Goal: Task Accomplishment & Management: Use online tool/utility

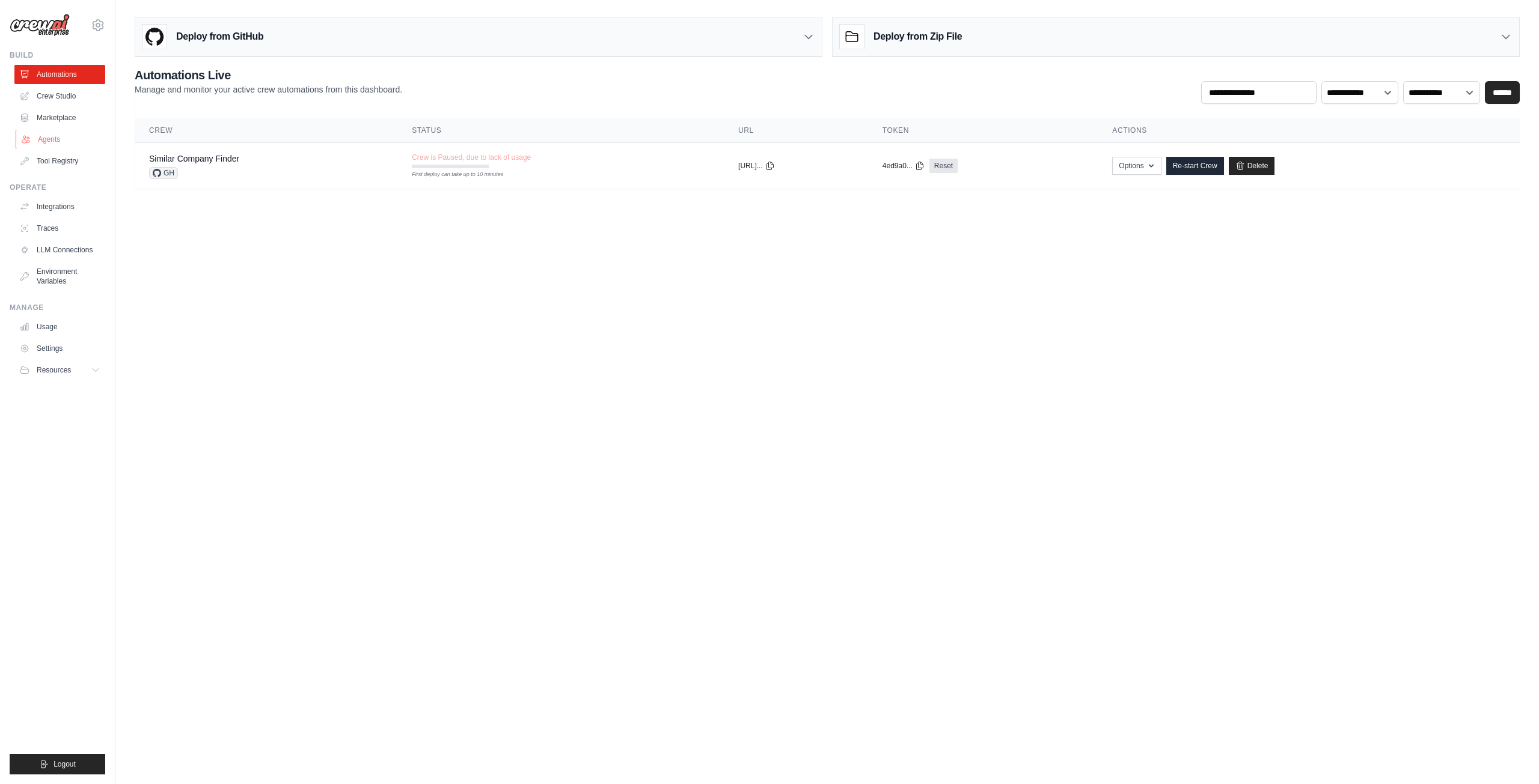
click at [55, 142] on link "Agents" at bounding box center [61, 139] width 91 height 19
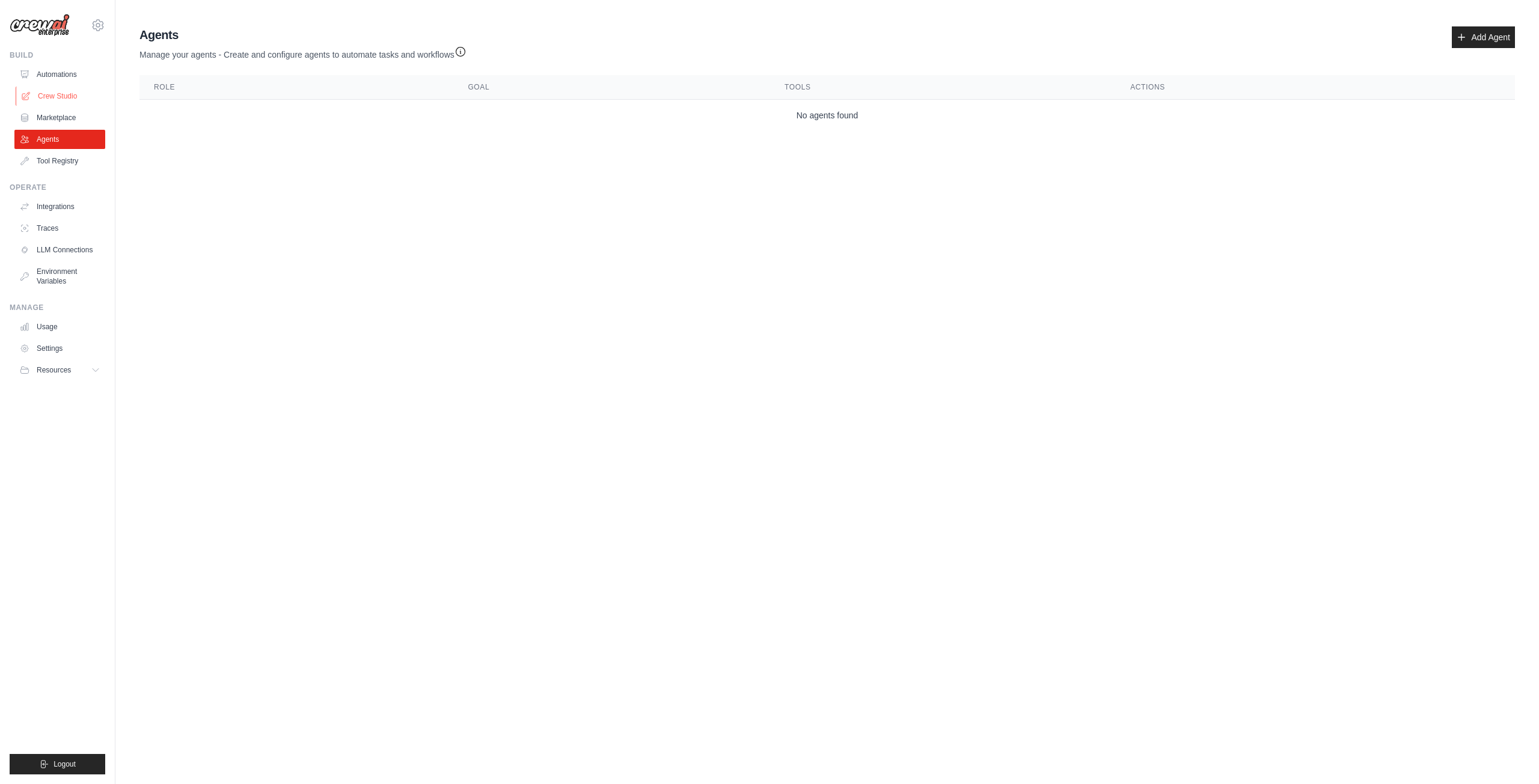
click at [84, 98] on link "Crew Studio" at bounding box center [61, 95] width 91 height 19
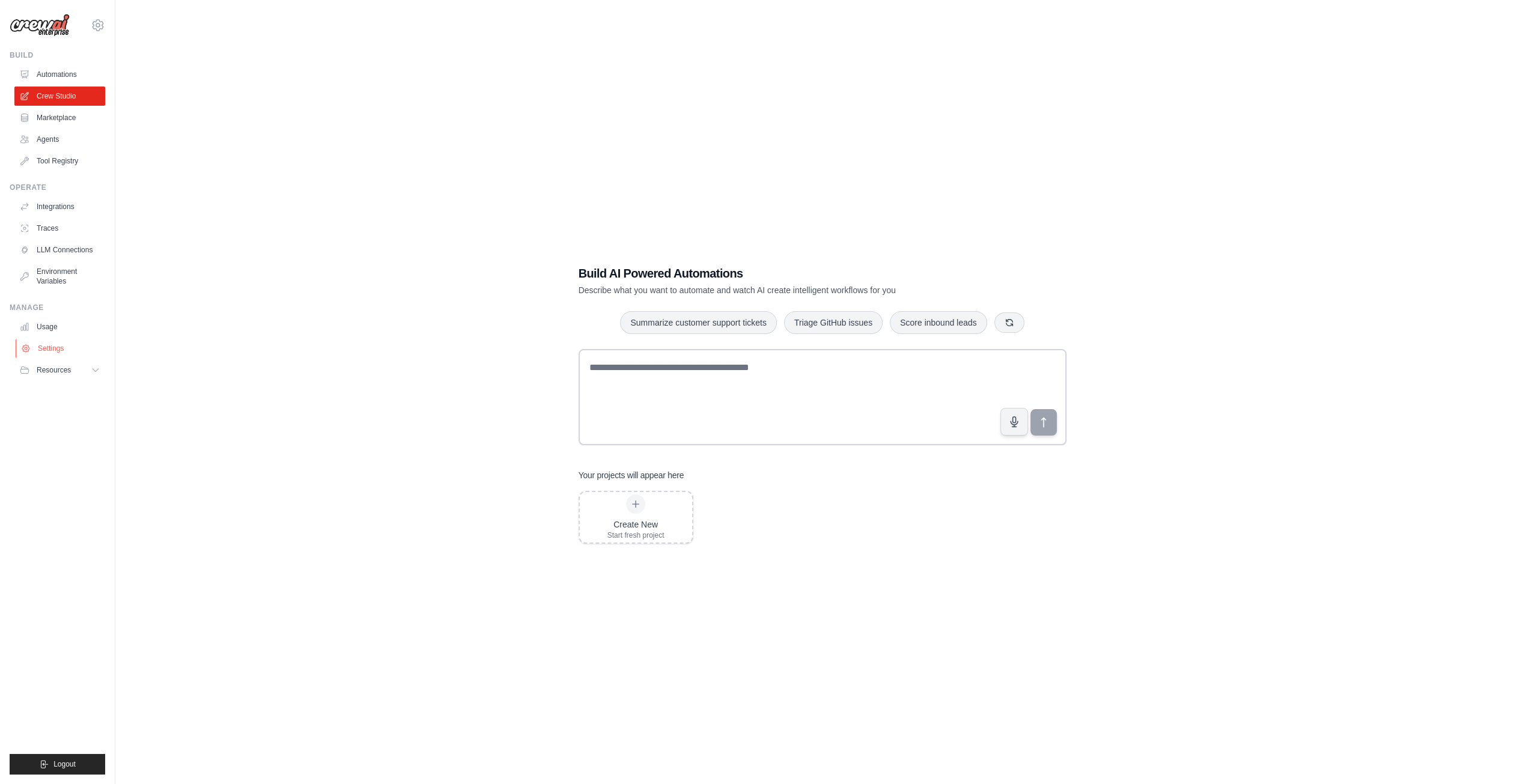
click at [58, 340] on link "Settings" at bounding box center [61, 348] width 91 height 19
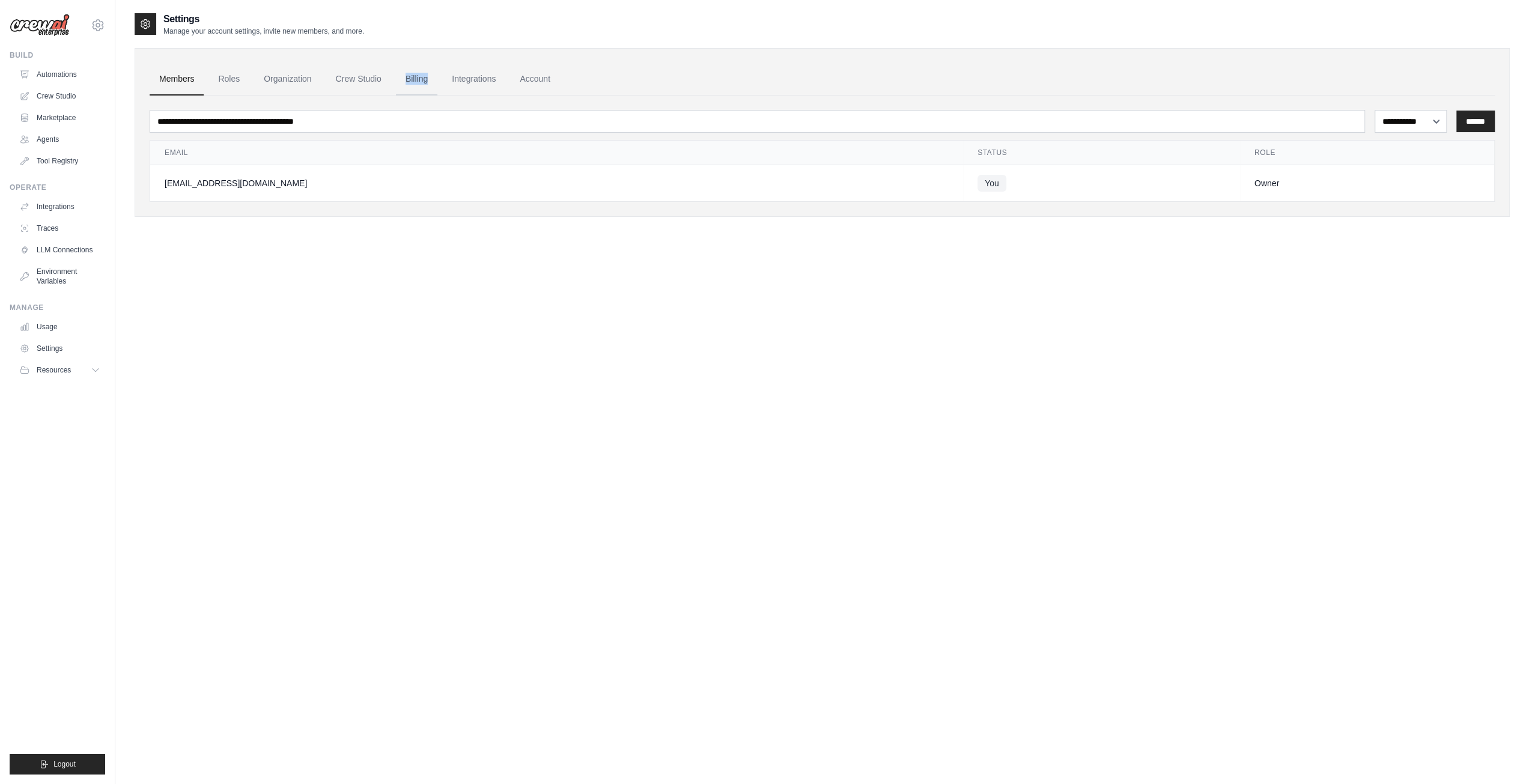
click at [424, 66] on div "**********" at bounding box center [821, 132] width 1375 height 169
click at [415, 74] on link "Billing" at bounding box center [417, 80] width 42 height 33
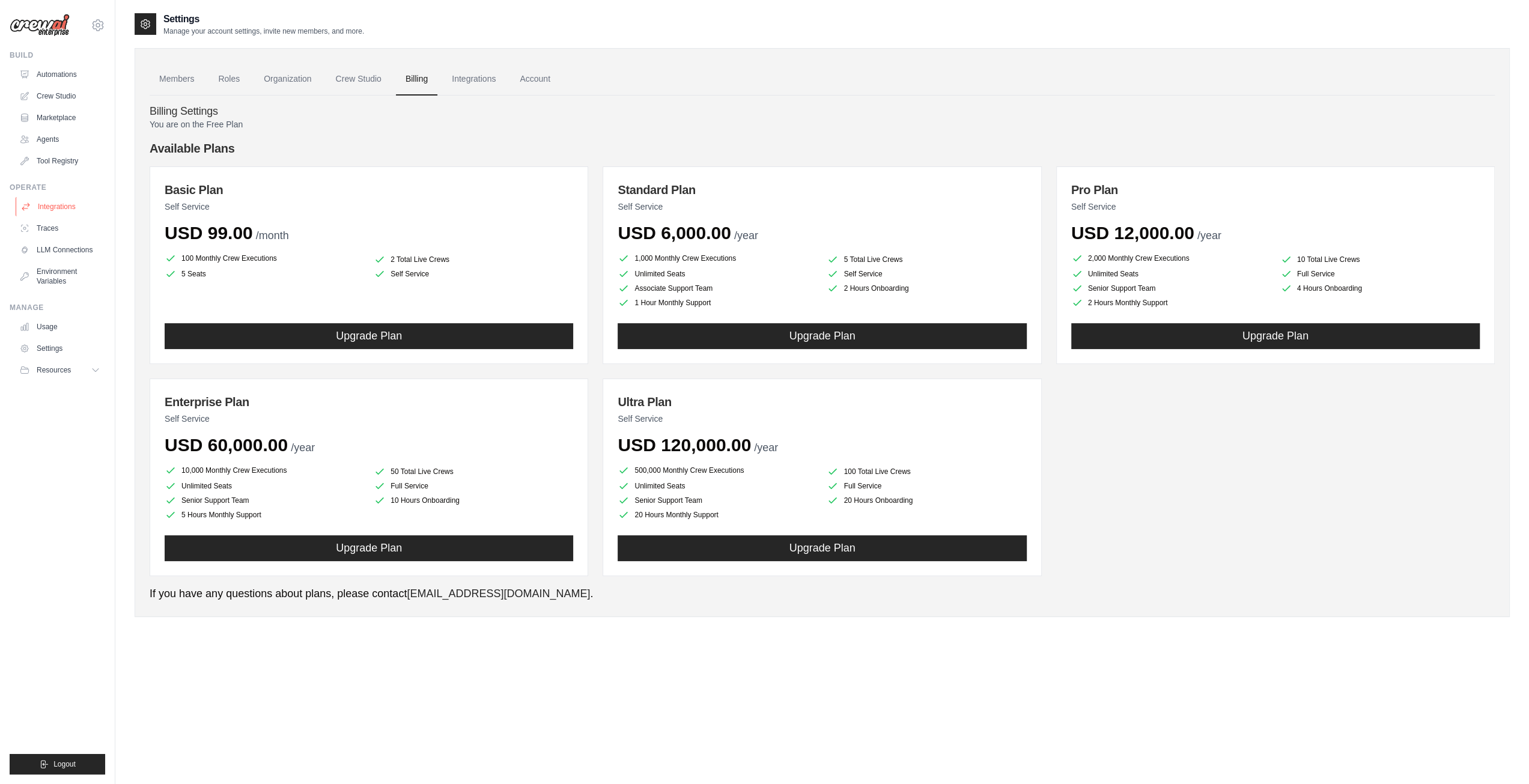
click at [83, 207] on link "Integrations" at bounding box center [61, 206] width 91 height 19
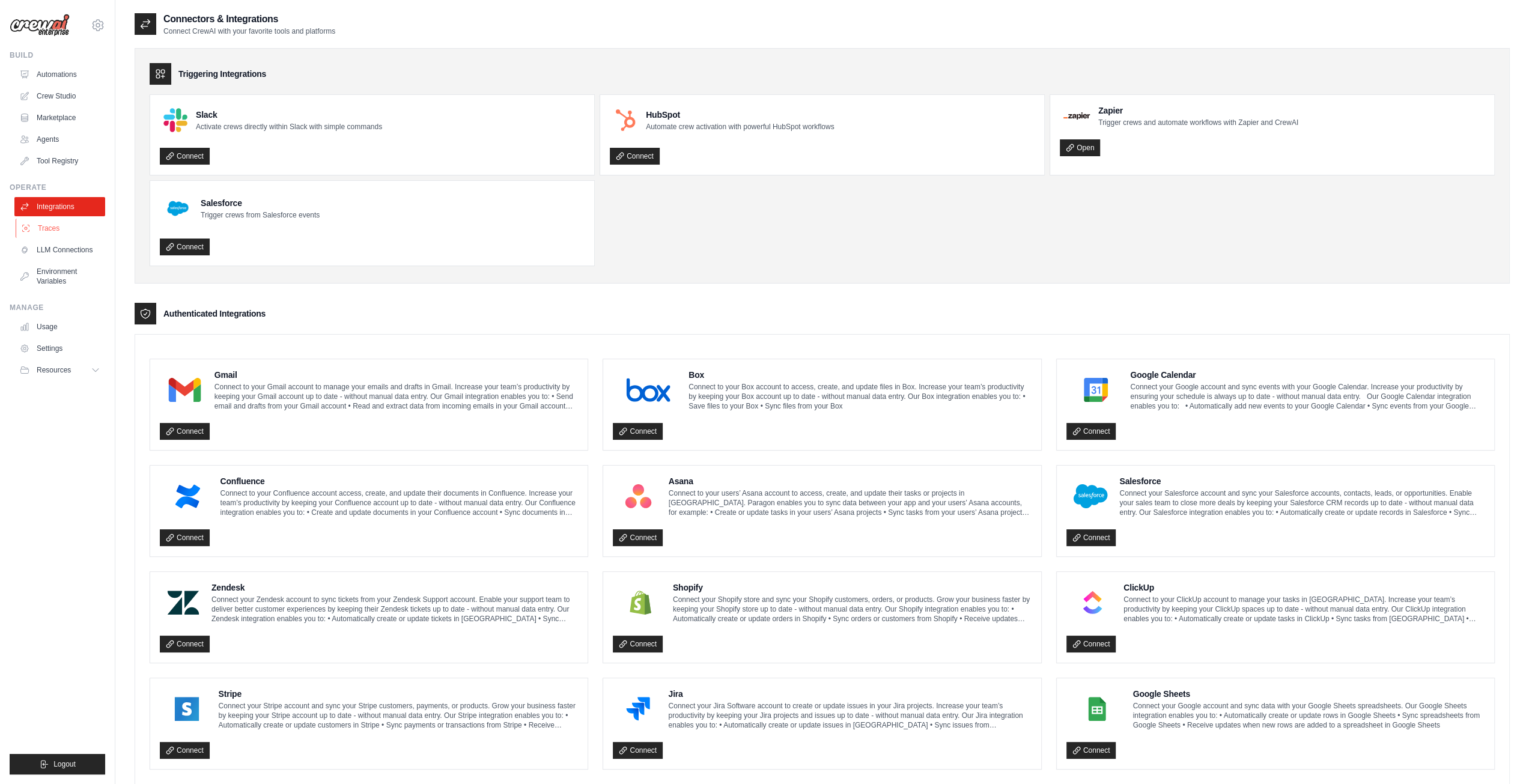
click at [74, 236] on link "Traces" at bounding box center [61, 228] width 91 height 19
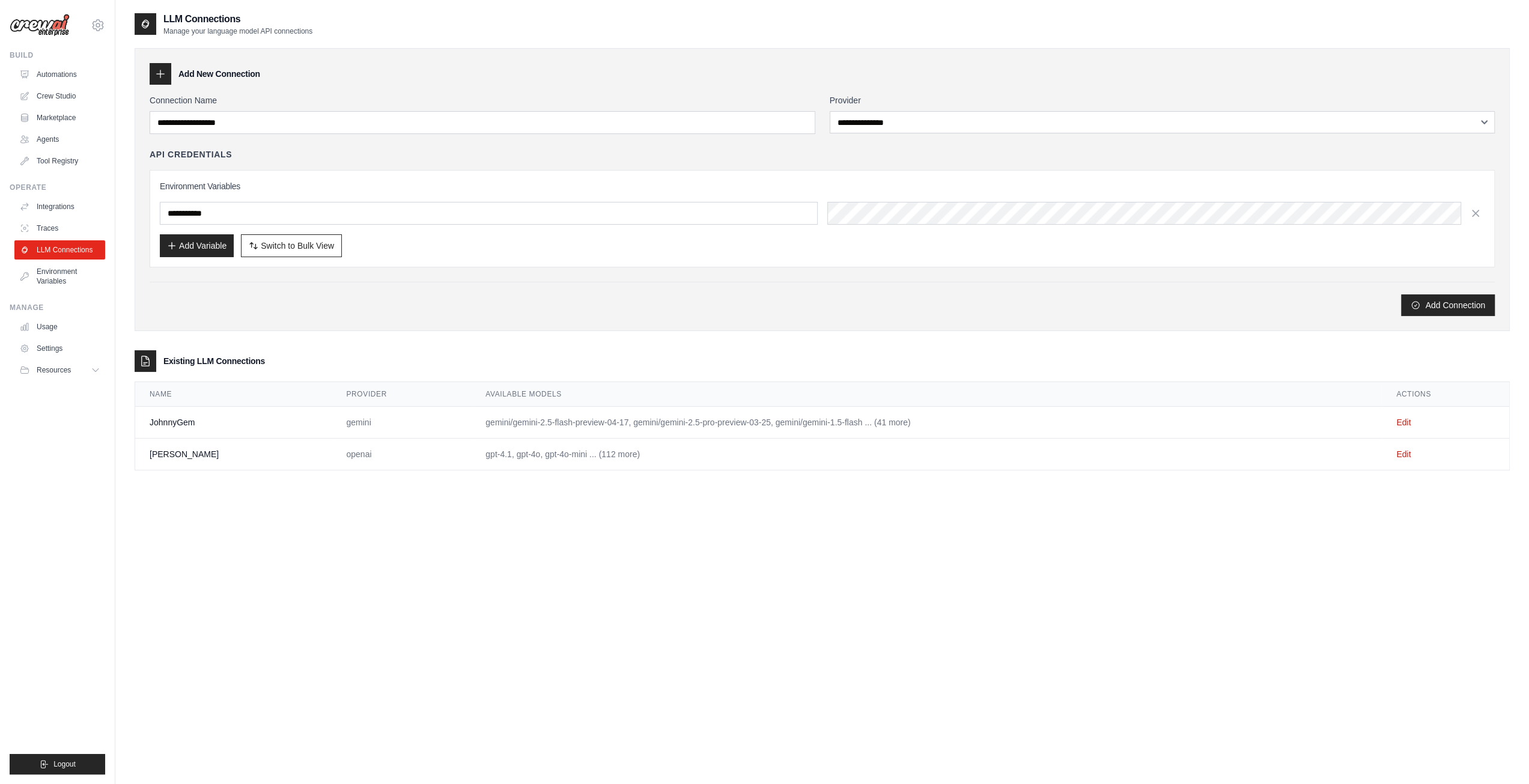
click at [1402, 409] on td "Edit" at bounding box center [1445, 422] width 127 height 32
click at [1401, 418] on link "Edit" at bounding box center [1403, 422] width 15 height 10
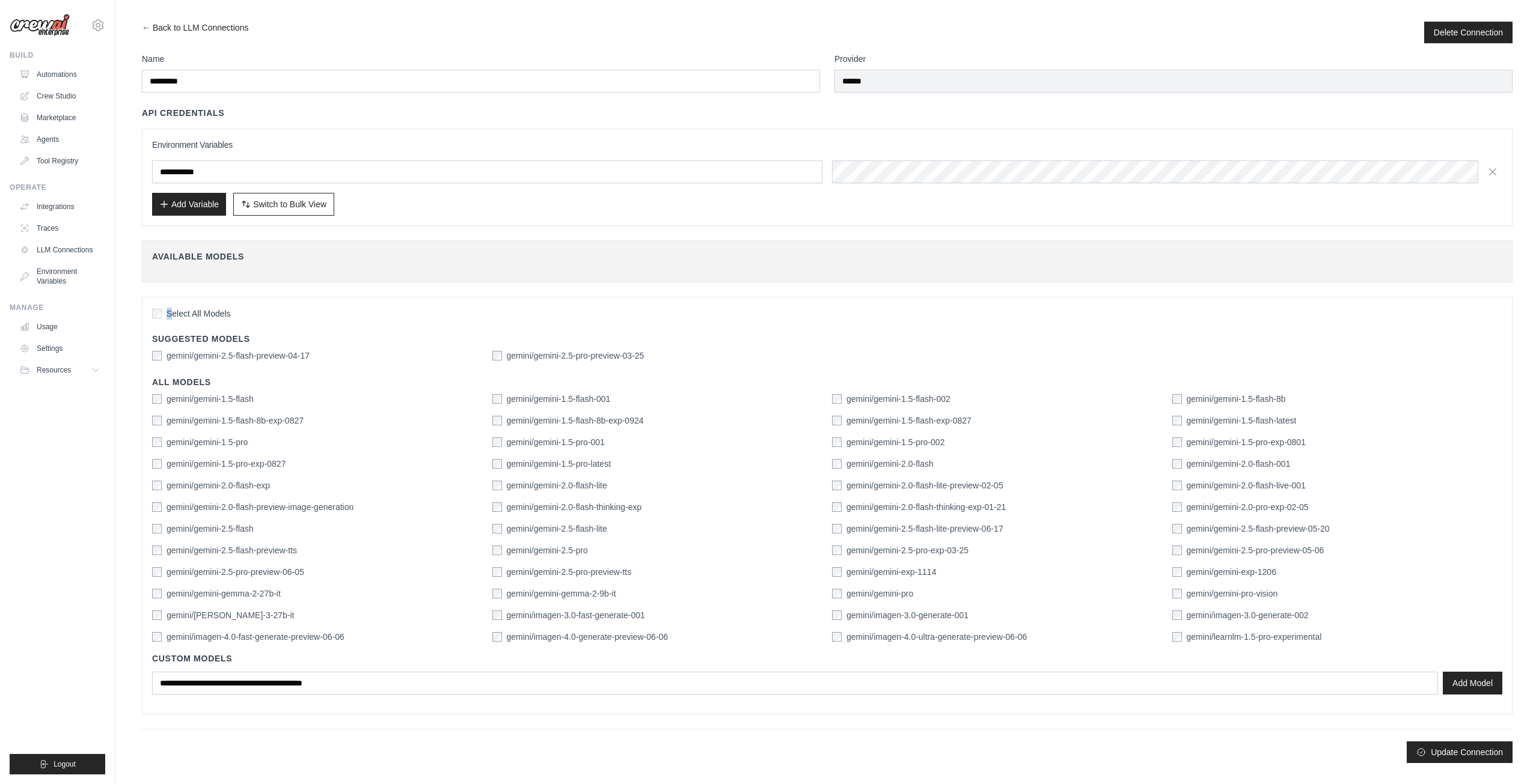
click at [169, 309] on span "Select All Models" at bounding box center [198, 313] width 64 height 12
click at [1461, 671] on button "Add Model" at bounding box center [1473, 681] width 60 height 23
click at [678, 253] on h4 "Available Models" at bounding box center [826, 256] width 1350 height 12
click at [1448, 751] on button "Update Connection" at bounding box center [1459, 751] width 106 height 22
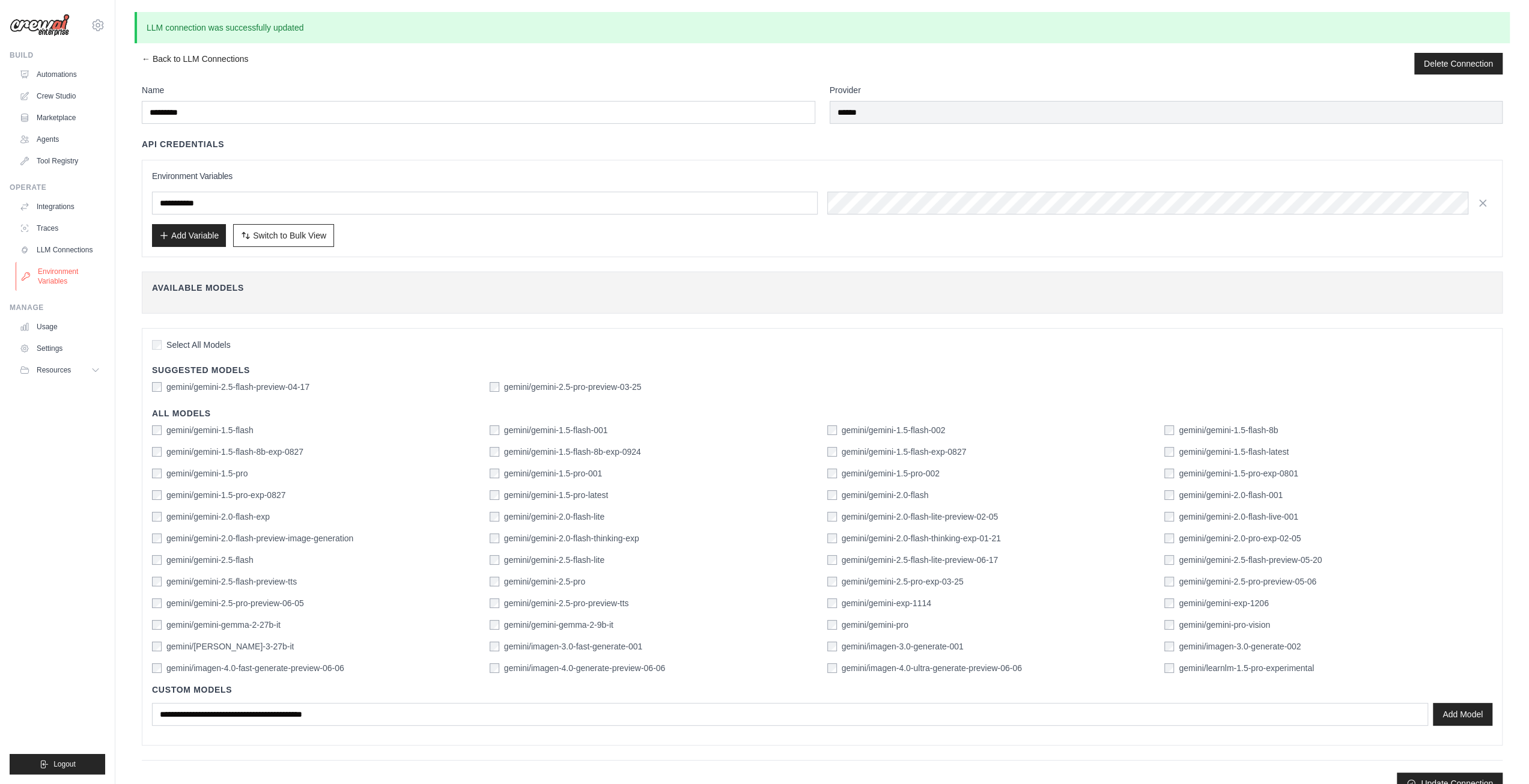
drag, startPoint x: 67, startPoint y: 290, endPoint x: 64, endPoint y: 283, distance: 7.6
click at [67, 290] on link "Environment Variables" at bounding box center [61, 277] width 91 height 29
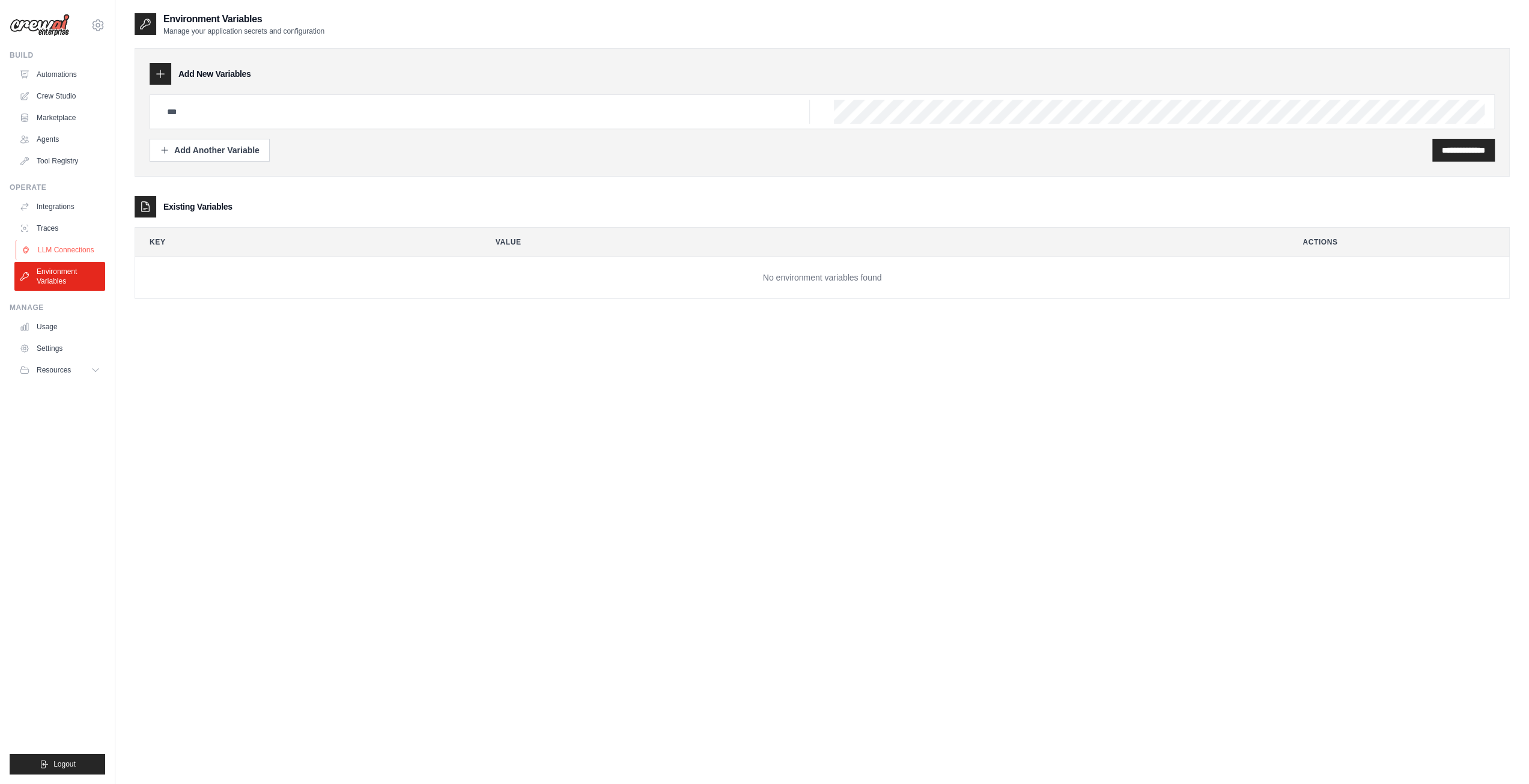
click at [70, 246] on link "LLM Connections" at bounding box center [61, 250] width 91 height 19
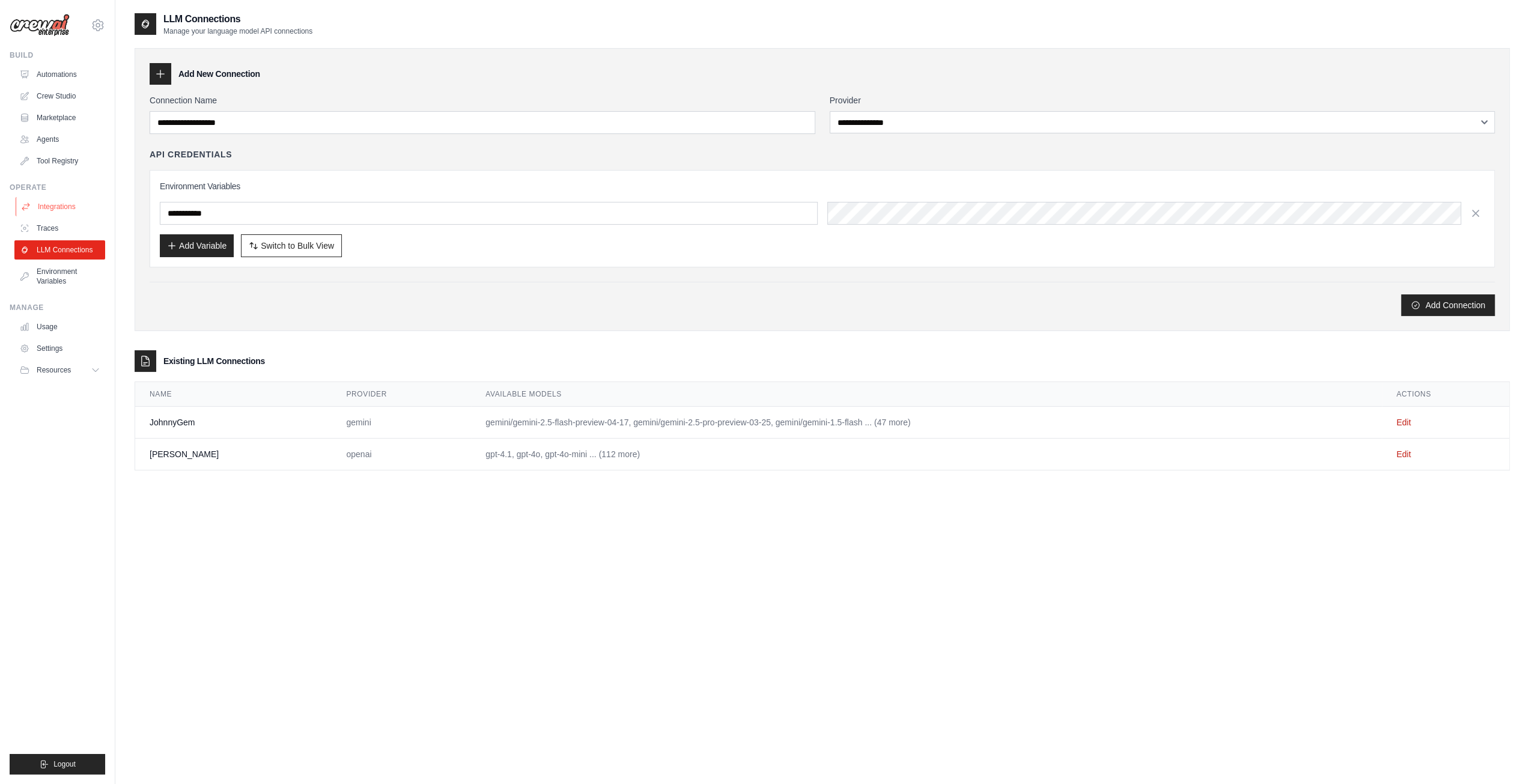
click at [67, 211] on link "Integrations" at bounding box center [61, 206] width 91 height 19
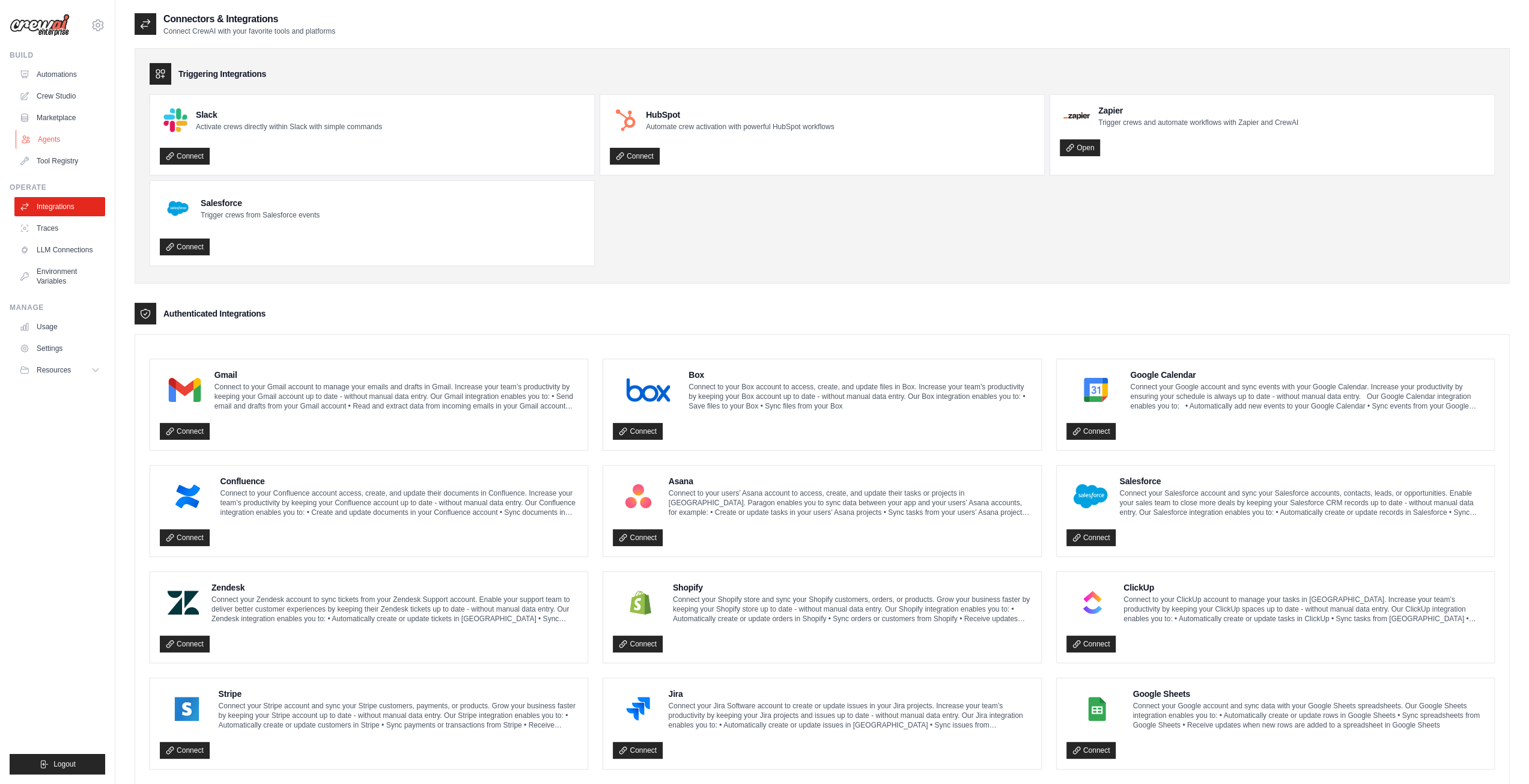
click at [64, 146] on link "Agents" at bounding box center [61, 139] width 91 height 19
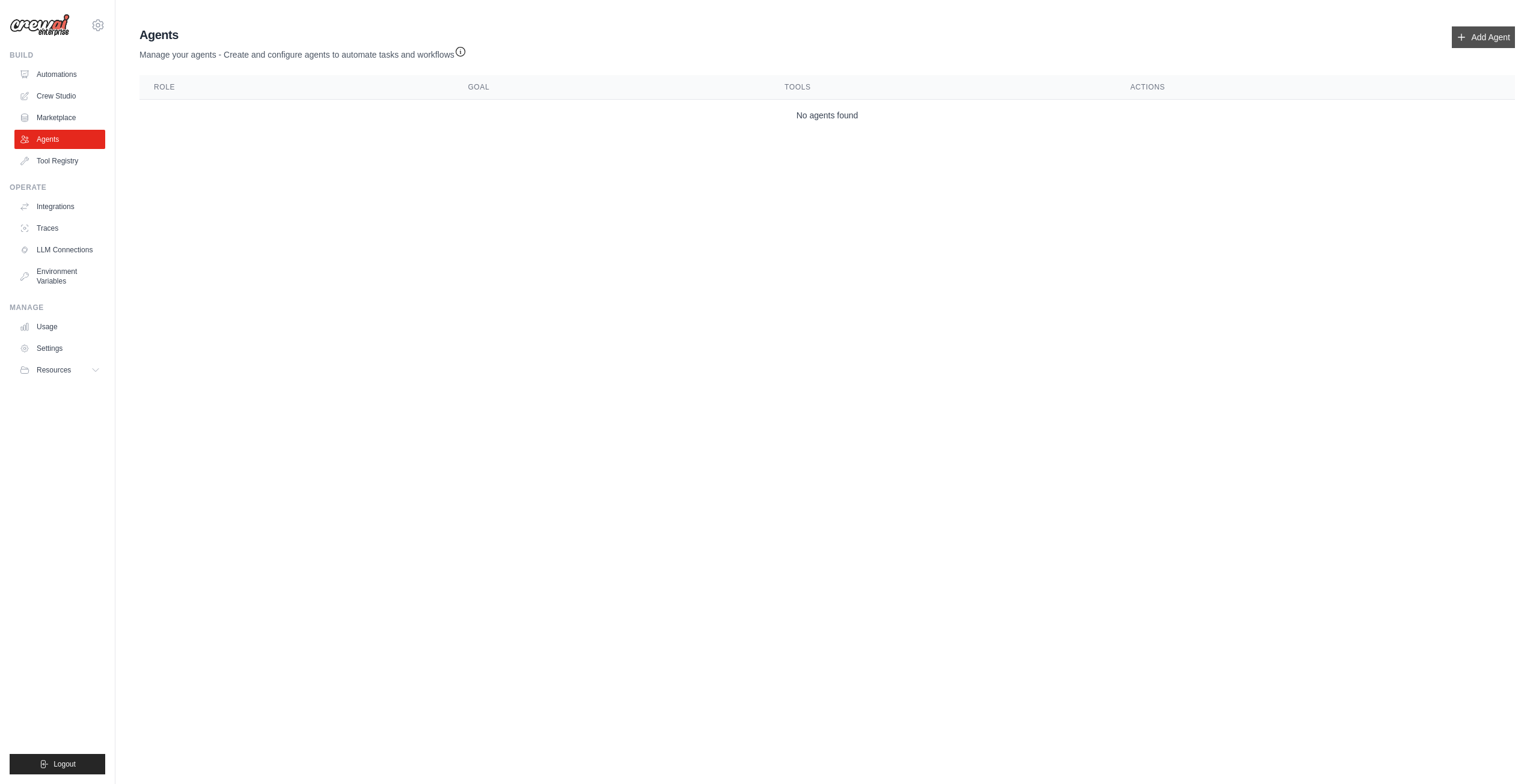
click at [1465, 36] on icon at bounding box center [1461, 37] width 10 height 10
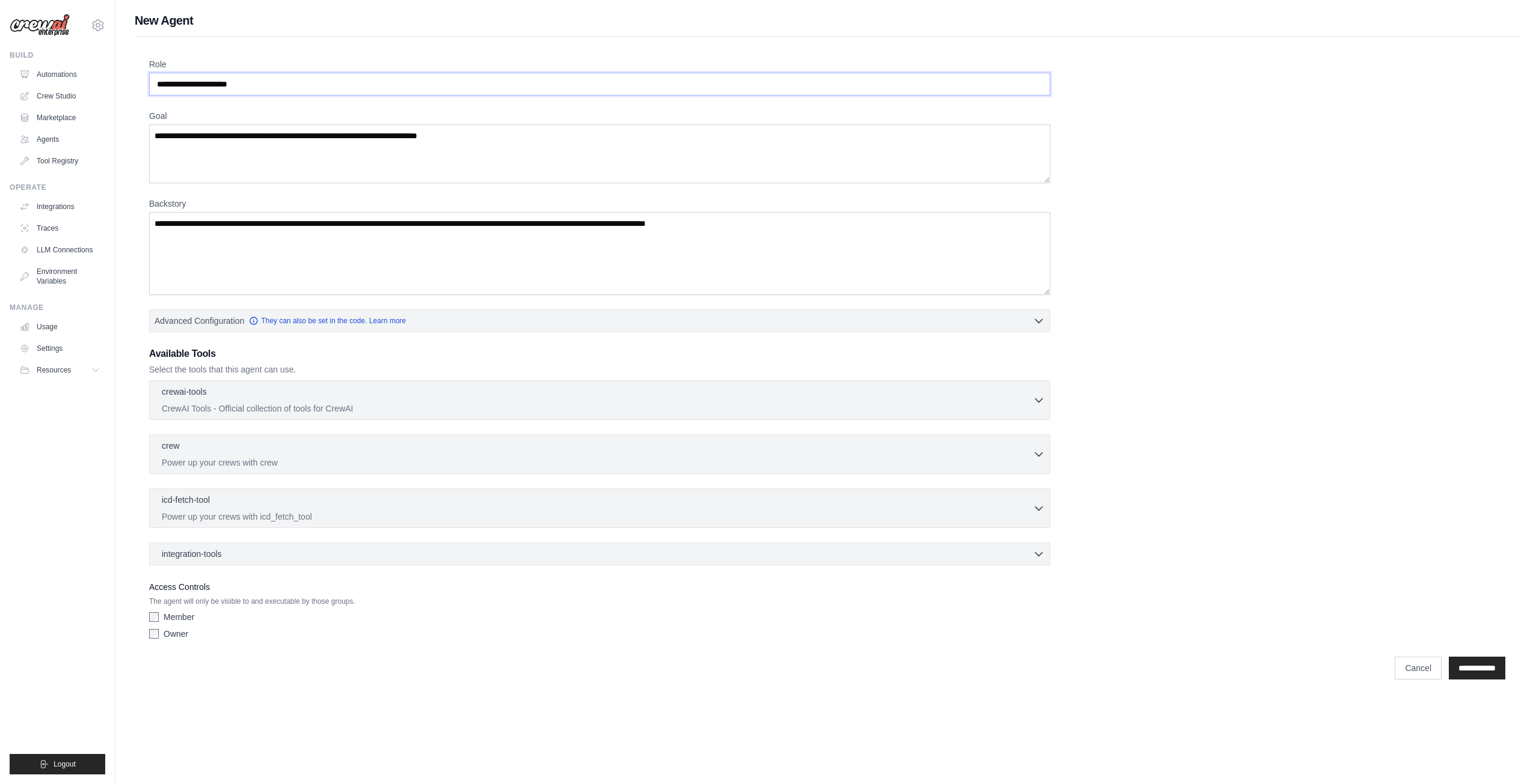
click at [461, 73] on input "Role" at bounding box center [599, 83] width 901 height 23
click at [449, 79] on input "Role" at bounding box center [599, 83] width 901 height 23
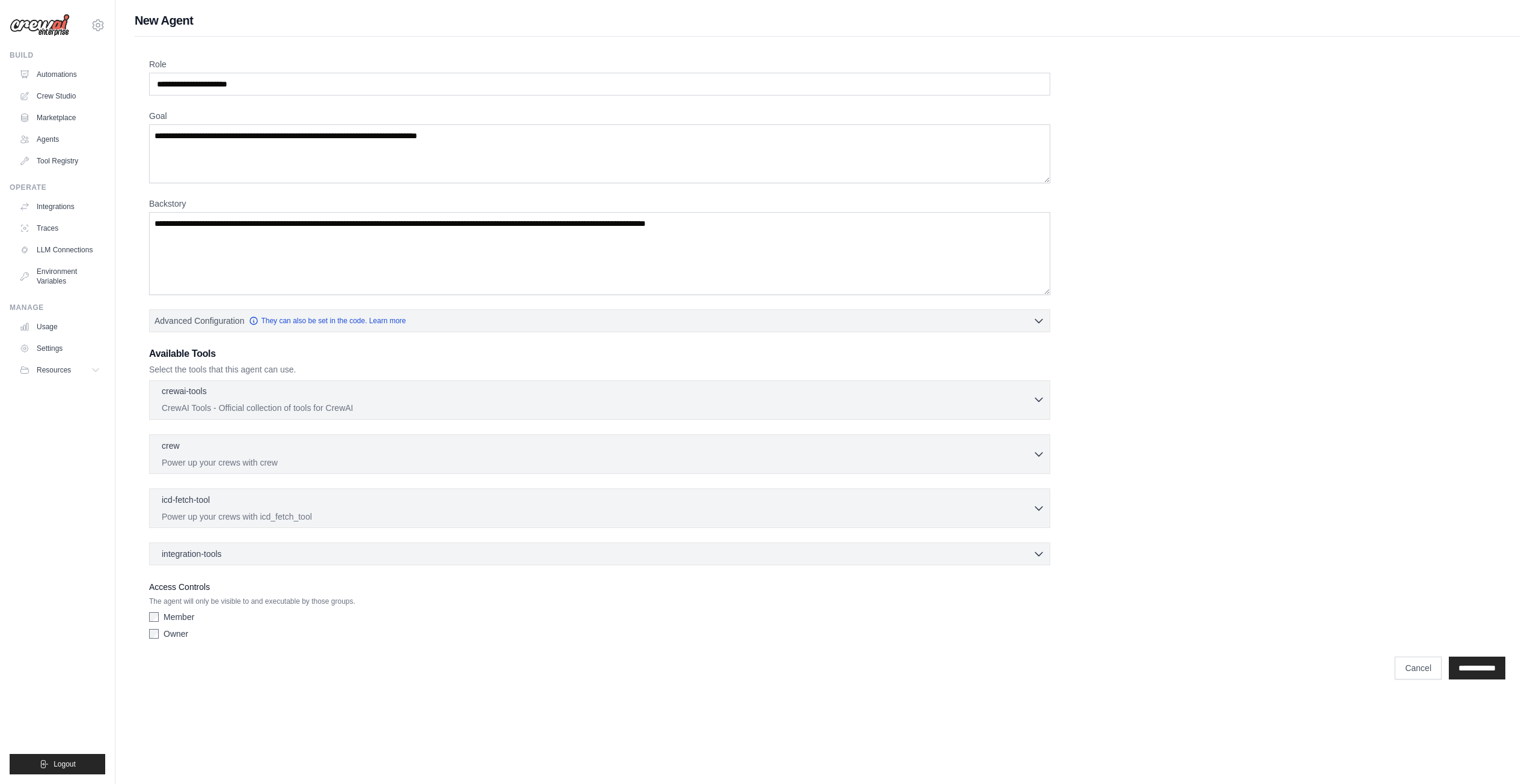
click at [1034, 395] on icon "button" at bounding box center [1038, 399] width 12 height 12
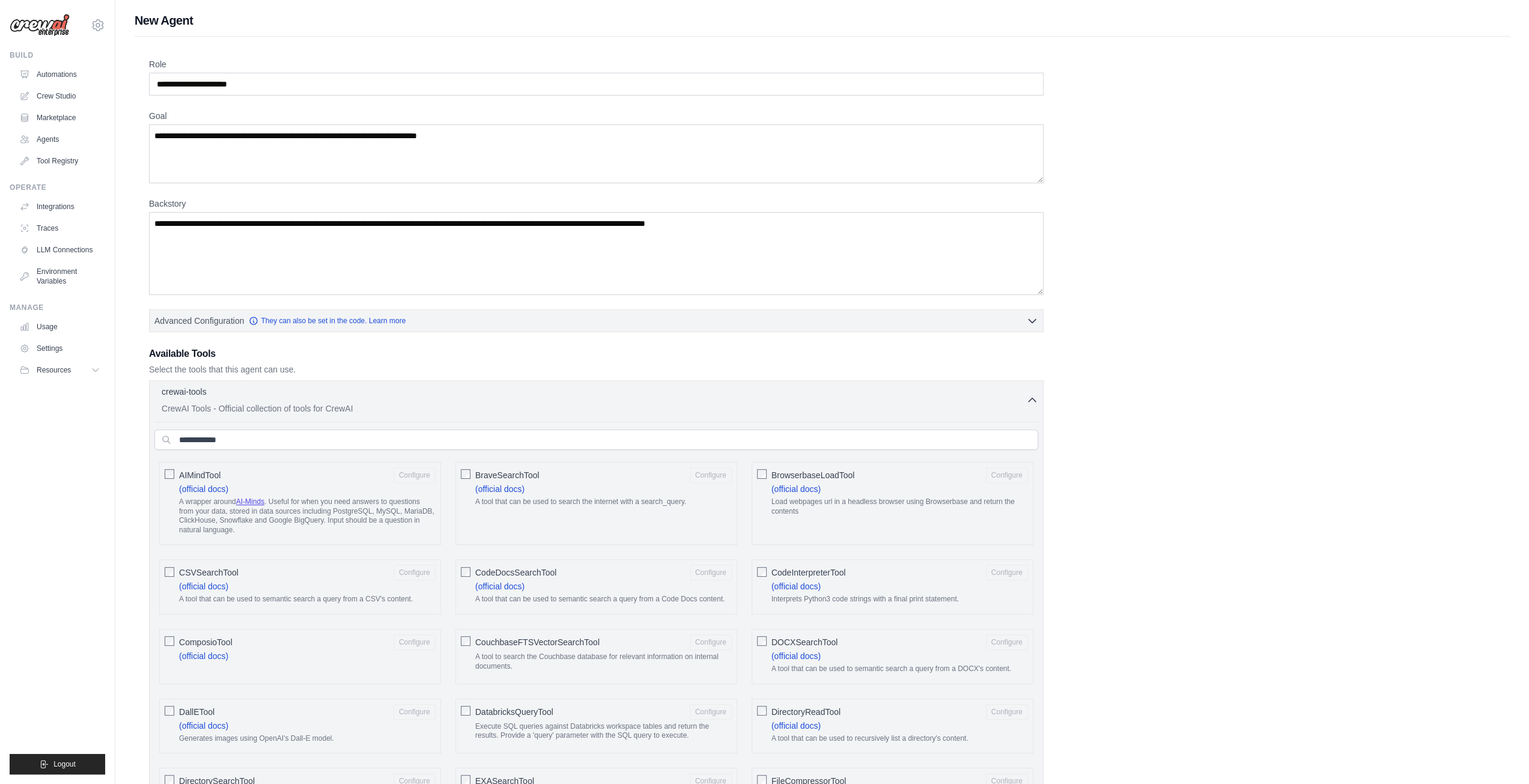
click at [536, 469] on span "BraveSearchTool" at bounding box center [507, 475] width 64 height 12
click at [207, 469] on span "AIMindTool" at bounding box center [200, 475] width 42 height 12
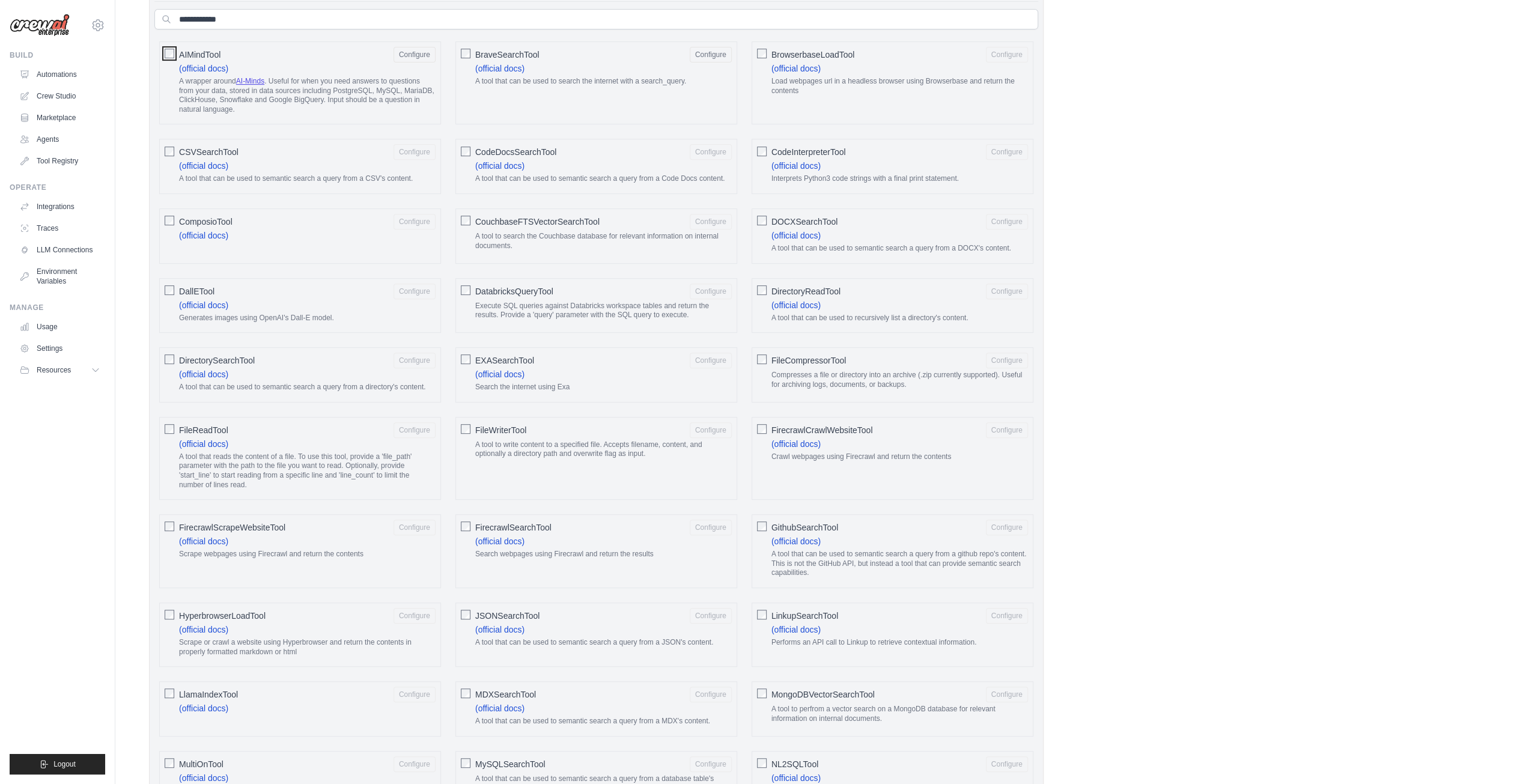
scroll to position [481, 0]
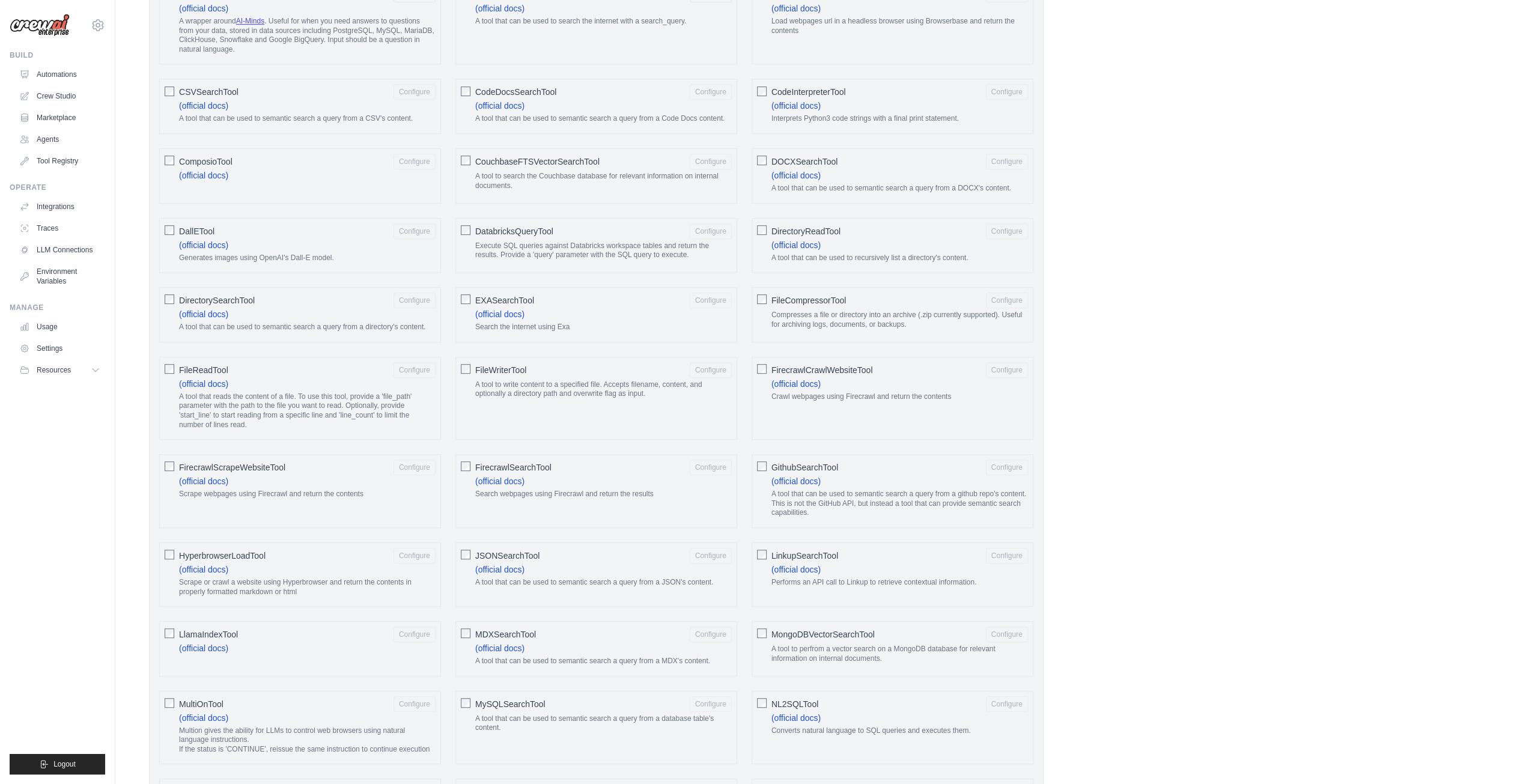
click at [477, 550] on span "JSONSearchTool" at bounding box center [507, 555] width 64 height 12
click at [230, 550] on span "HyperbrowserLoadTool" at bounding box center [221, 555] width 86 height 12
click at [234, 628] on span "LlamaIndexTool" at bounding box center [208, 633] width 59 height 12
click at [204, 698] on span "MultiOnTool" at bounding box center [201, 703] width 44 height 12
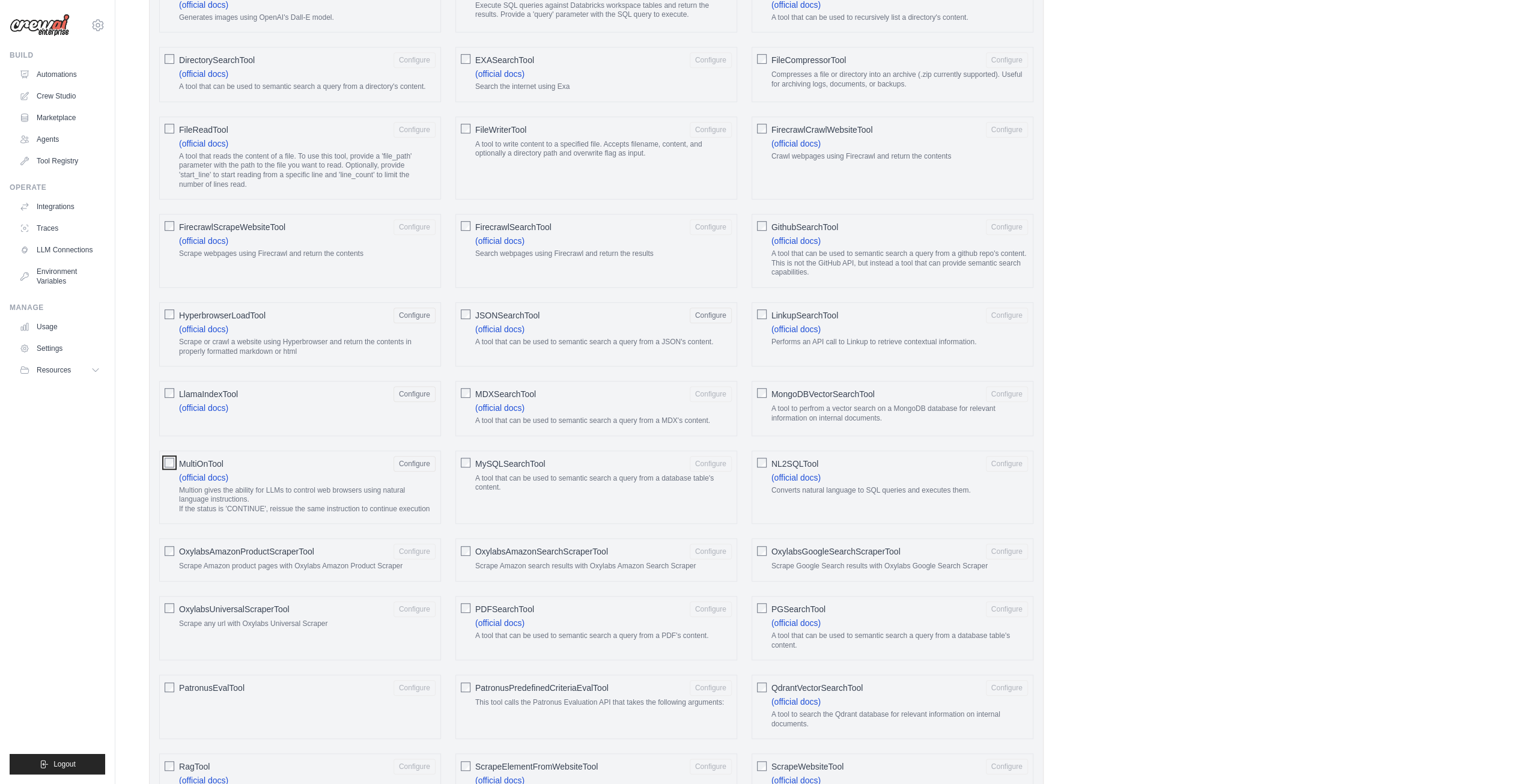
scroll to position [841, 0]
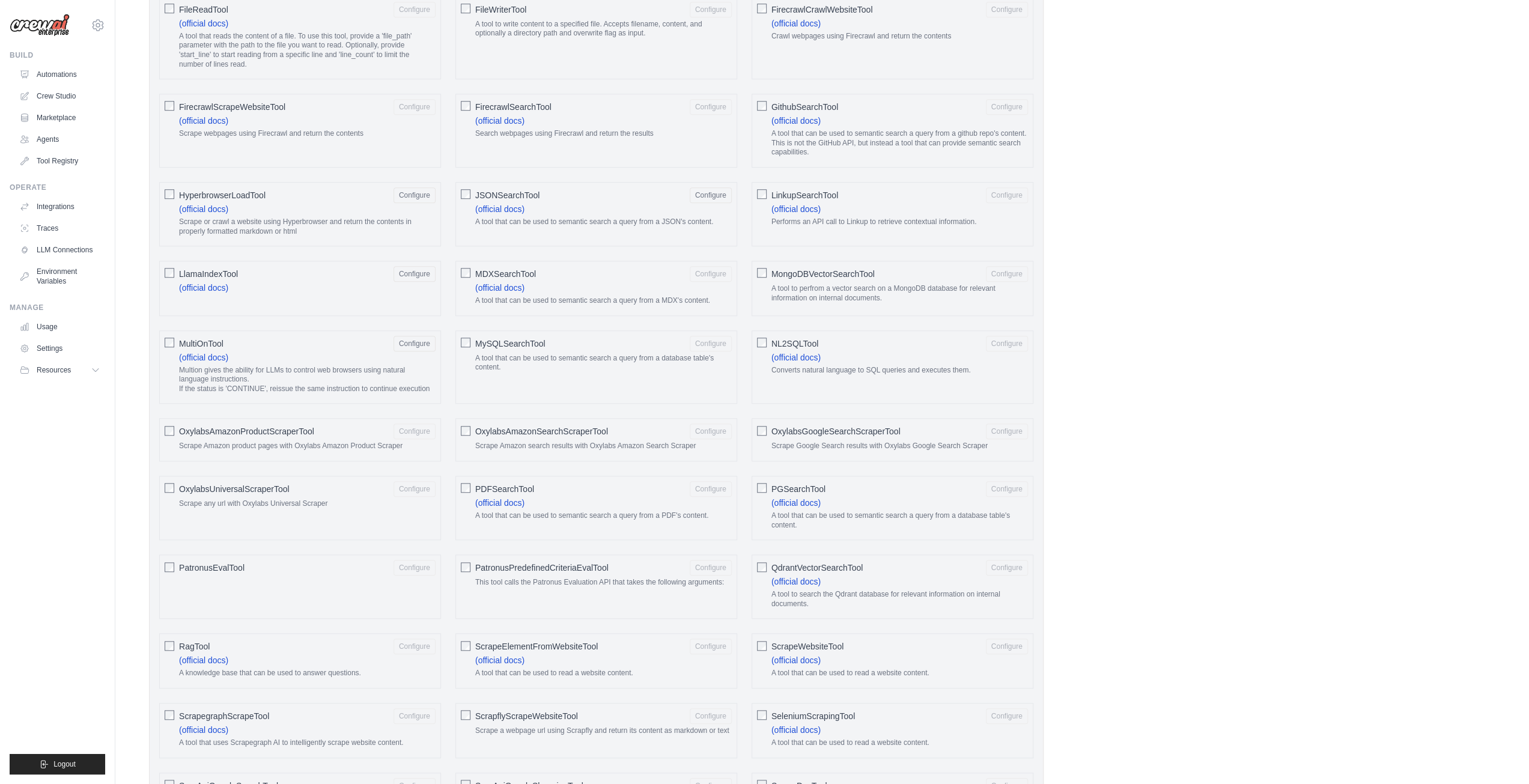
click at [820, 641] on span "ScrapeWebsiteTool" at bounding box center [807, 646] width 72 height 12
click at [573, 641] on span "ScrapeElementFromWebsiteTool" at bounding box center [536, 646] width 123 height 12
click at [205, 641] on span "RagTool" at bounding box center [194, 646] width 31 height 12
click at [775, 710] on span "SeleniumScrapingTool" at bounding box center [813, 715] width 83 height 12
click at [573, 710] on span "ScrapflyScrapeWebsiteTool" at bounding box center [526, 715] width 103 height 12
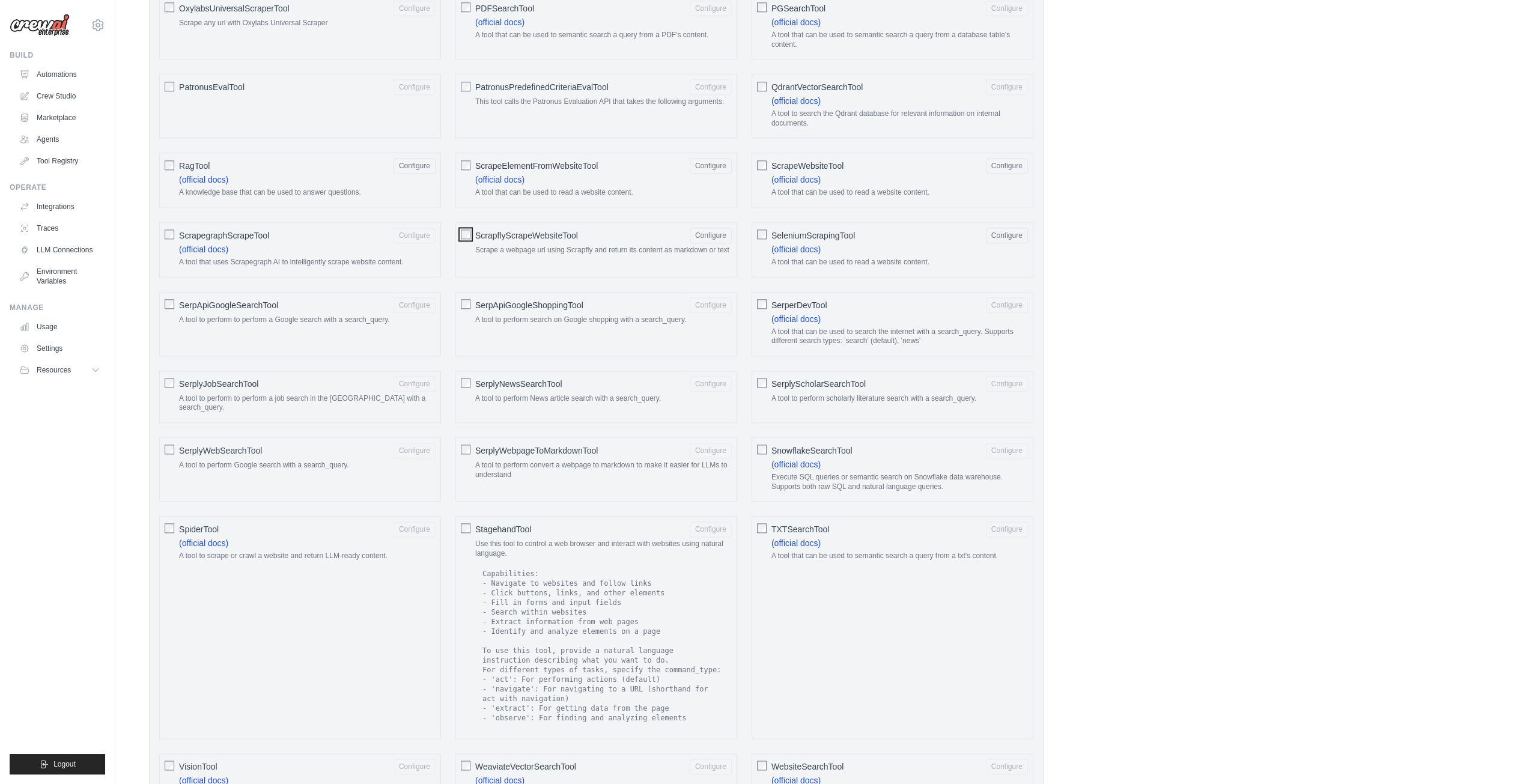
scroll to position [1381, 0]
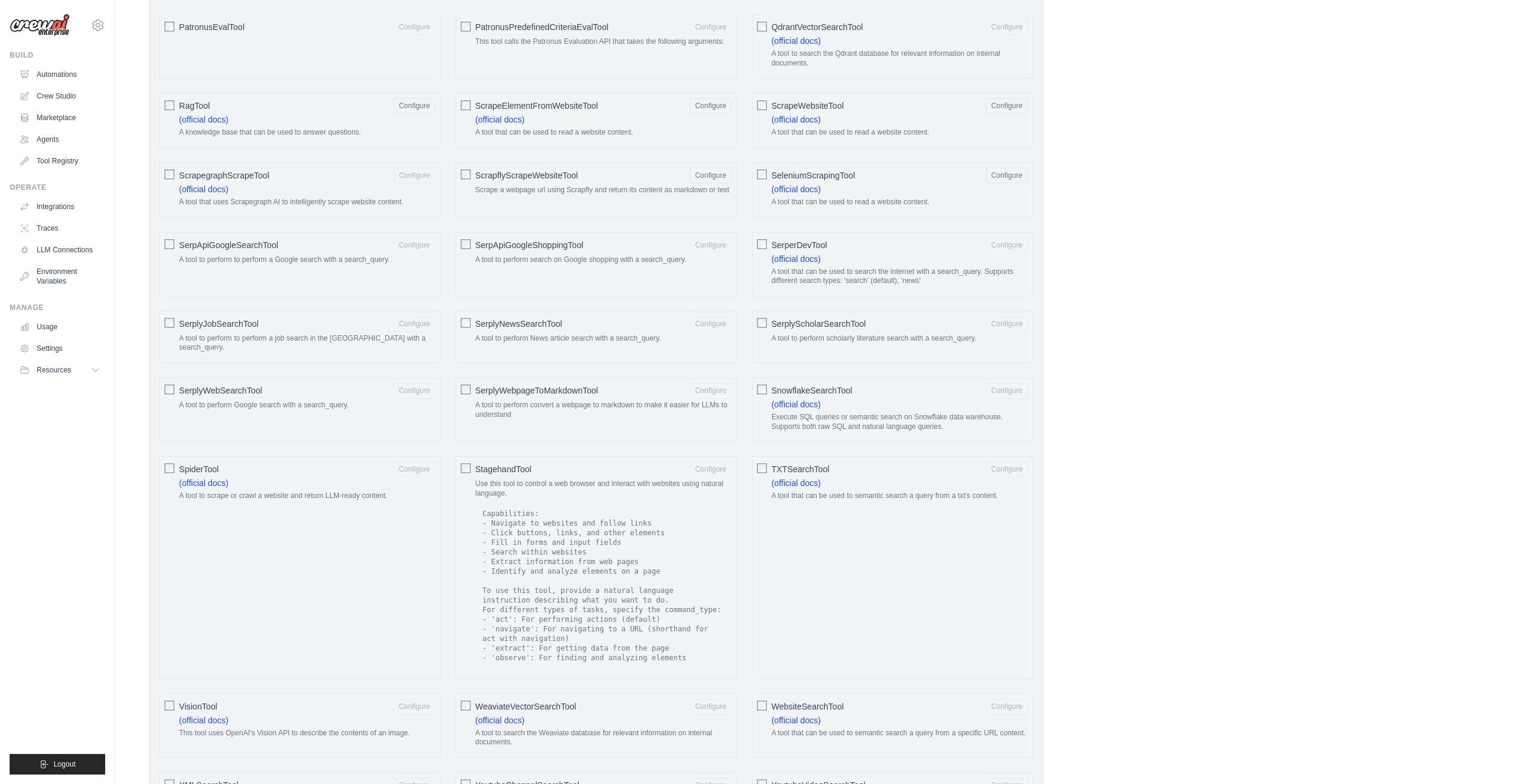
click at [791, 461] on div "TXTSearchTool Configure" at bounding box center [899, 468] width 257 height 15
click at [781, 701] on span "WebsiteSearchTool" at bounding box center [807, 706] width 72 height 12
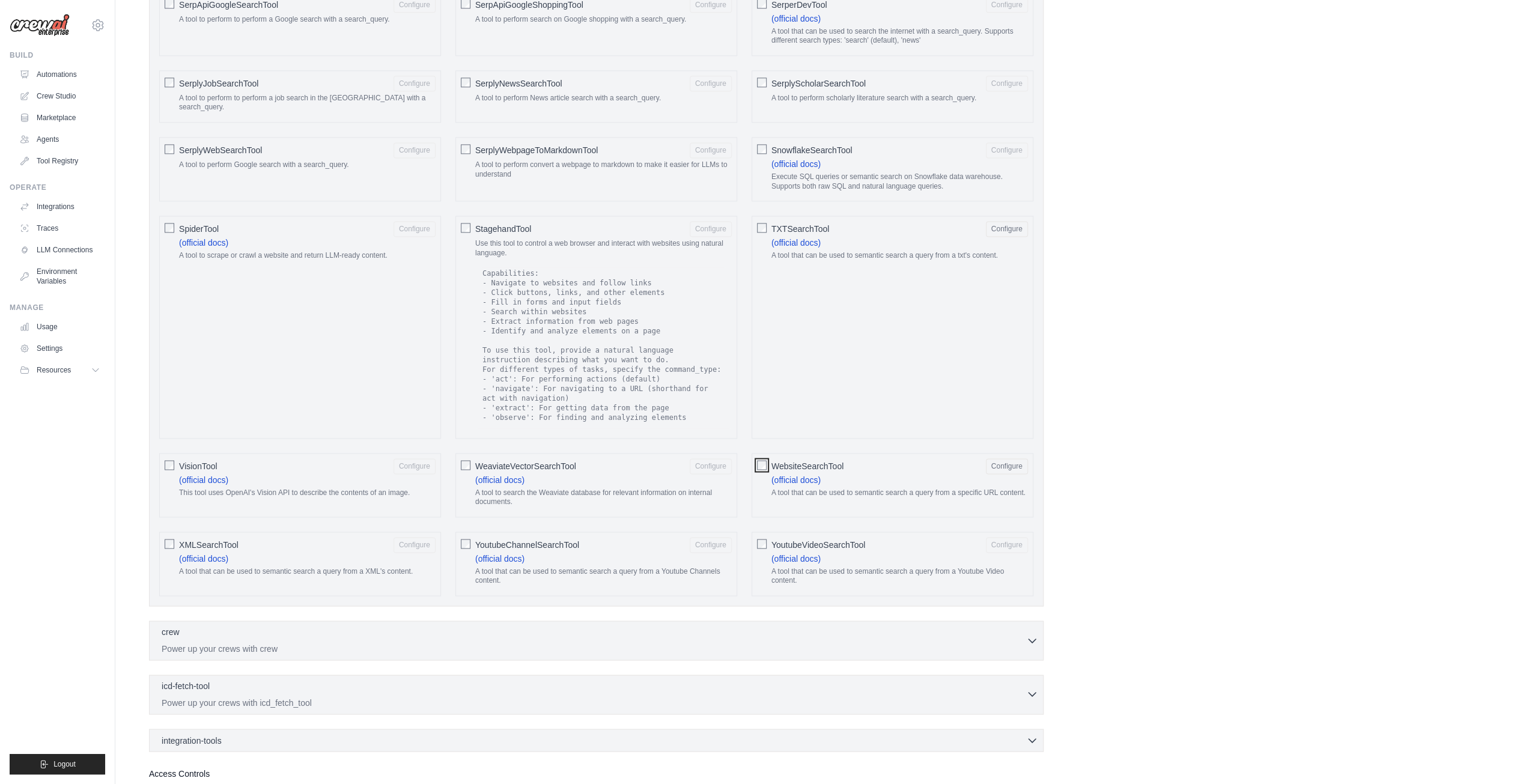
scroll to position [1691, 0]
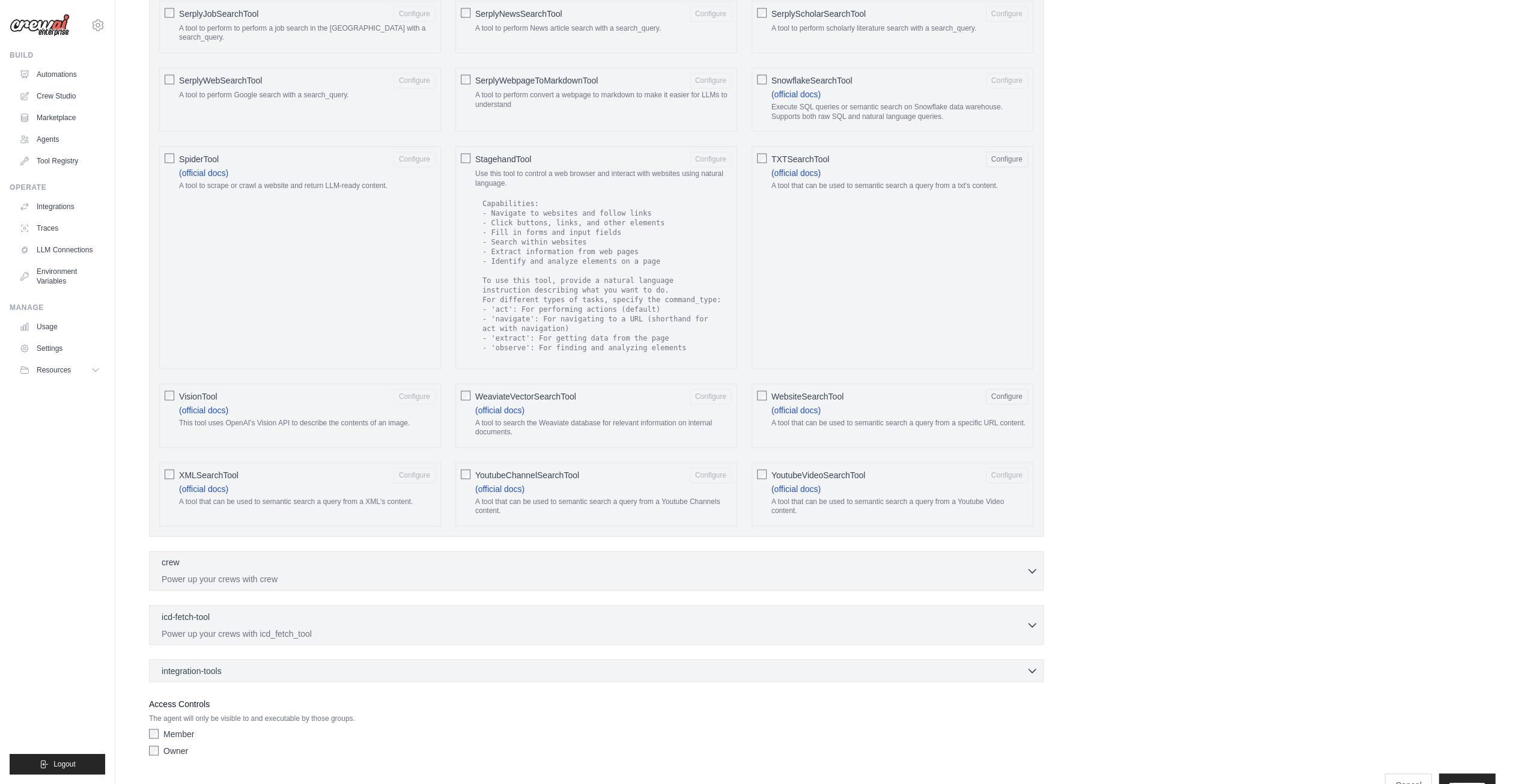
click at [309, 659] on div "integration-tools 0 selected Gmail Box Save files to Box" at bounding box center [596, 670] width 895 height 23
click at [991, 663] on div "integration-tools 0 selected" at bounding box center [600, 669] width 877 height 12
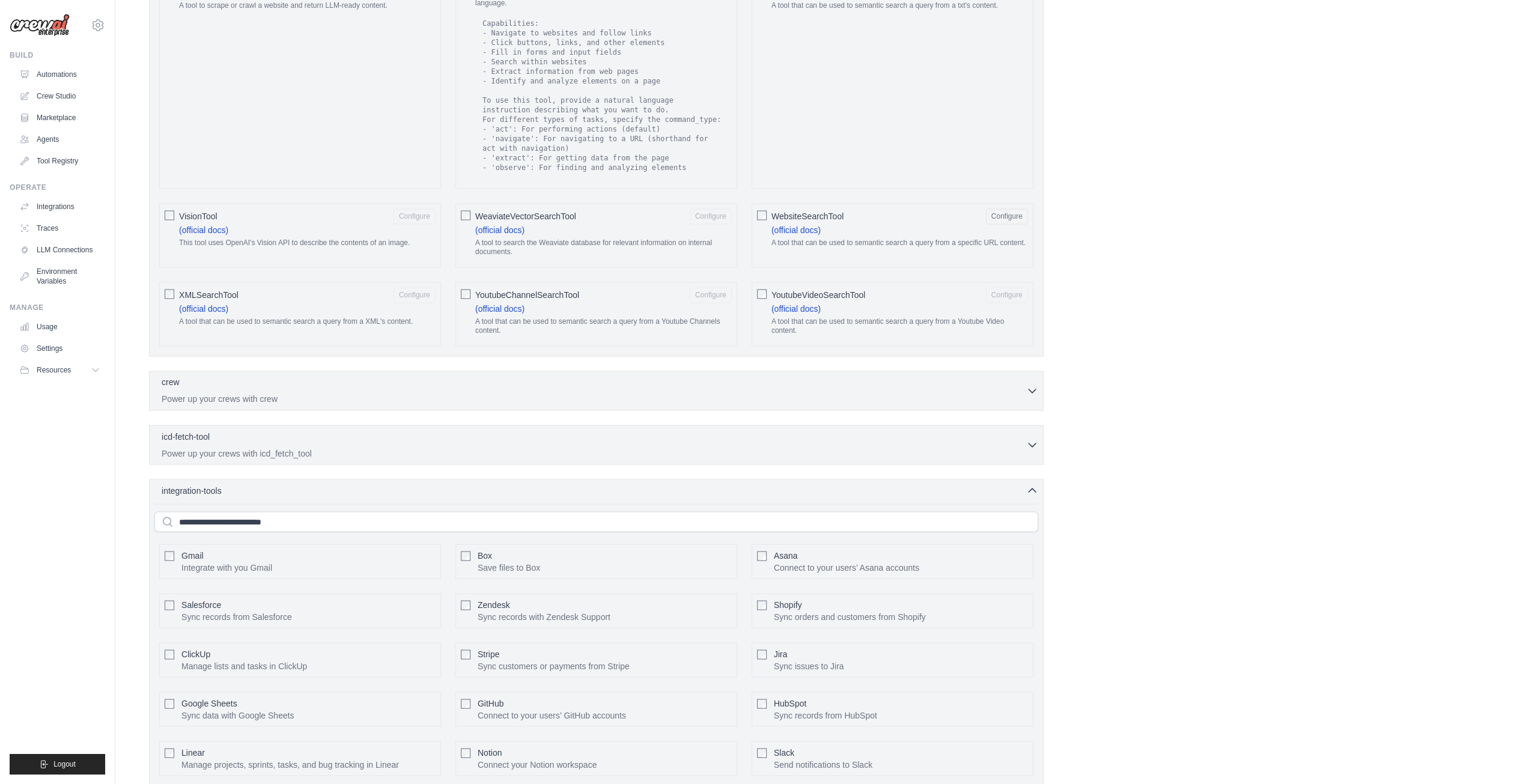
scroll to position [1974, 0]
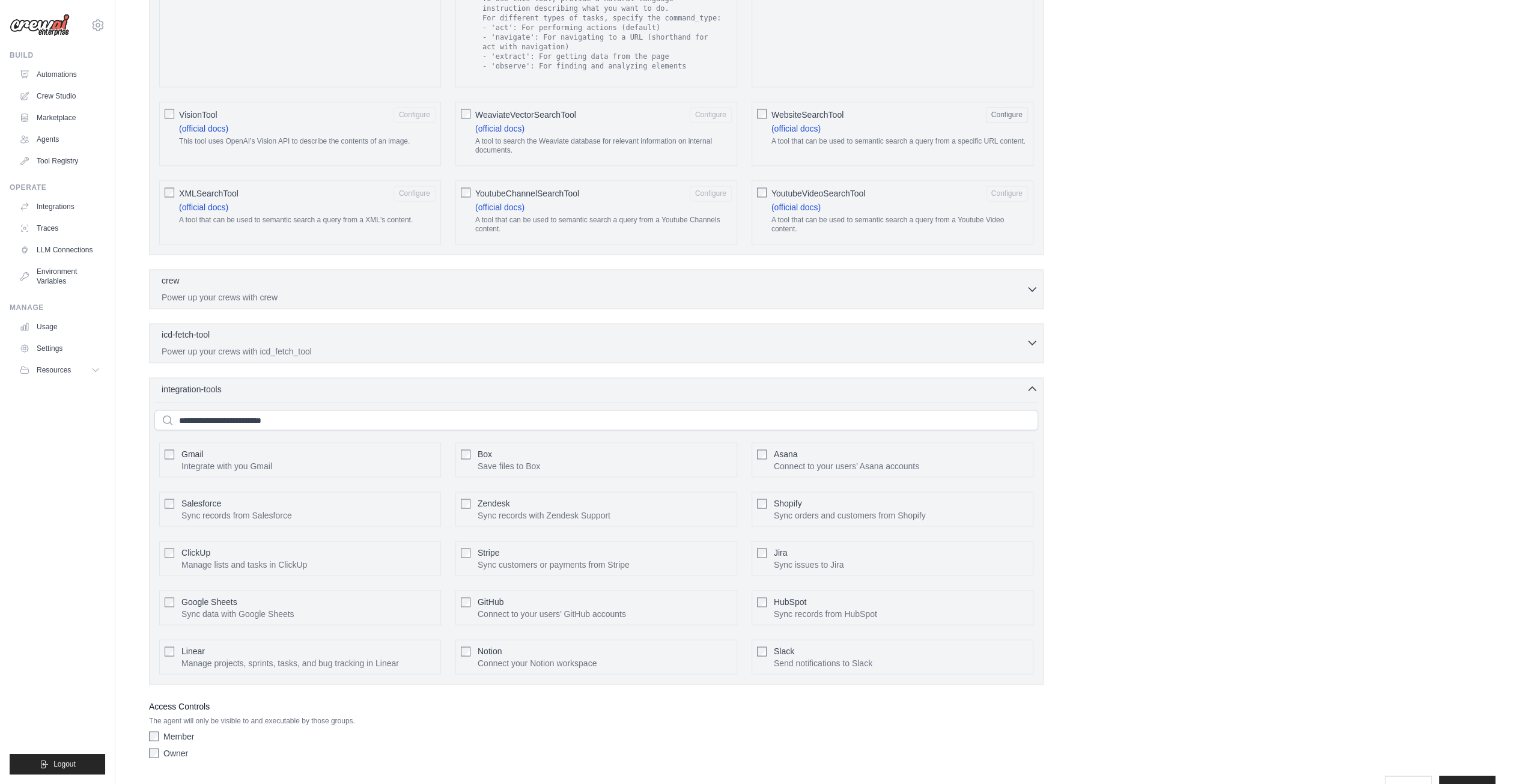
click at [502, 328] on div "icd-fetch-tool 0 selected" at bounding box center [593, 335] width 865 height 15
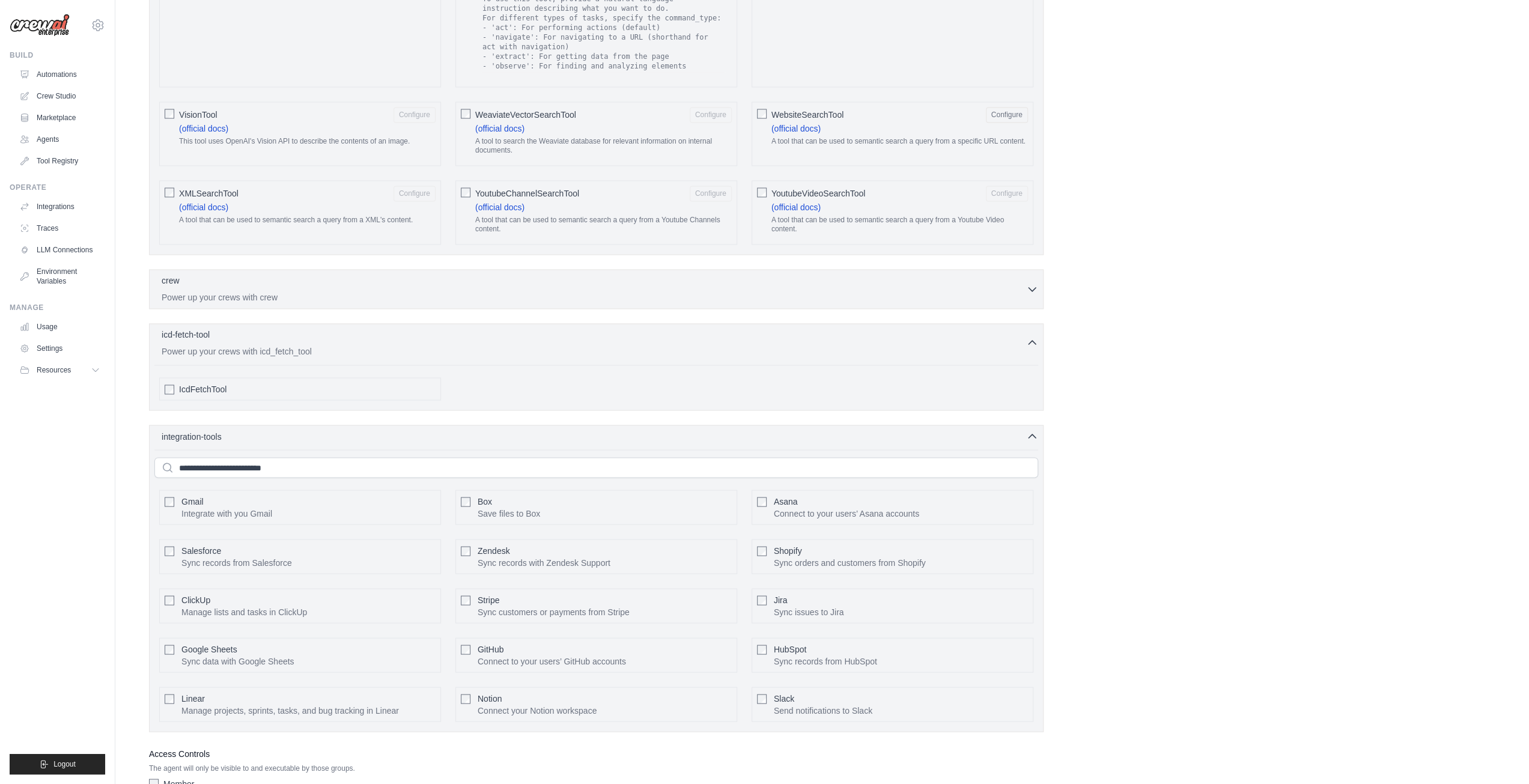
click at [502, 328] on div "icd-fetch-tool 0 selected" at bounding box center [593, 335] width 865 height 15
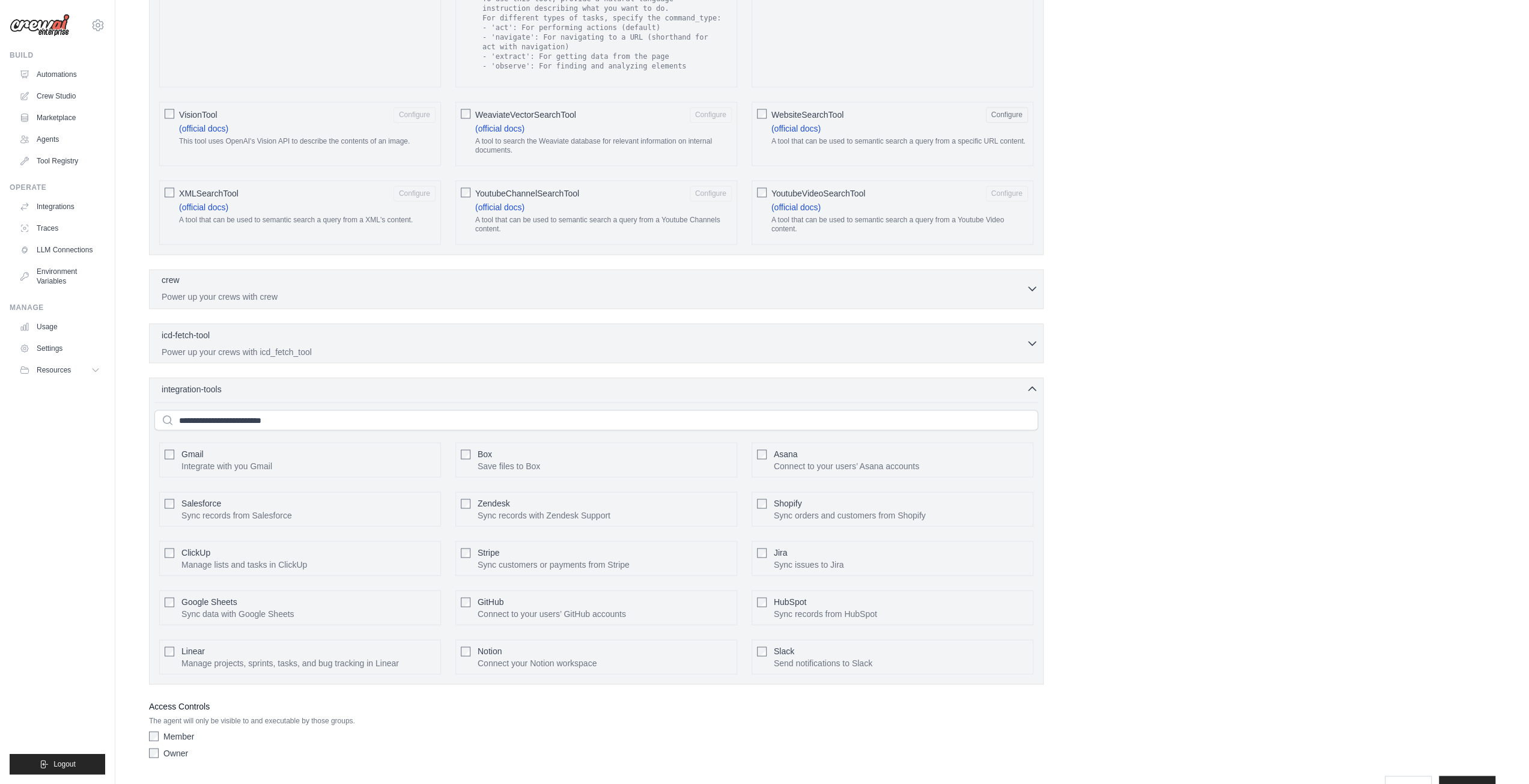
click at [454, 274] on div "crew 0 selected" at bounding box center [593, 281] width 865 height 15
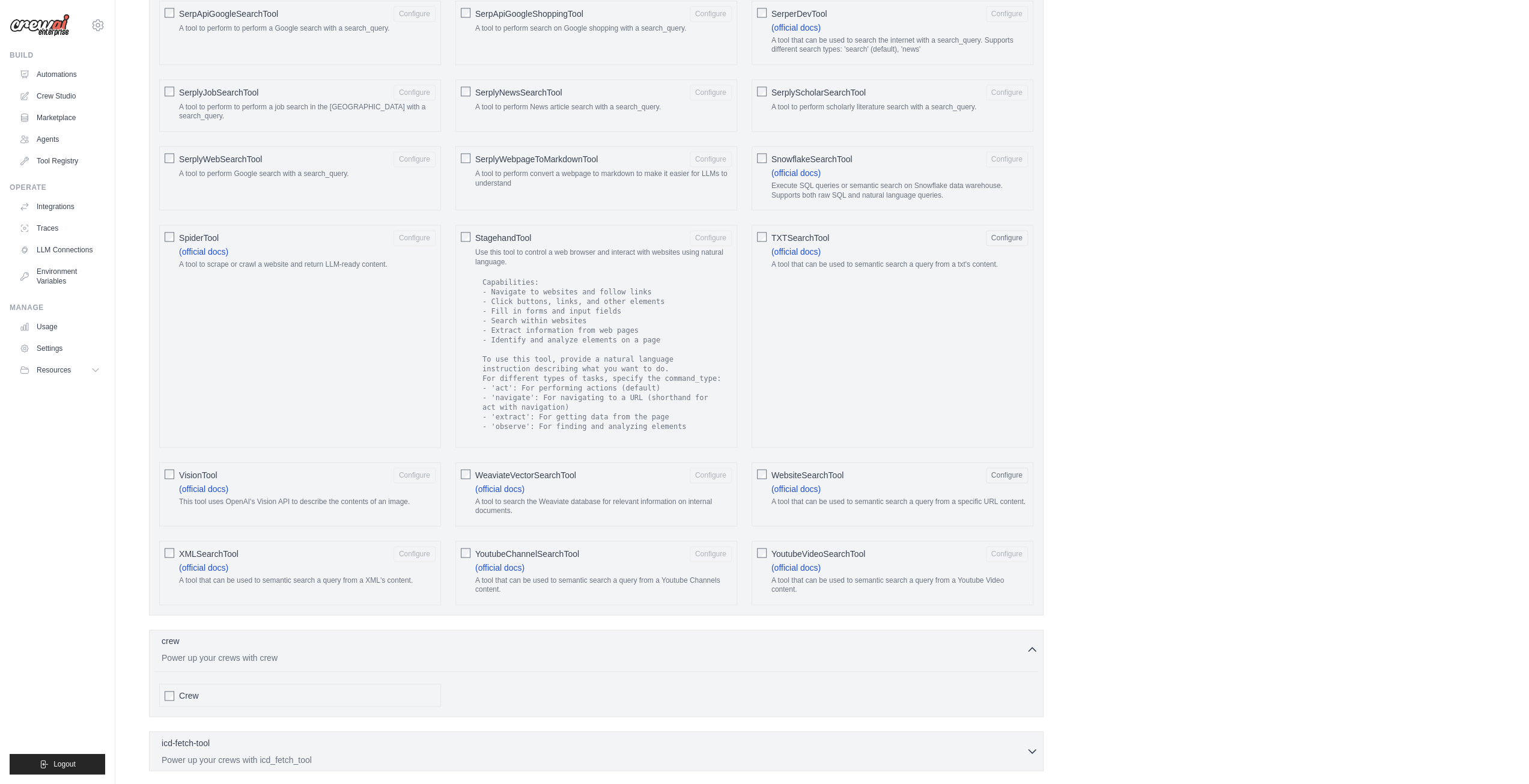
scroll to position [1493, 0]
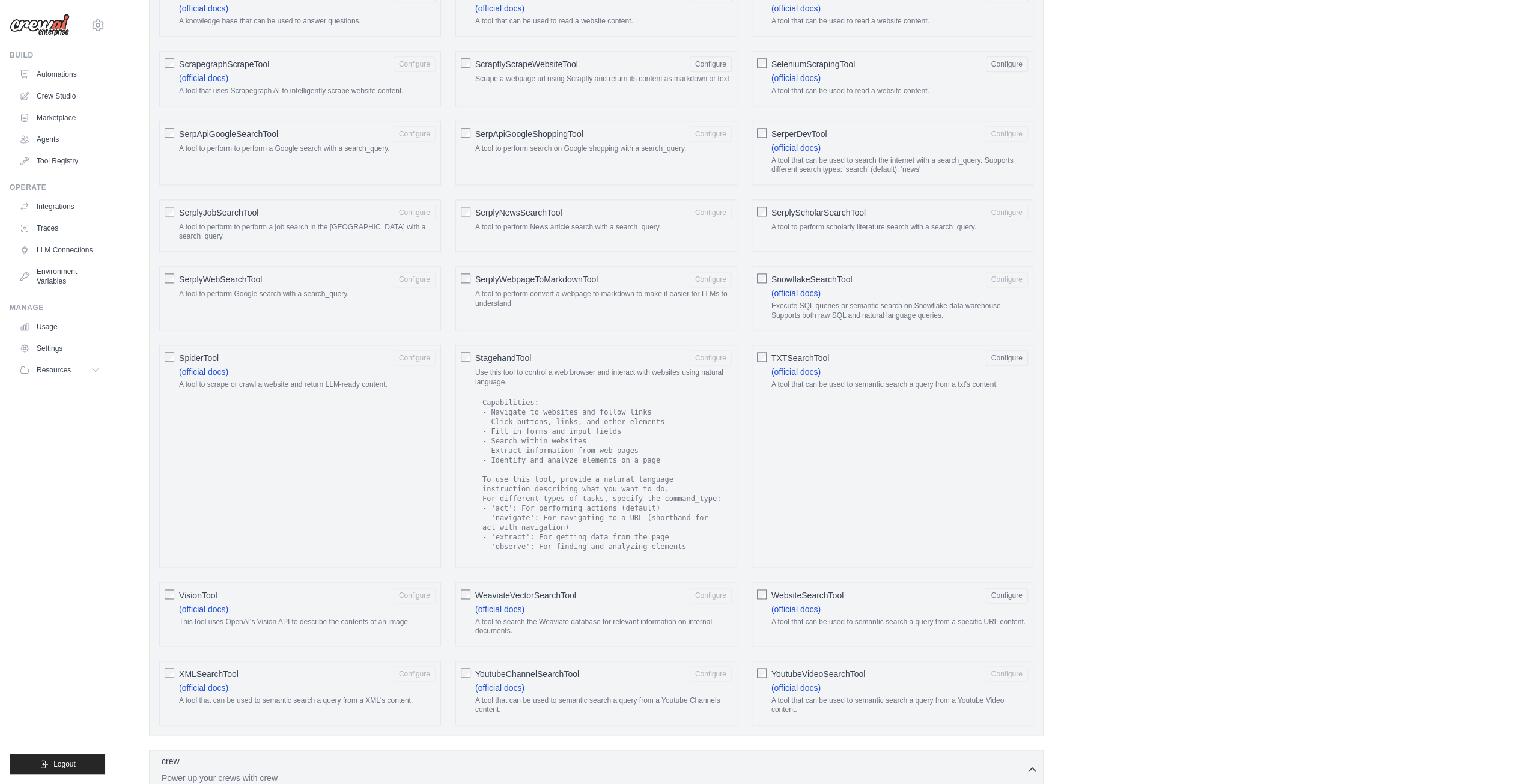
click at [216, 273] on span "SerplyWebSearchTool" at bounding box center [220, 279] width 83 height 12
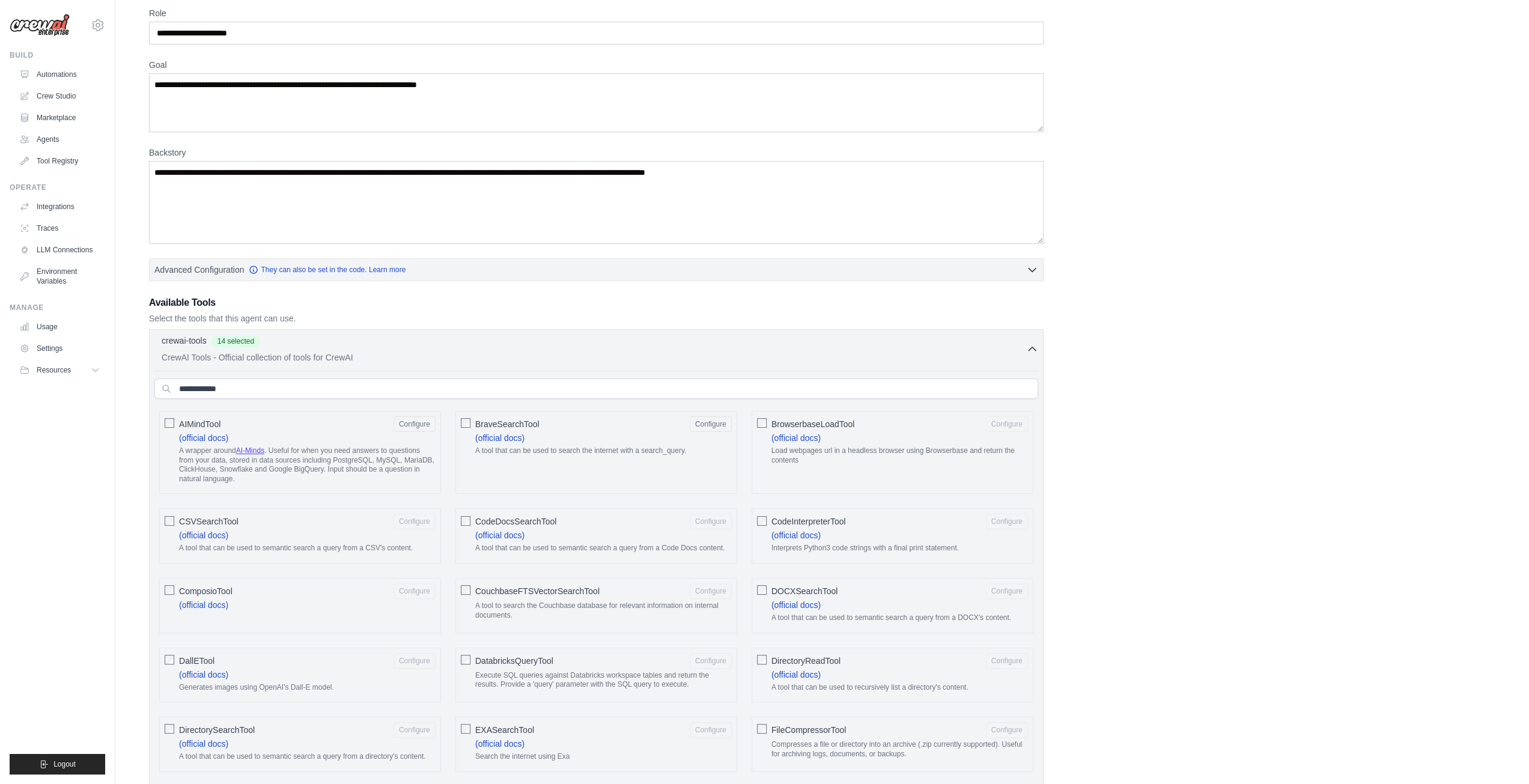
scroll to position [0, 0]
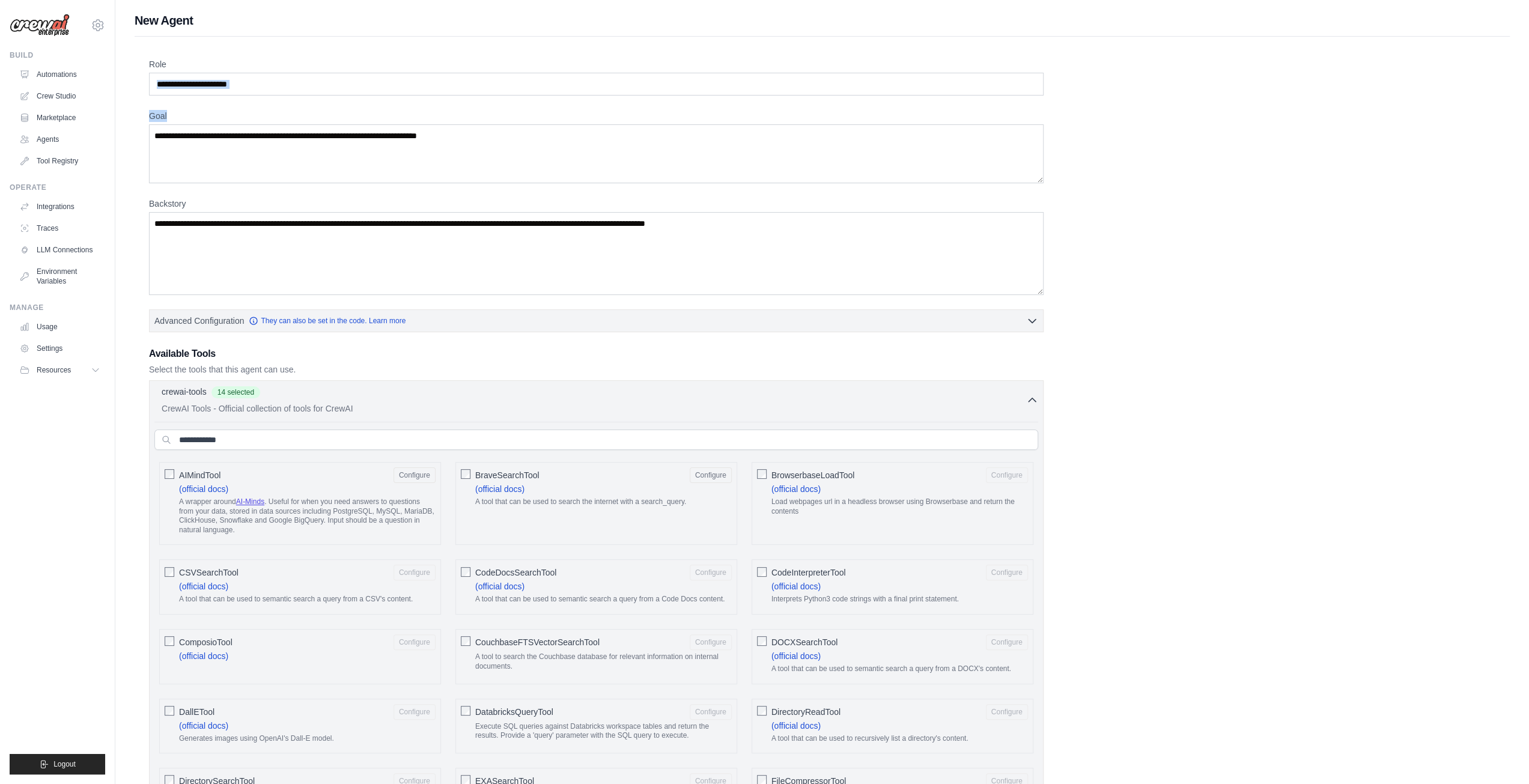
drag, startPoint x: 595, startPoint y: 99, endPoint x: 461, endPoint y: 105, distance: 134.1
drag, startPoint x: 466, startPoint y: 94, endPoint x: 475, endPoint y: 93, distance: 9.1
click at [467, 94] on input "Role" at bounding box center [596, 83] width 895 height 23
click at [483, 91] on input "Role" at bounding box center [596, 83] width 895 height 23
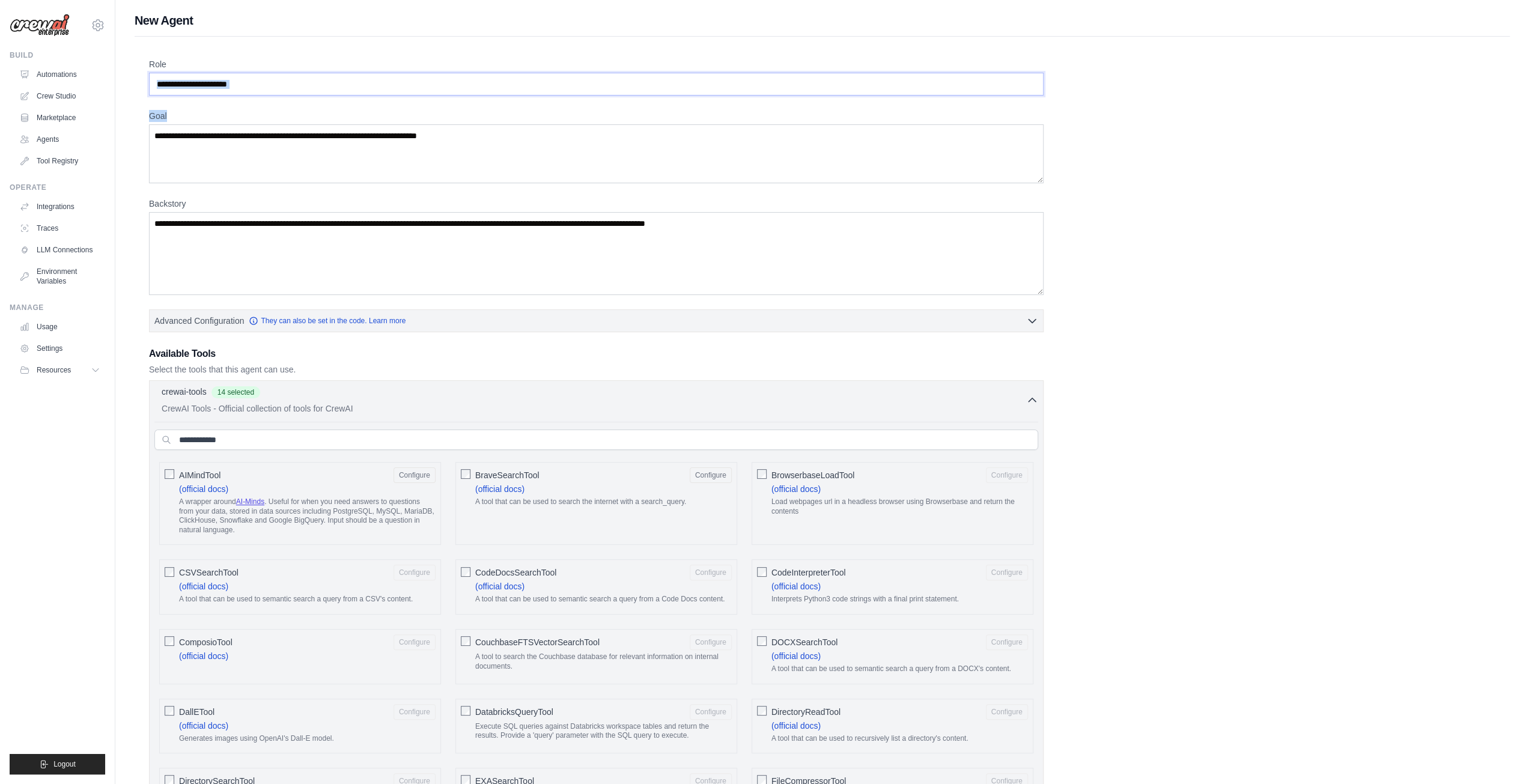
click at [483, 91] on input "Role" at bounding box center [596, 83] width 895 height 23
click at [483, 92] on input "Role" at bounding box center [596, 83] width 895 height 23
type input "**********"
click at [298, 260] on textarea "Backstory" at bounding box center [596, 253] width 895 height 83
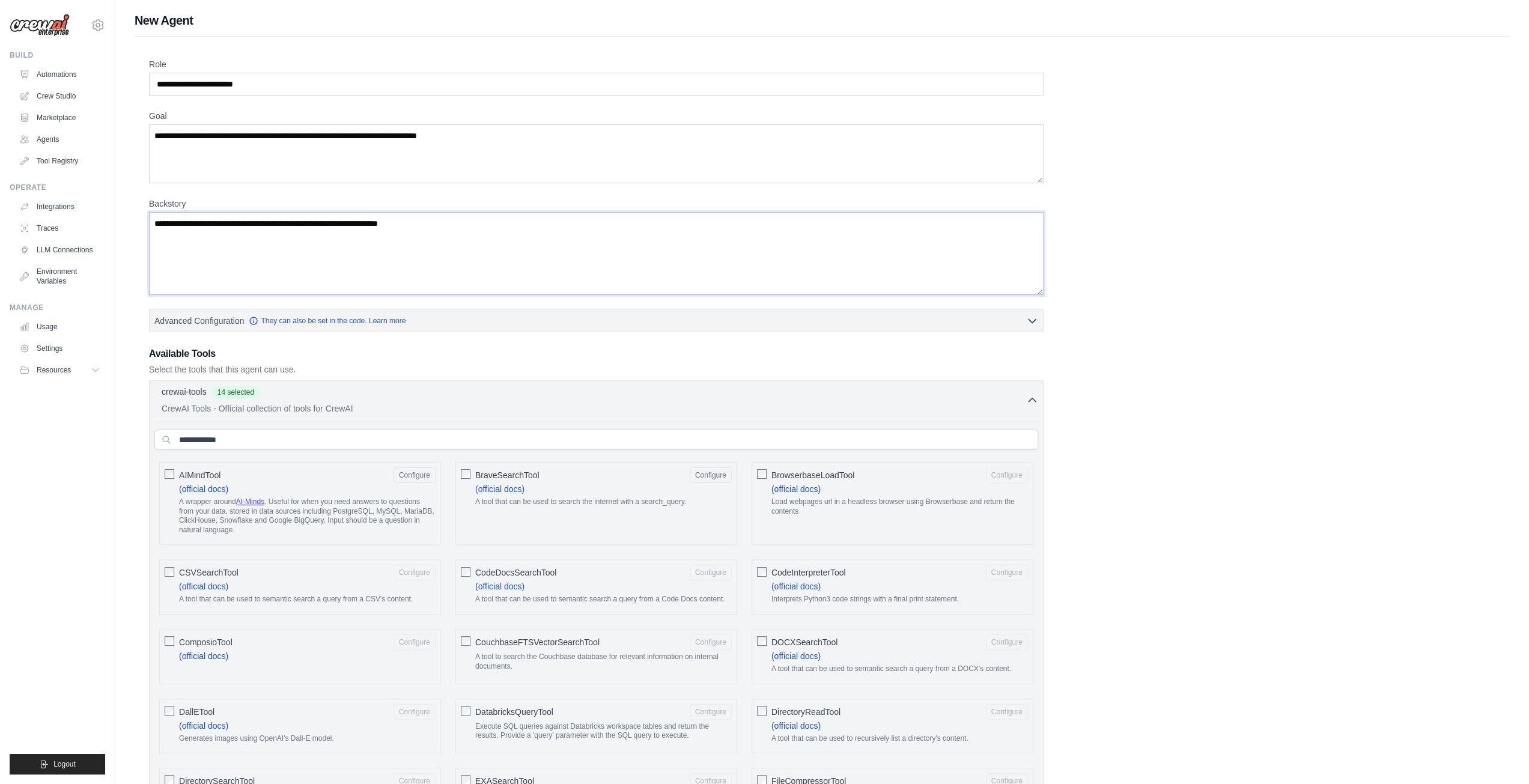
scroll to position [360, 0]
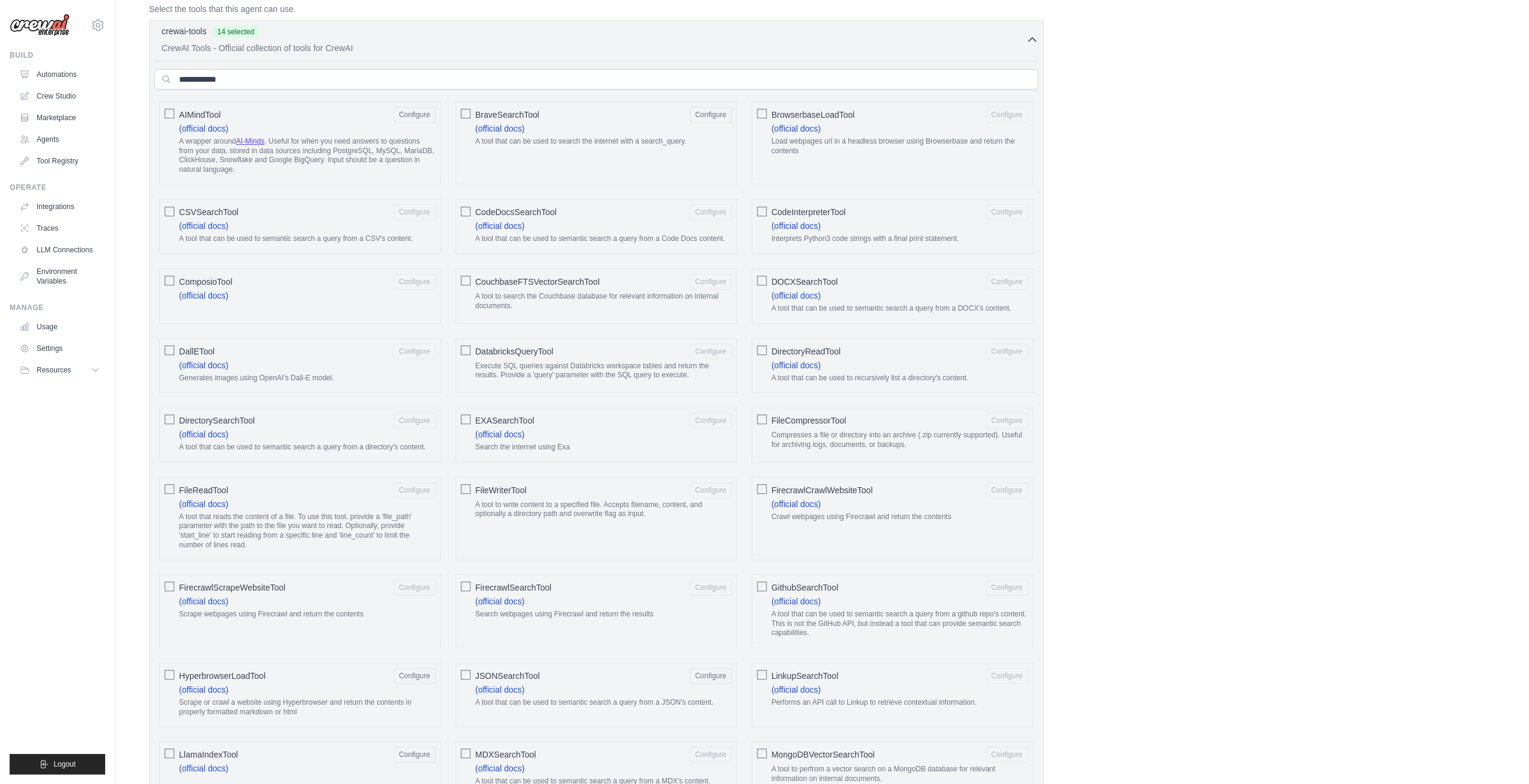
type textarea "**********"
click at [208, 279] on span "ComposioTool" at bounding box center [205, 281] width 54 height 12
click at [805, 279] on span "DOCXSearchTool" at bounding box center [804, 281] width 66 height 12
click at [193, 415] on span "DirectorySearchTool" at bounding box center [216, 420] width 75 height 12
click at [518, 415] on span "EXASearchTool" at bounding box center [505, 420] width 59 height 12
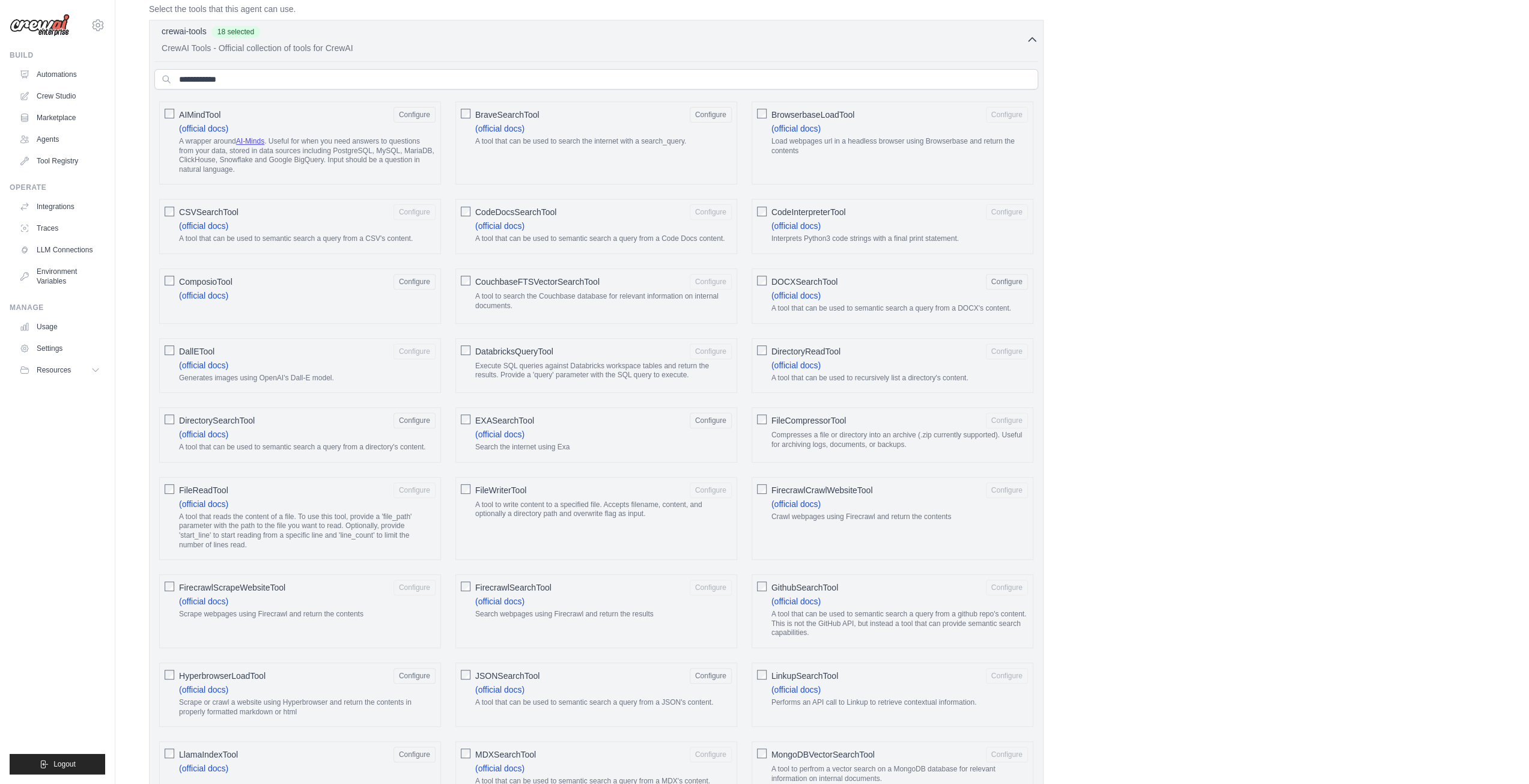
drag, startPoint x: 842, startPoint y: 477, endPoint x: 827, endPoint y: 484, distance: 16.6
click at [827, 485] on span "FirecrawlCrawlWebsiteTool" at bounding box center [822, 490] width 102 height 12
click at [546, 582] on span "FirecrawlSearchTool" at bounding box center [514, 587] width 76 height 12
click at [283, 582] on span "FirecrawlScrapeWebsiteTool" at bounding box center [231, 587] width 106 height 12
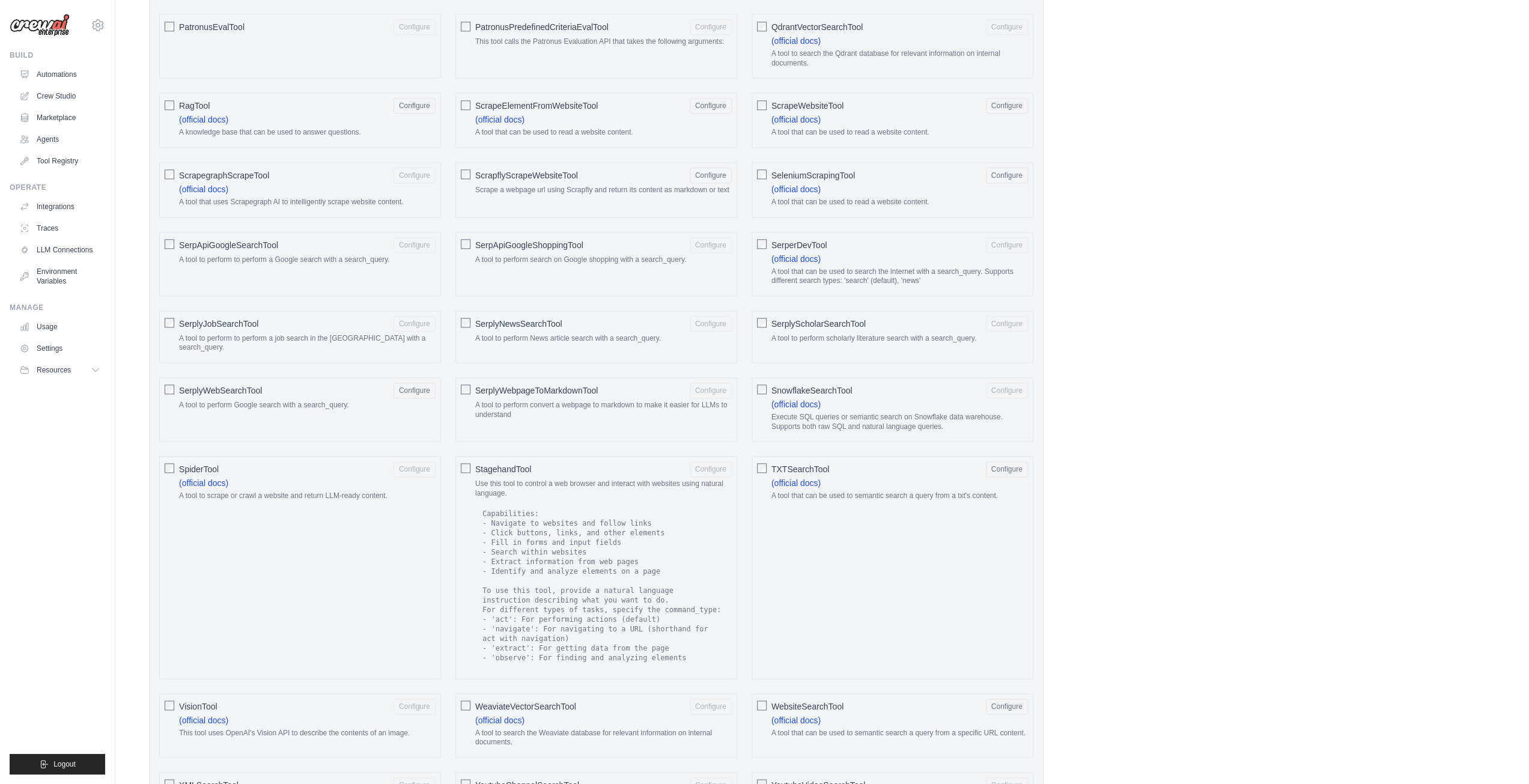
scroll to position [2020, 0]
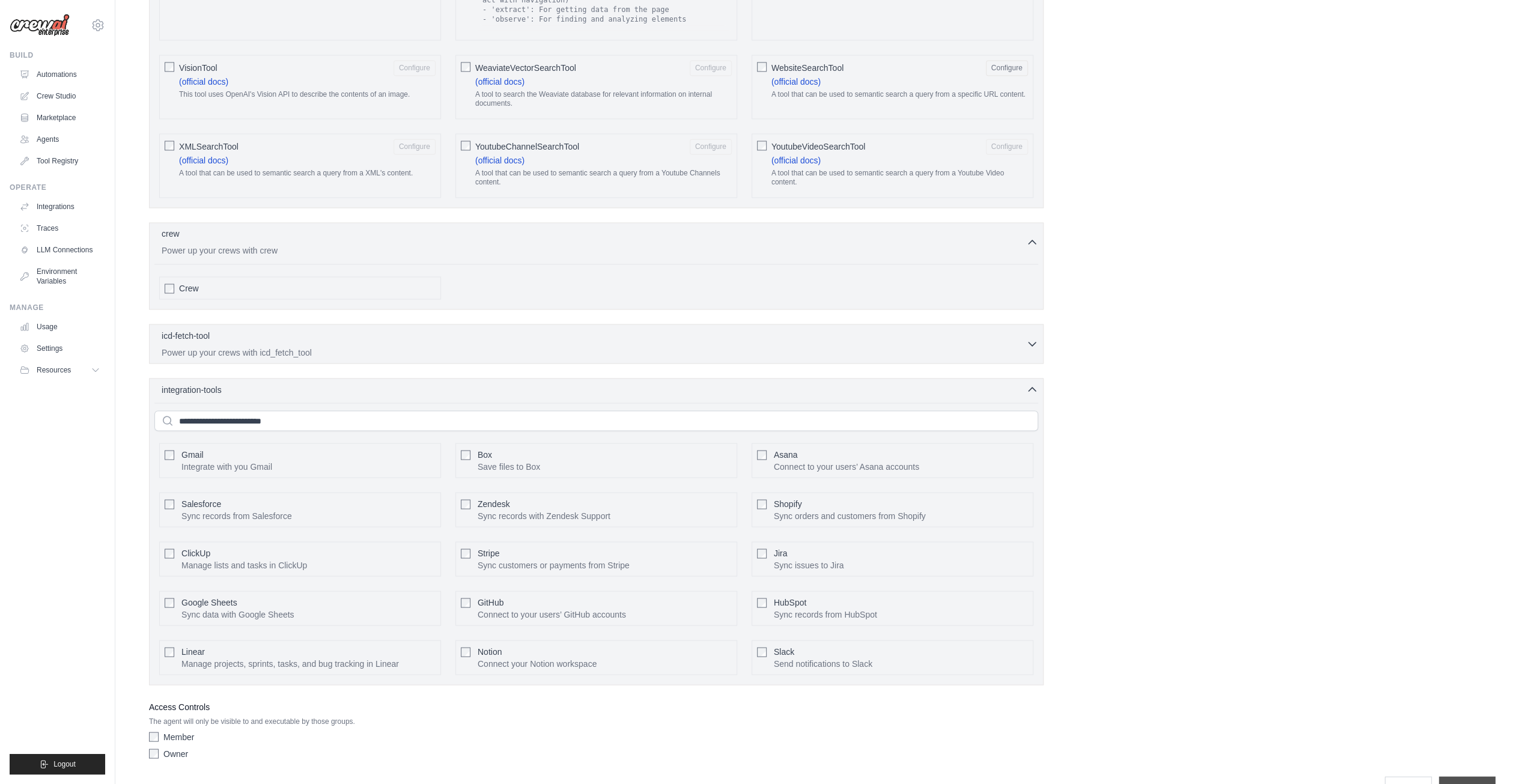
click at [1475, 776] on input "**********" at bounding box center [1466, 787] width 56 height 23
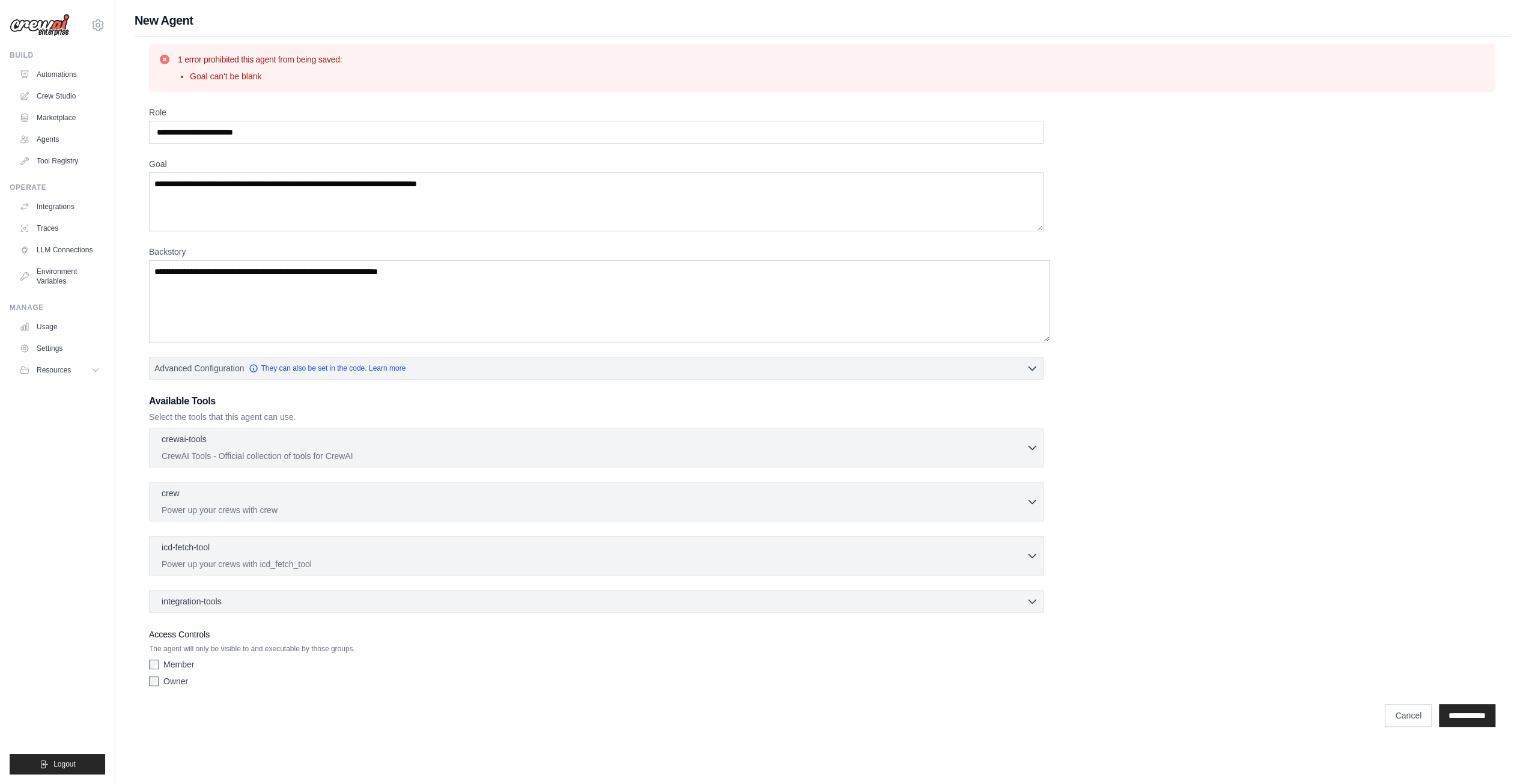
scroll to position [0, 0]
click at [368, 209] on textarea "Goal" at bounding box center [599, 201] width 900 height 59
type textarea "**********"
click at [602, 436] on div "crewai-tools 0 selected" at bounding box center [596, 440] width 870 height 15
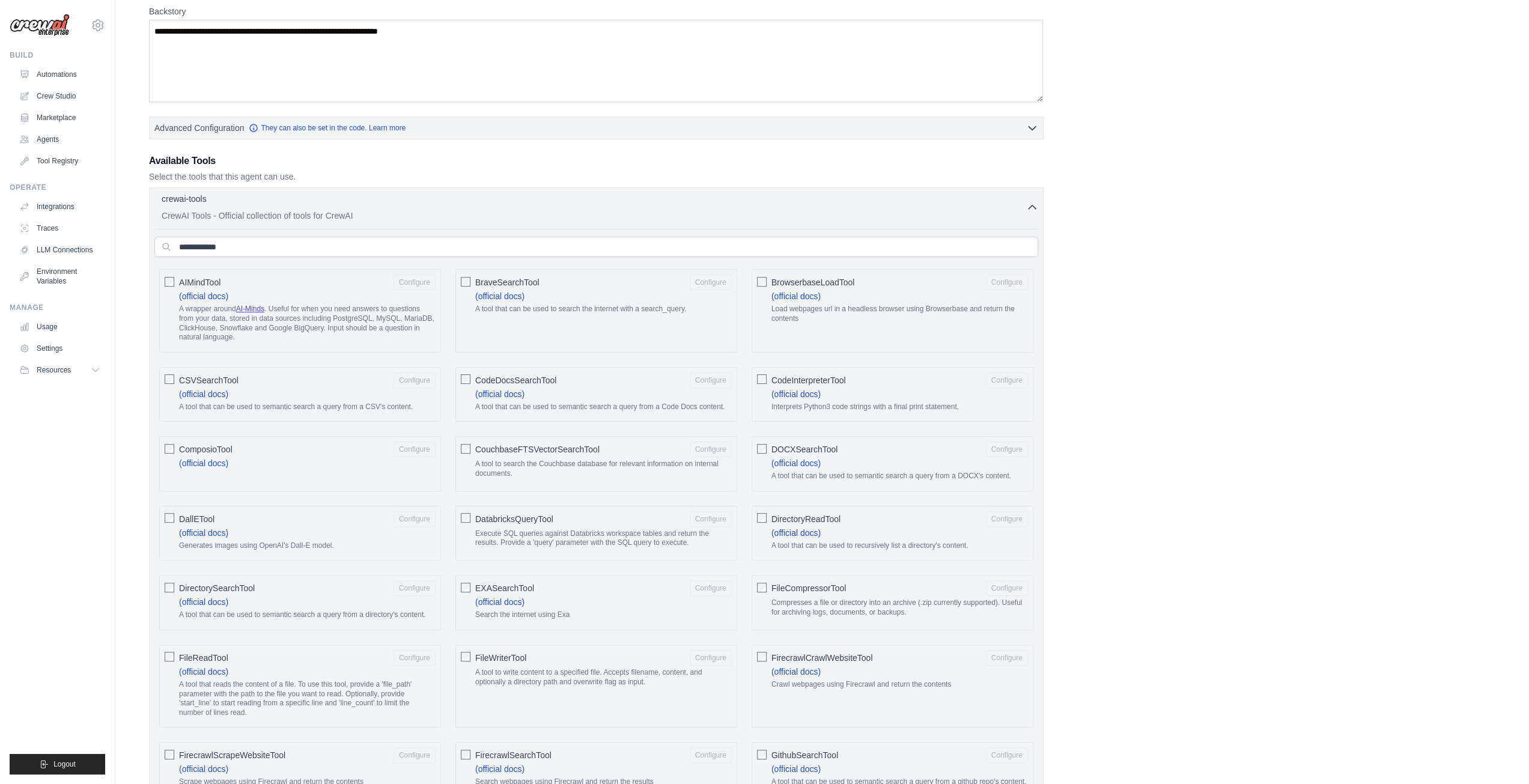
scroll to position [181, 0]
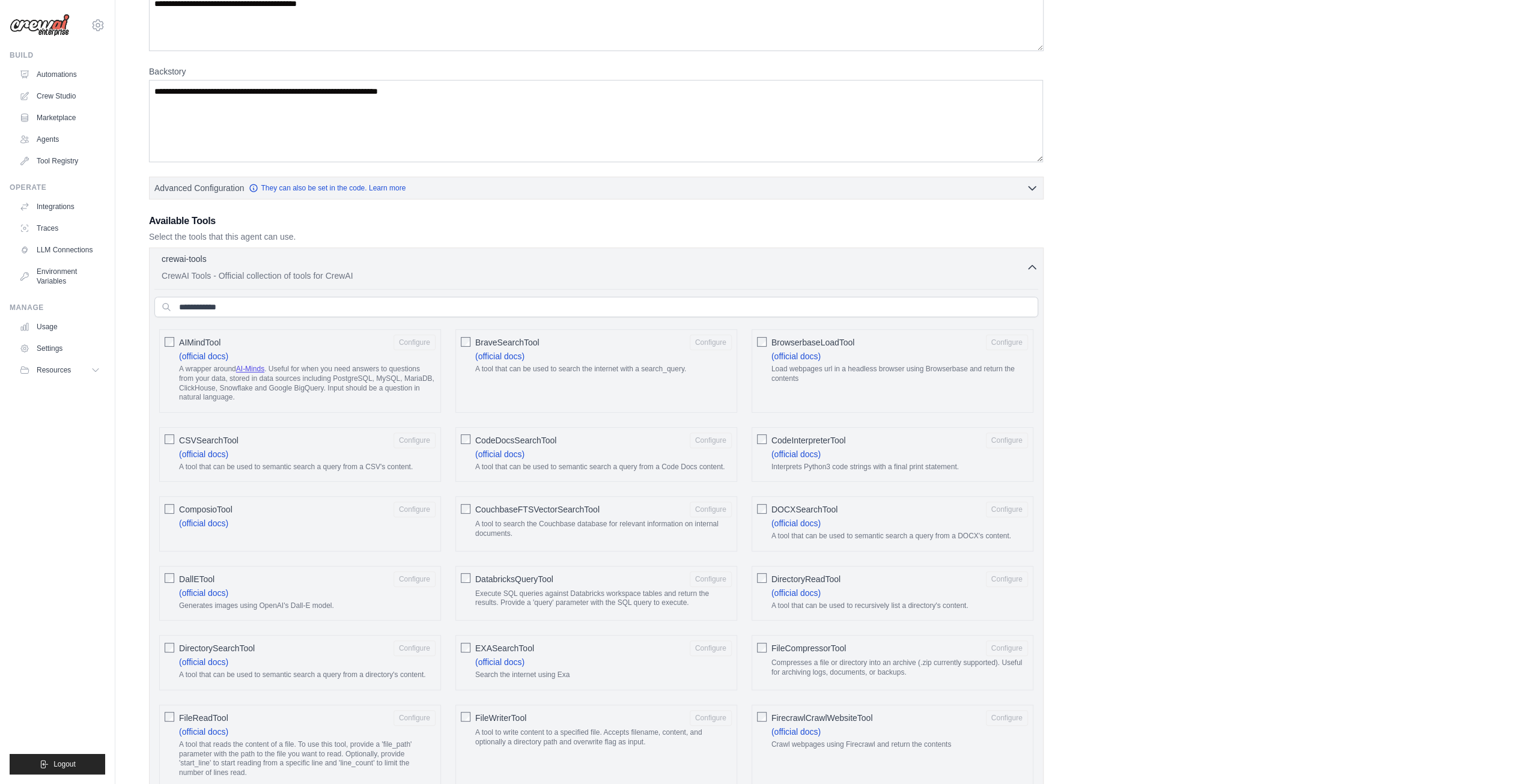
drag, startPoint x: 200, startPoint y: 343, endPoint x: 219, endPoint y: 342, distance: 19.0
click at [200, 343] on span "AIMindTool" at bounding box center [200, 342] width 42 height 12
click at [510, 343] on span "BraveSearchTool" at bounding box center [507, 342] width 64 height 12
click at [820, 341] on span "BrowserbaseLoadTool" at bounding box center [813, 342] width 83 height 12
click at [793, 440] on span "CodeInterpreterTool" at bounding box center [809, 440] width 74 height 12
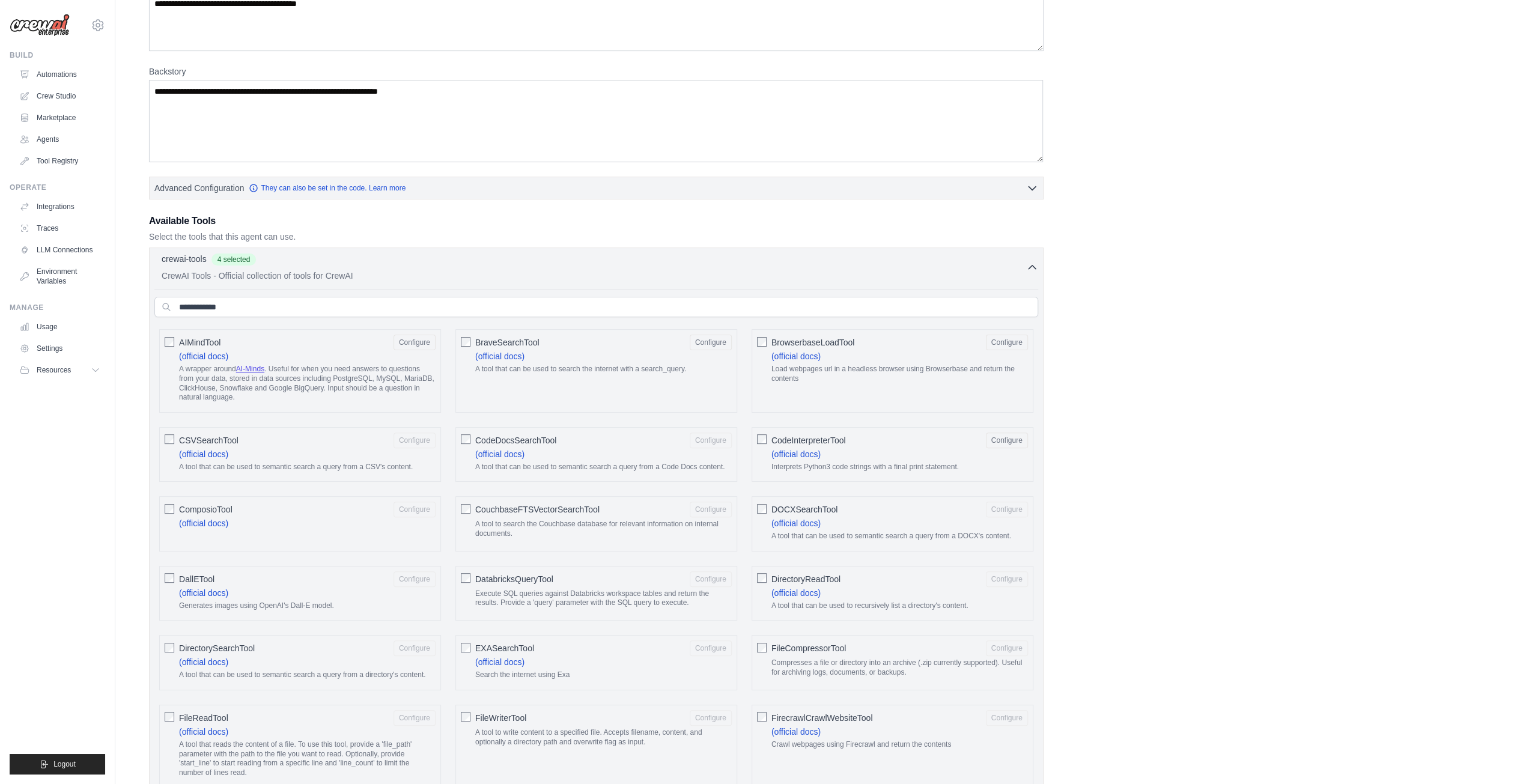
drag, startPoint x: 558, startPoint y: 442, endPoint x: 550, endPoint y: 442, distance: 8.0
click at [557, 442] on div "CodeDocsSearchTool Configure" at bounding box center [603, 440] width 257 height 15
click at [219, 436] on span "CSVSearchTool" at bounding box center [209, 440] width 60 height 12
click at [191, 508] on span "ComposioTool" at bounding box center [205, 509] width 54 height 12
click at [494, 507] on span "CouchbaseFTSVectorSearchTool" at bounding box center [537, 509] width 124 height 12
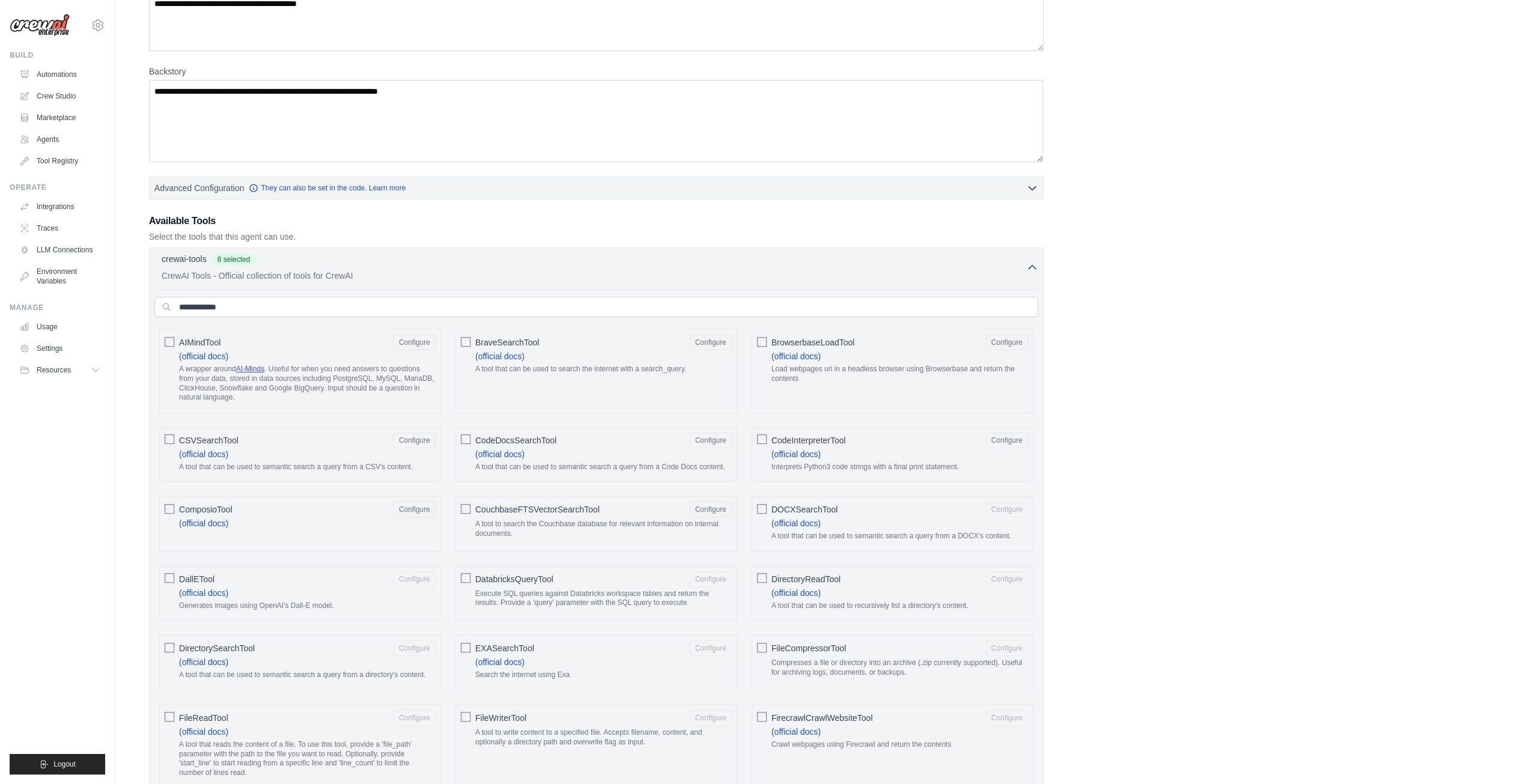
click at [559, 504] on span "CouchbaseFTSVectorSearchTool" at bounding box center [537, 509] width 124 height 12
click at [809, 508] on span "DOCXSearchTool" at bounding box center [804, 509] width 66 height 12
click at [779, 573] on span "DirectoryReadTool" at bounding box center [806, 579] width 69 height 12
click at [500, 573] on span "DatabricksQueryTool" at bounding box center [515, 579] width 78 height 12
click at [201, 642] on span "DirectorySearchTool" at bounding box center [216, 648] width 75 height 12
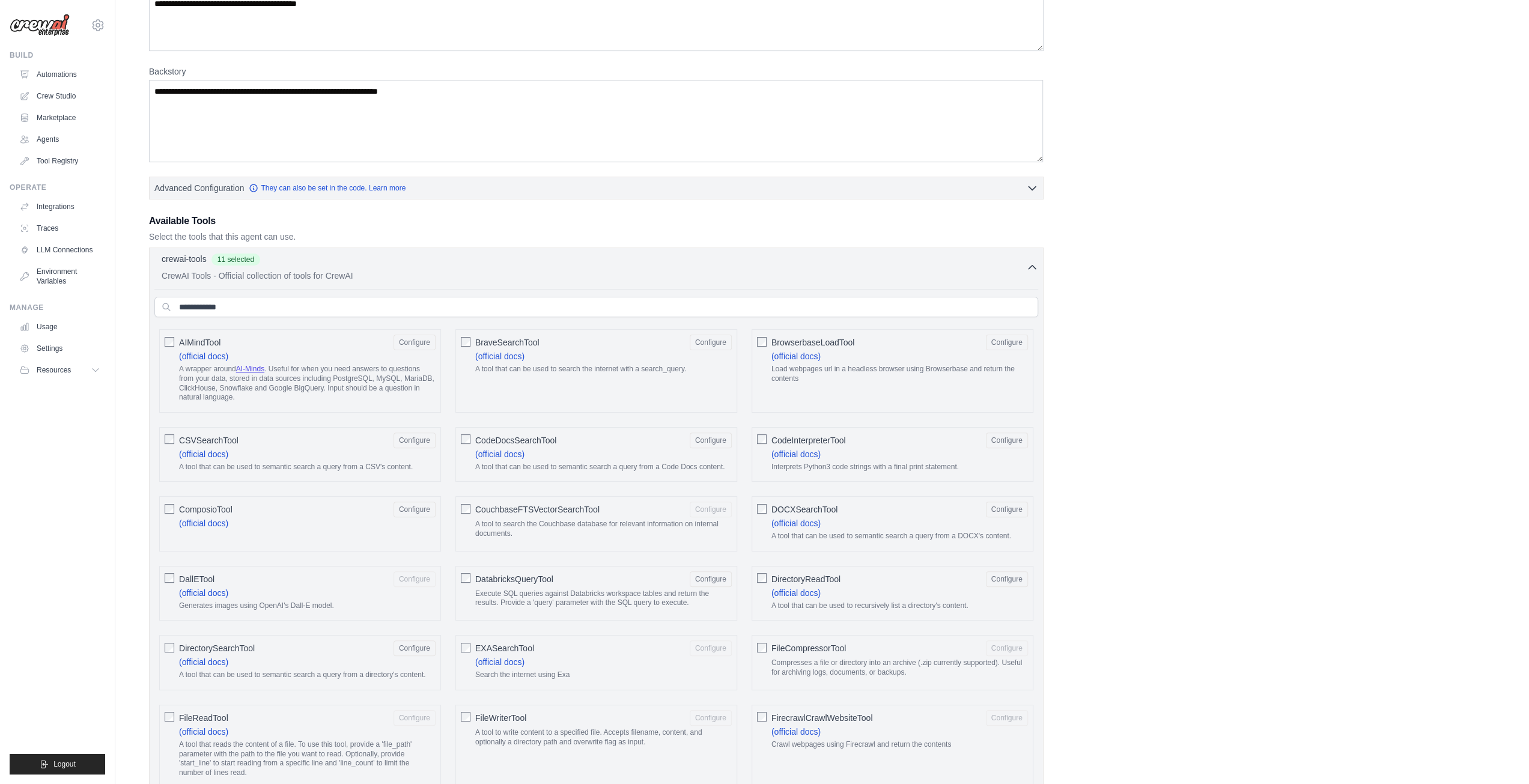
click at [515, 642] on span "EXASearchTool" at bounding box center [505, 648] width 59 height 12
click at [477, 99] on textarea "**********" at bounding box center [595, 121] width 894 height 83
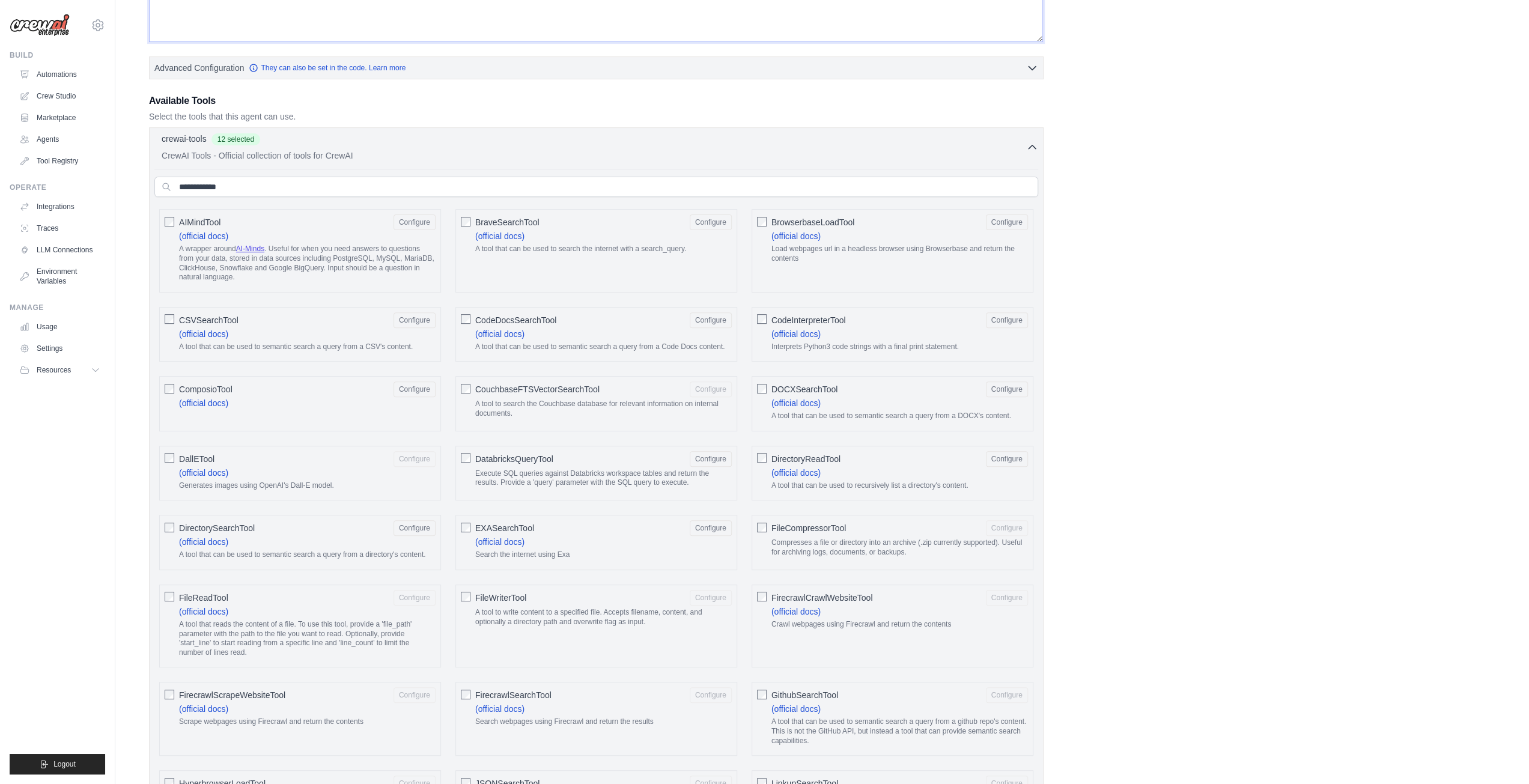
scroll to position [541, 0]
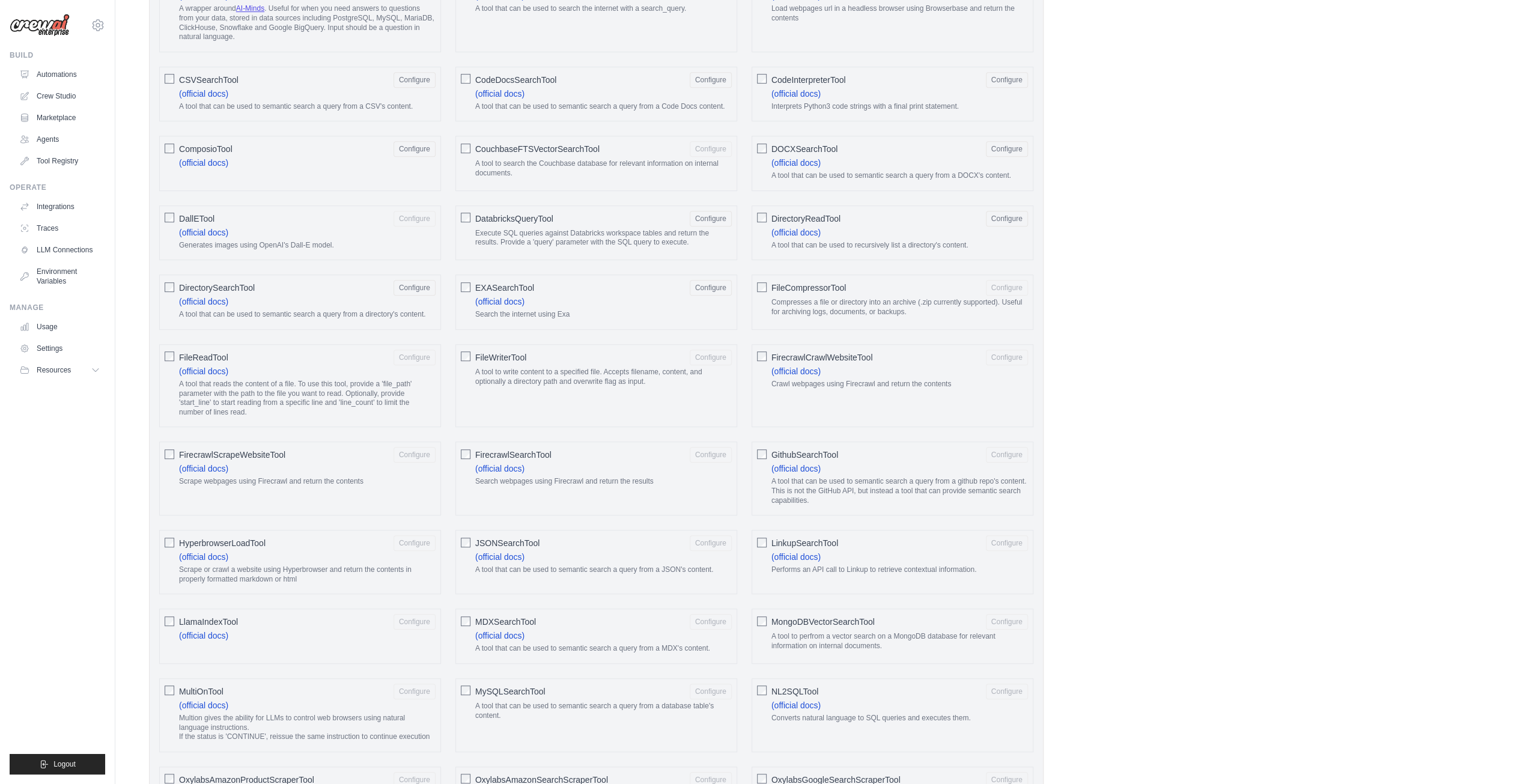
click at [524, 537] on span "JSONSearchTool" at bounding box center [507, 543] width 64 height 12
click at [501, 451] on span "FirecrawlSearchTool" at bounding box center [514, 454] width 76 height 12
click at [273, 448] on span "FirecrawlScrapeWebsiteTool" at bounding box center [231, 454] width 106 height 12
click at [250, 537] on span "HyperbrowserLoadTool" at bounding box center [221, 543] width 86 height 12
click at [219, 354] on span "FileReadTool" at bounding box center [203, 357] width 49 height 12
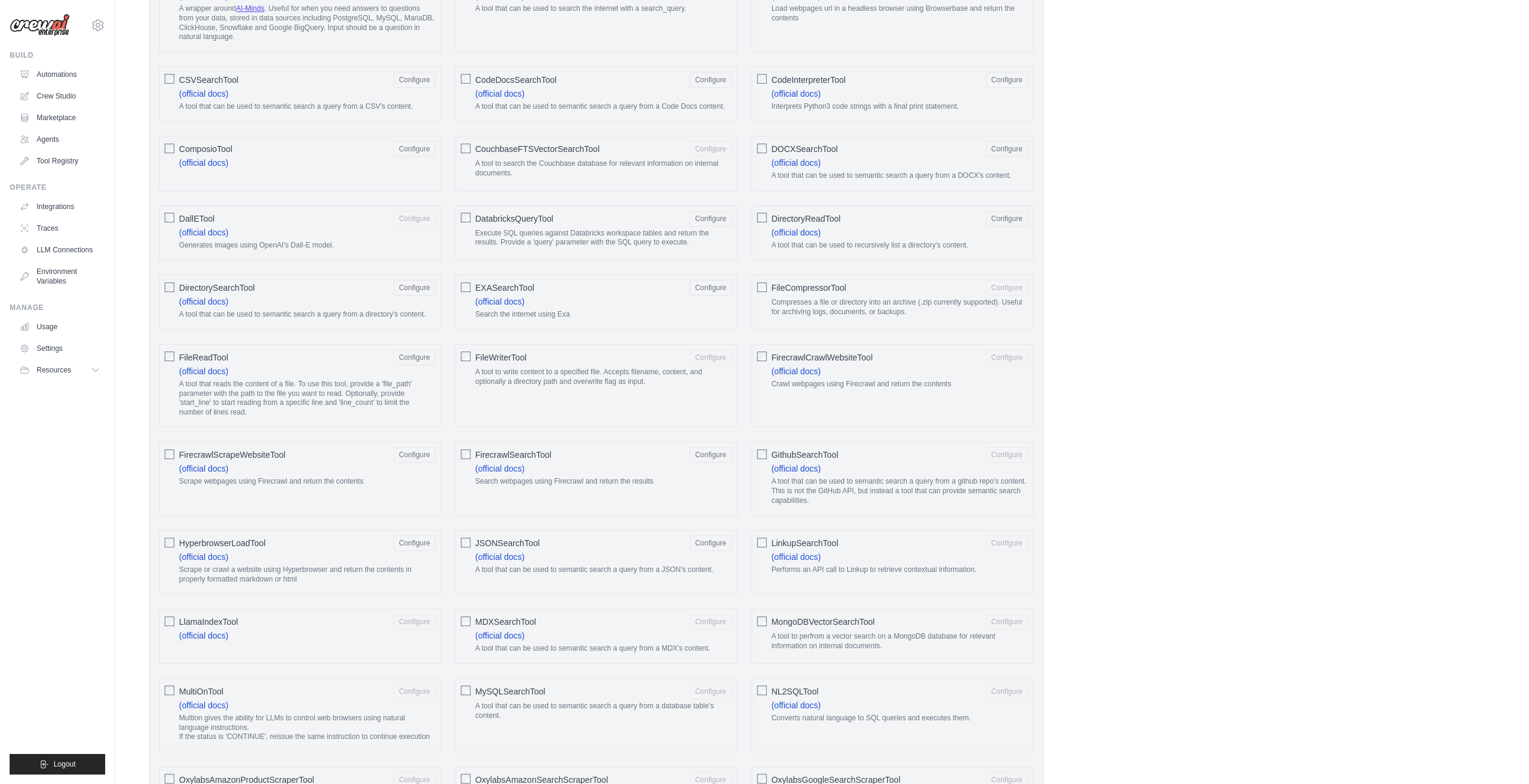
drag, startPoint x: 501, startPoint y: 349, endPoint x: 624, endPoint y: 349, distance: 123.0
click at [501, 351] on span "FileWriterTool" at bounding box center [501, 357] width 51 height 12
click at [812, 351] on span "FirecrawlCrawlWebsiteTool" at bounding box center [822, 357] width 102 height 12
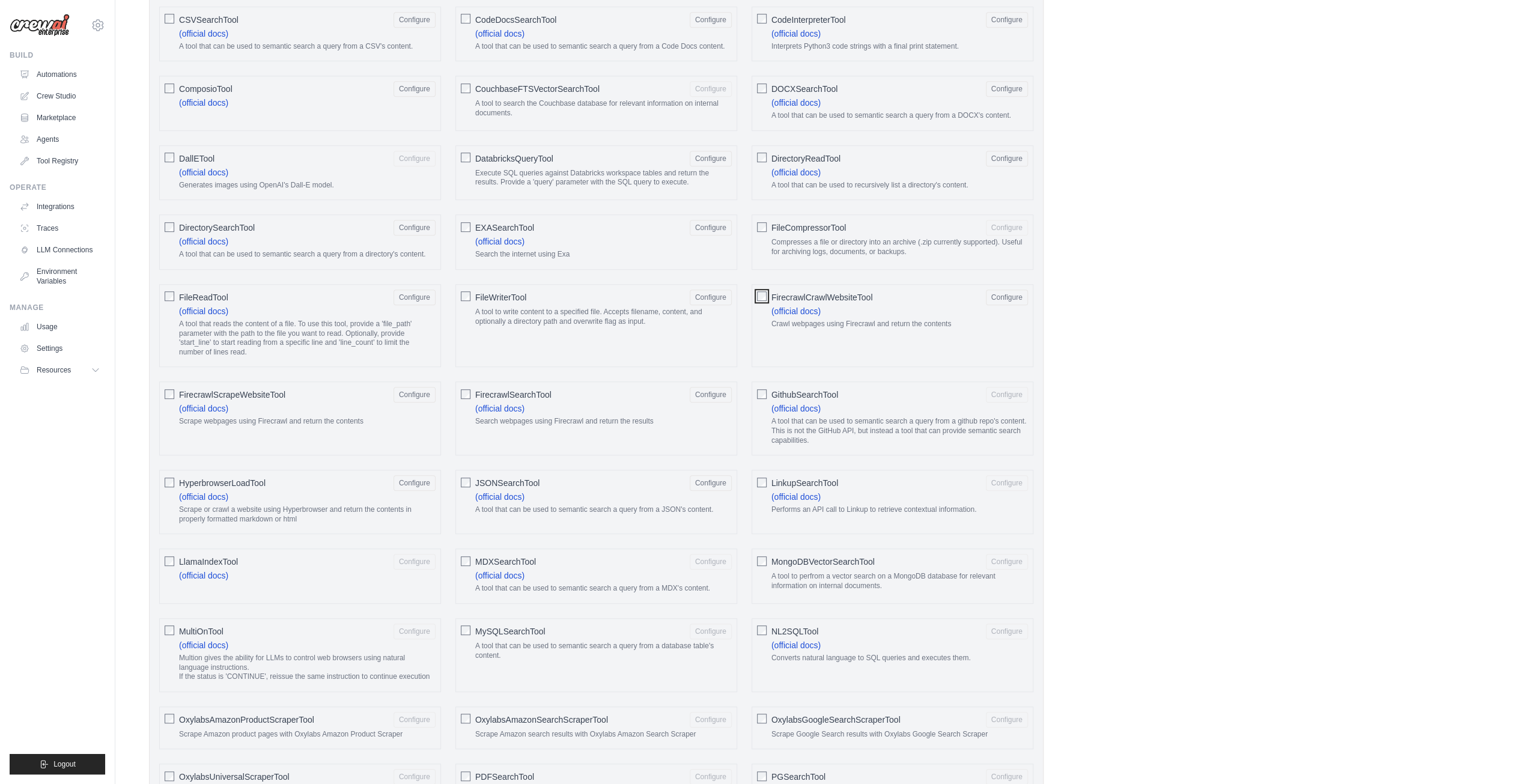
scroll to position [720, 0]
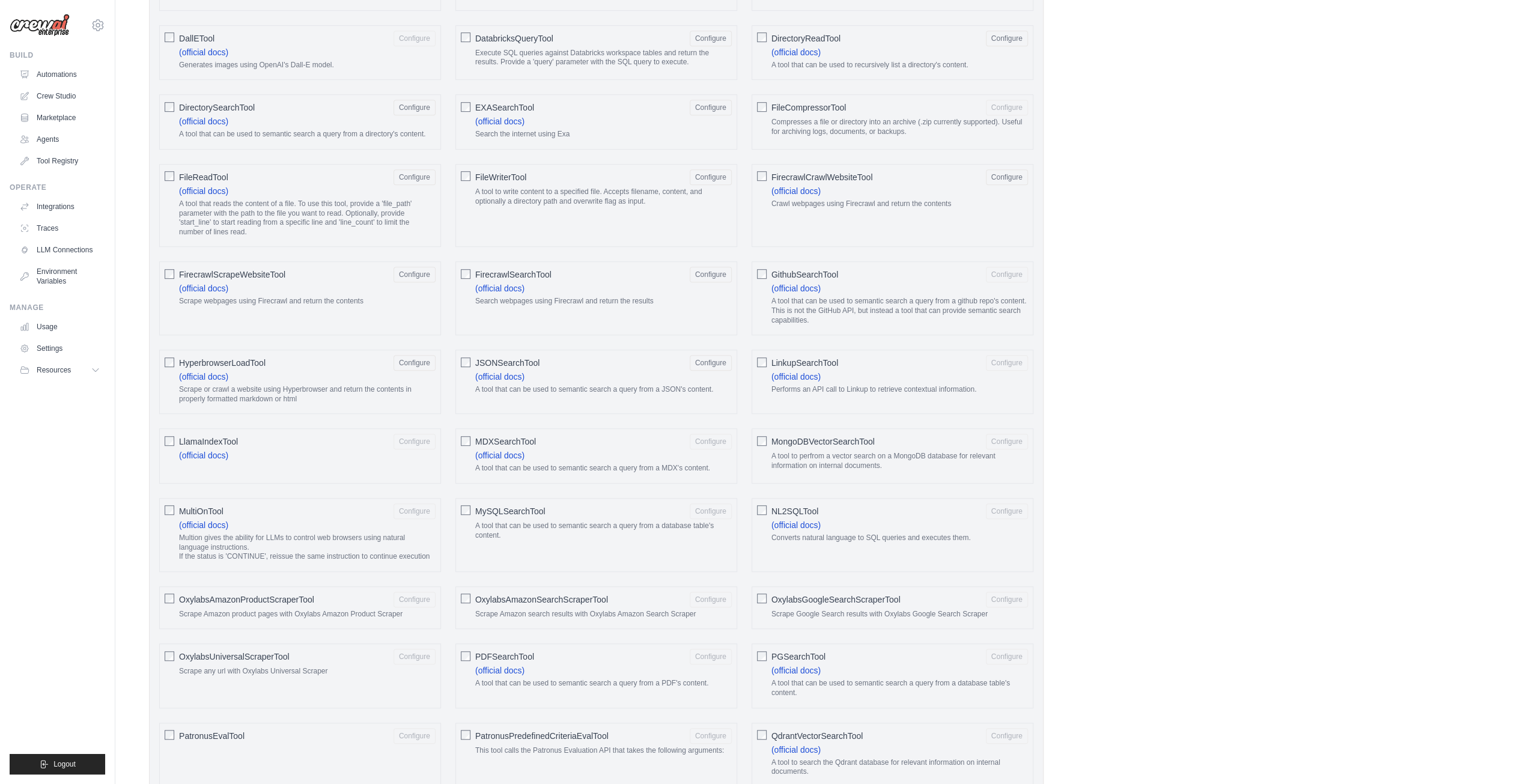
click at [193, 504] on div "MultiOnTool Configure" at bounding box center [307, 511] width 257 height 15
click at [229, 436] on span "LlamaIndexTool" at bounding box center [208, 441] width 59 height 12
click at [493, 436] on span "MDXSearchTool" at bounding box center [505, 441] width 61 height 12
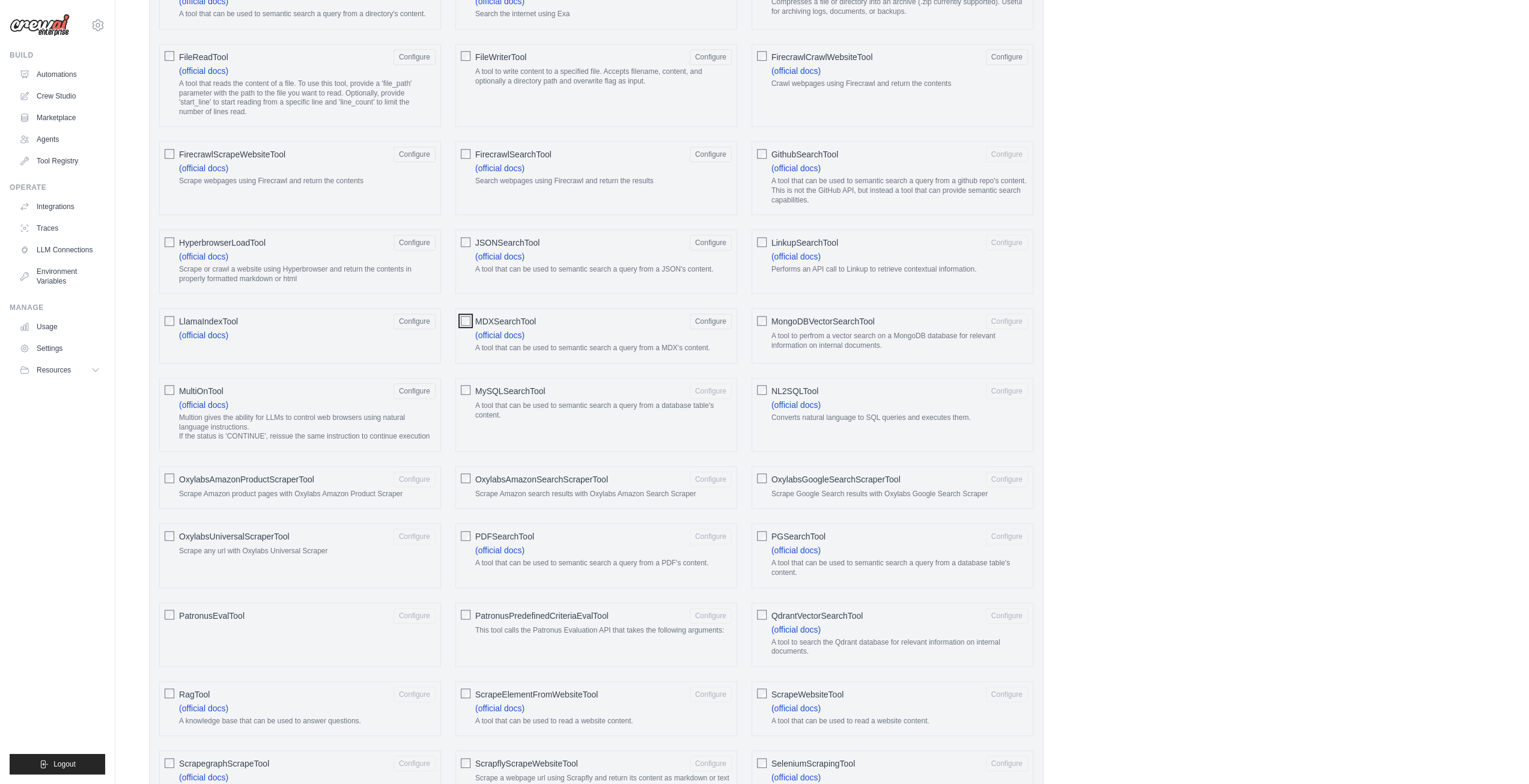
scroll to position [901, 0]
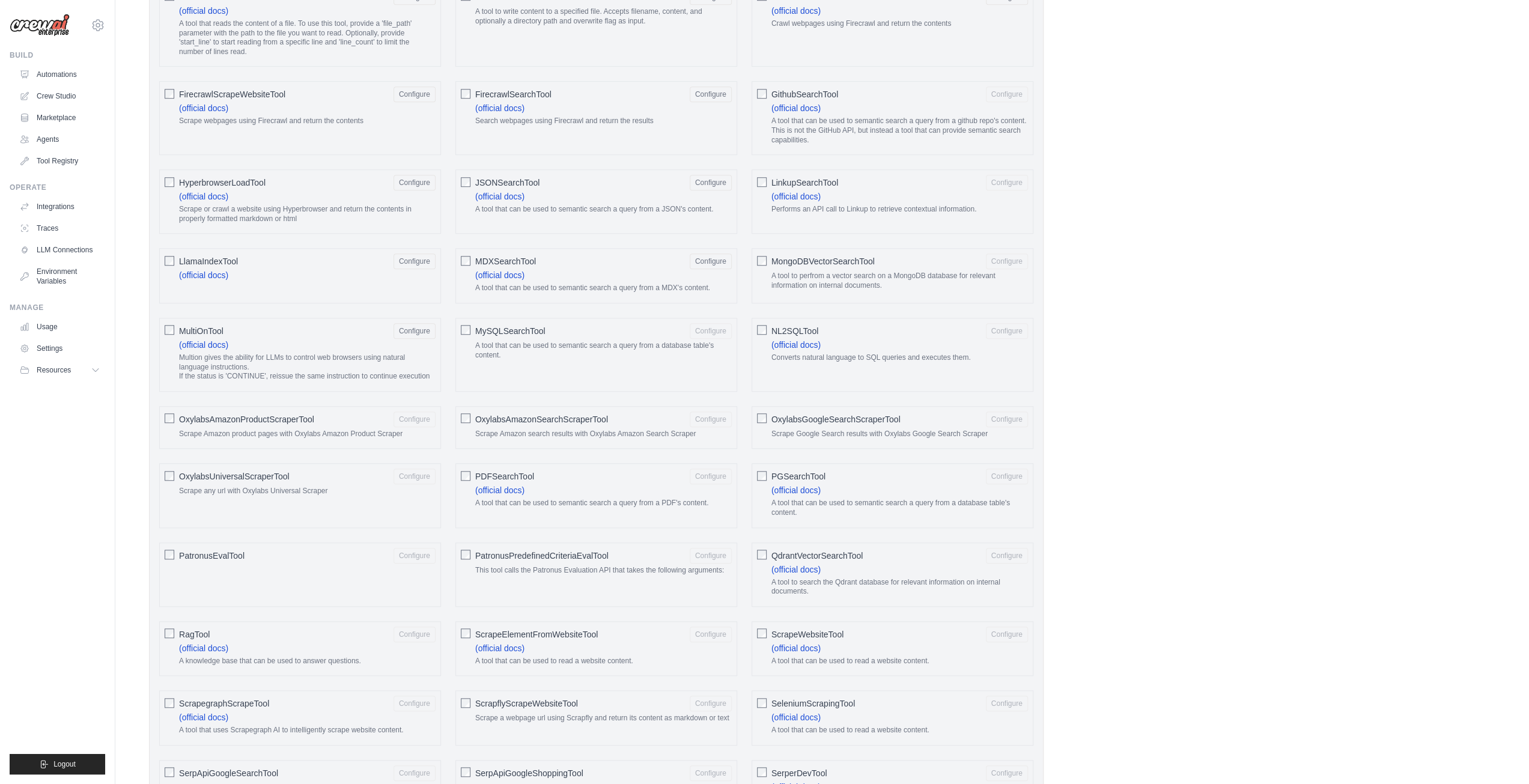
click at [576, 626] on div "ScrapeElementFromWebsiteTool Configure" at bounding box center [603, 633] width 257 height 15
click at [799, 628] on span "ScrapeWebsiteTool" at bounding box center [807, 633] width 72 height 12
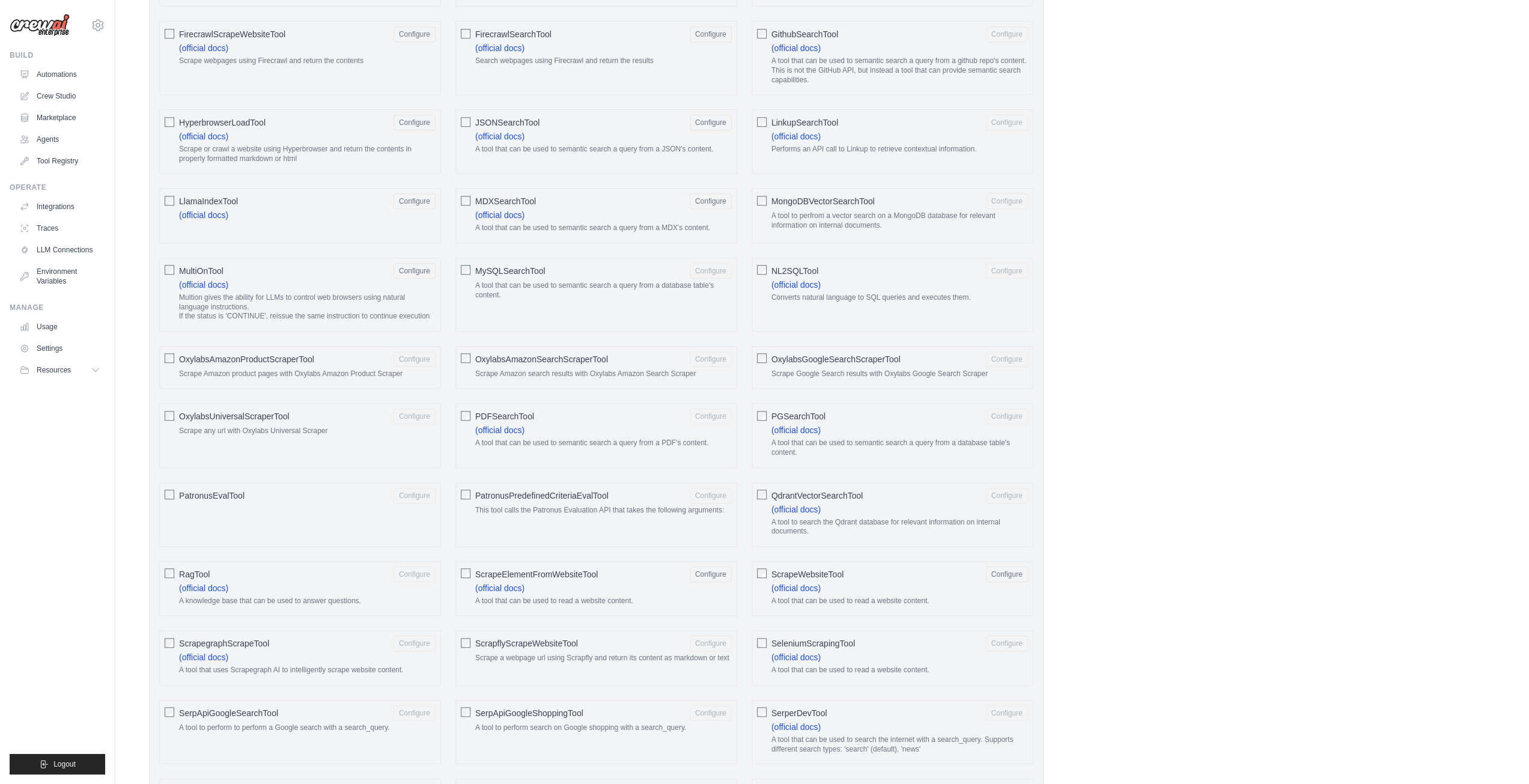
click at [524, 637] on span "ScrapflyScrapeWebsiteTool" at bounding box center [526, 642] width 103 height 12
click at [227, 637] on span "ScrapegraphScrapeTool" at bounding box center [223, 642] width 90 height 12
click at [786, 637] on span "SeleniumScrapingTool" at bounding box center [813, 642] width 83 height 12
click at [767, 700] on div "SerperDevTool Configure (official docs) A tool that can be used to search the i…" at bounding box center [892, 731] width 281 height 64
drag, startPoint x: 767, startPoint y: 696, endPoint x: 670, endPoint y: 673, distance: 99.7
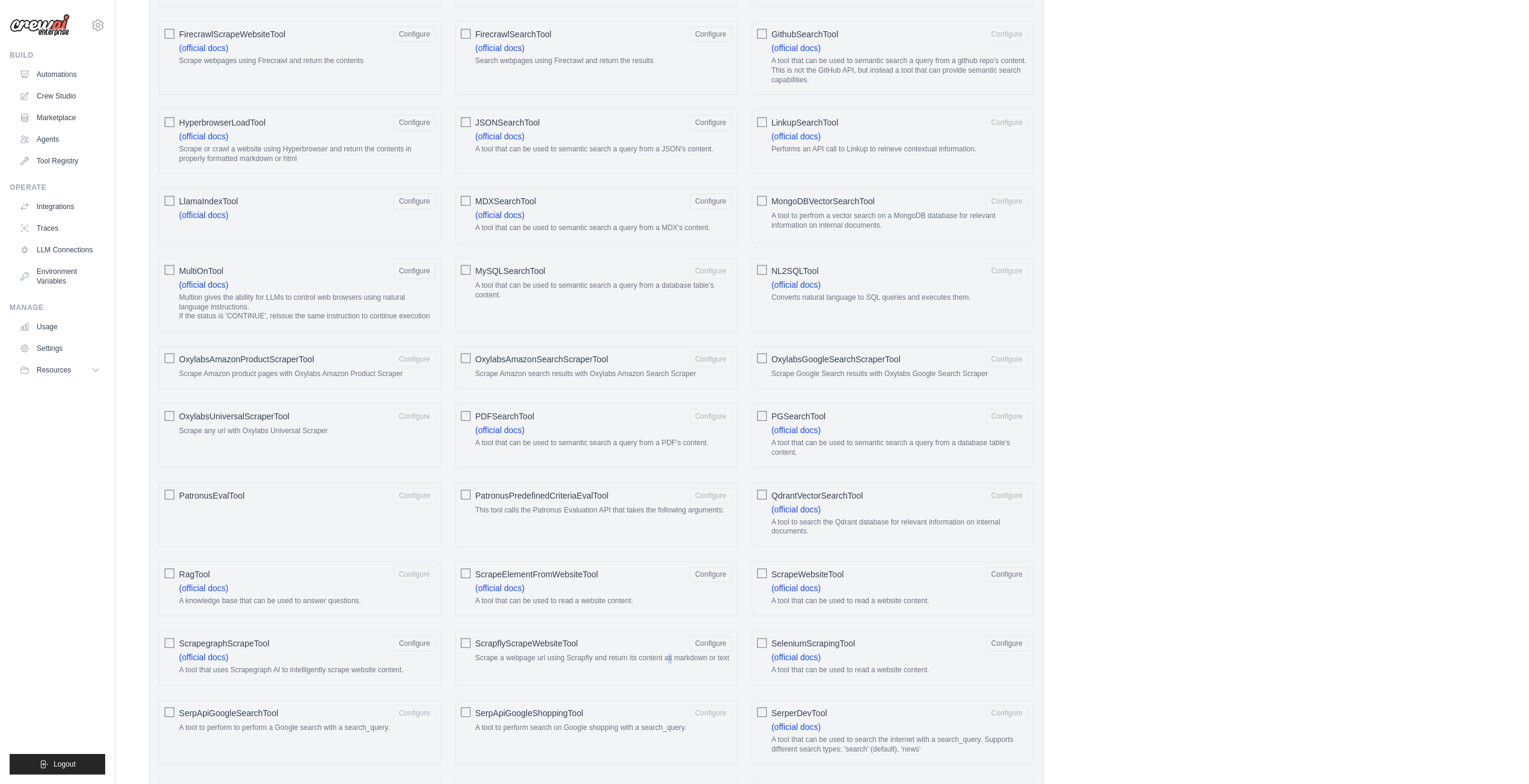
click at [670, 673] on div "AIMindTool Configure (official docs) A wrapper around AI-Minds . Useful for whe…" at bounding box center [596, 426] width 884 height 1765
drag, startPoint x: 778, startPoint y: 701, endPoint x: 767, endPoint y: 701, distance: 11.0
click at [776, 707] on span "SerperDevTool" at bounding box center [799, 712] width 56 height 12
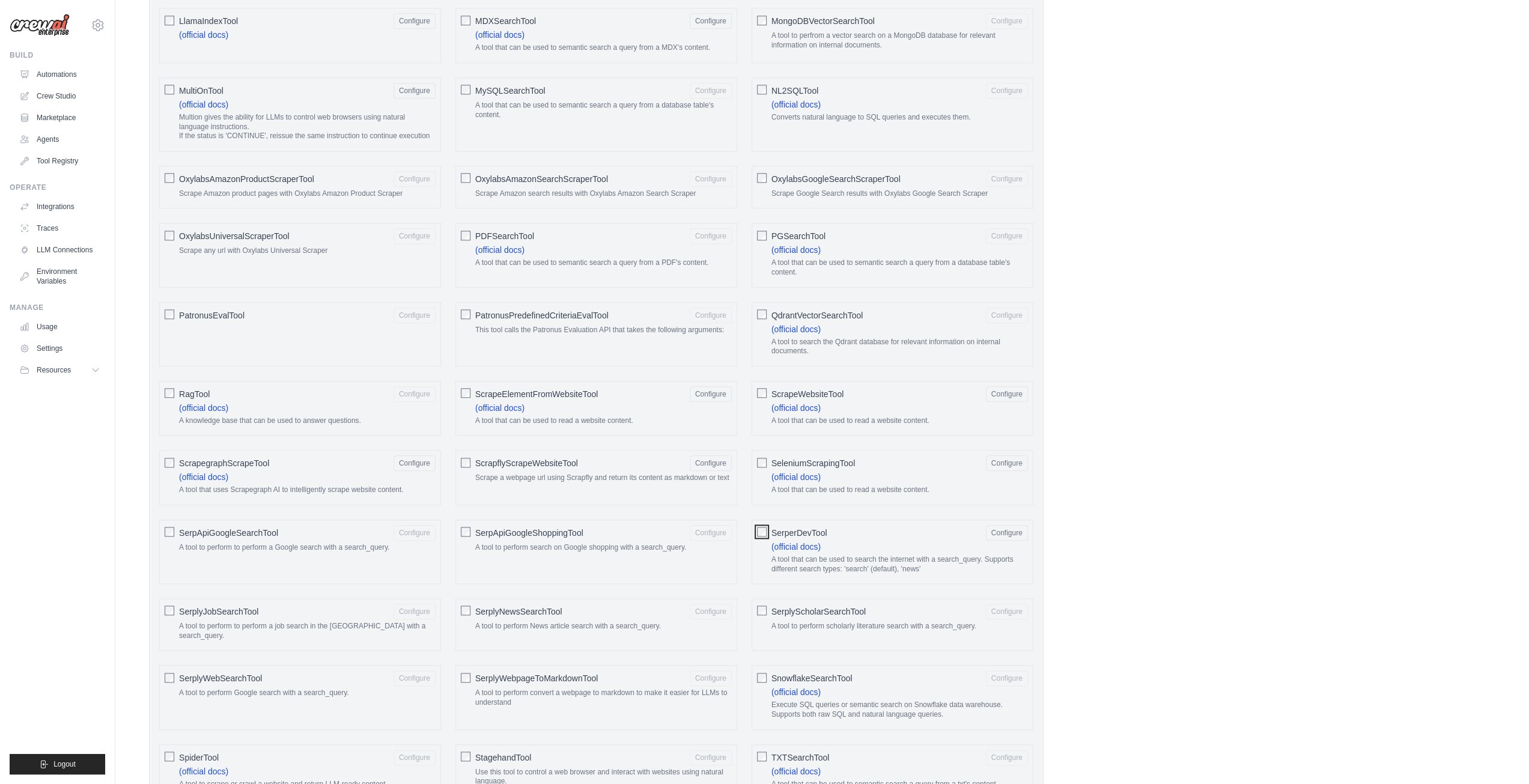
scroll to position [1201, 0]
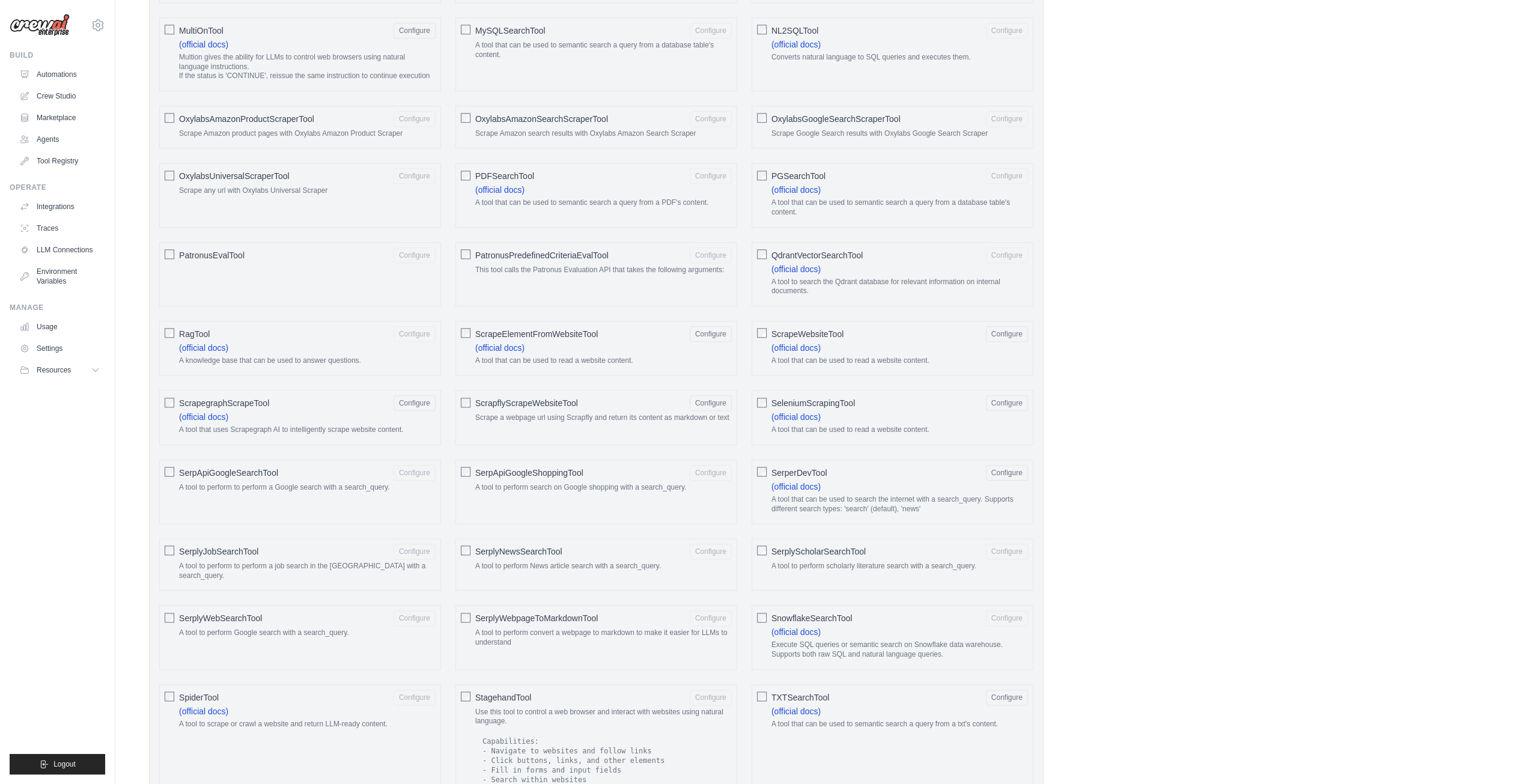
click at [215, 691] on span "SpiderTool" at bounding box center [199, 697] width 40 height 12
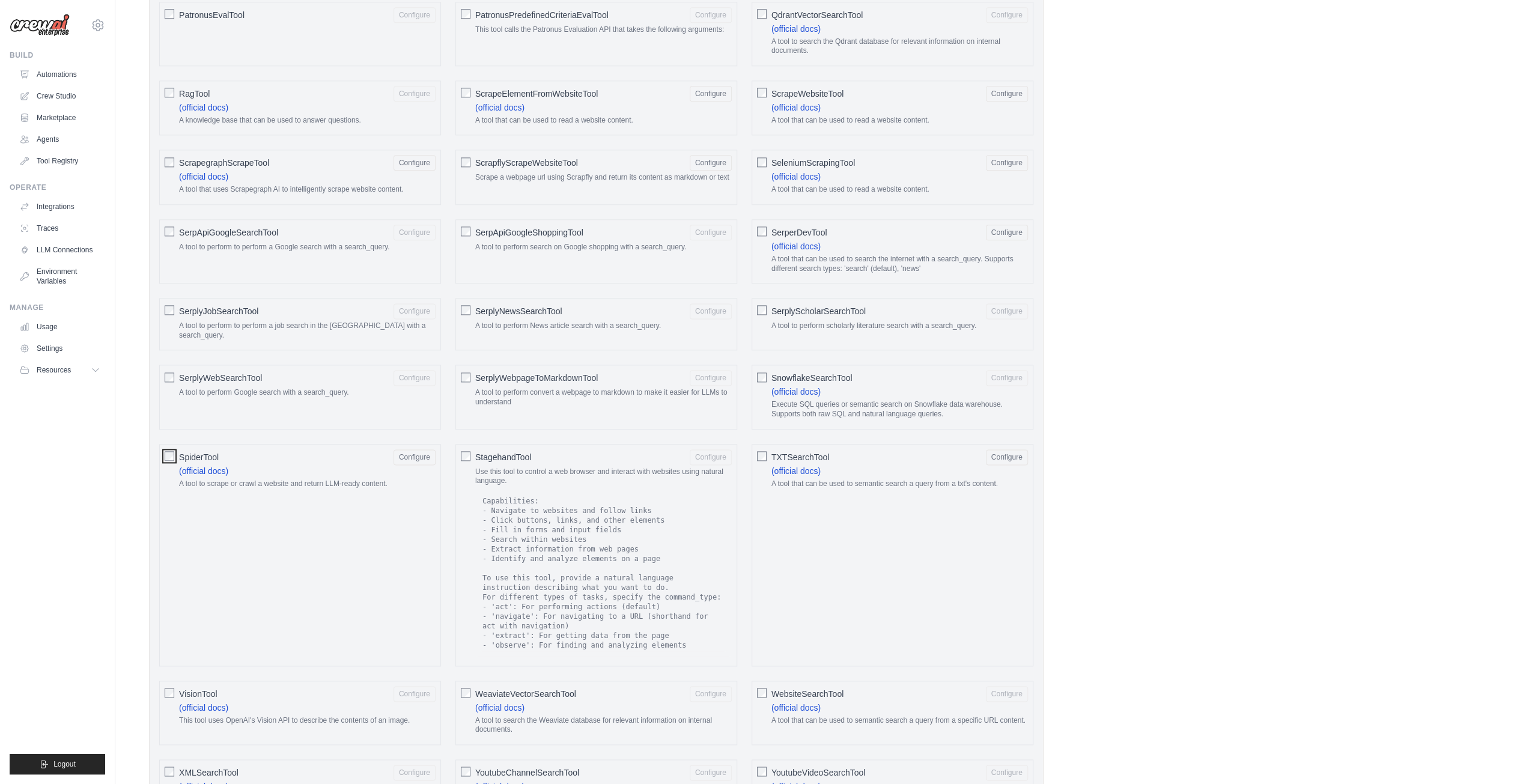
scroll to position [1502, 0]
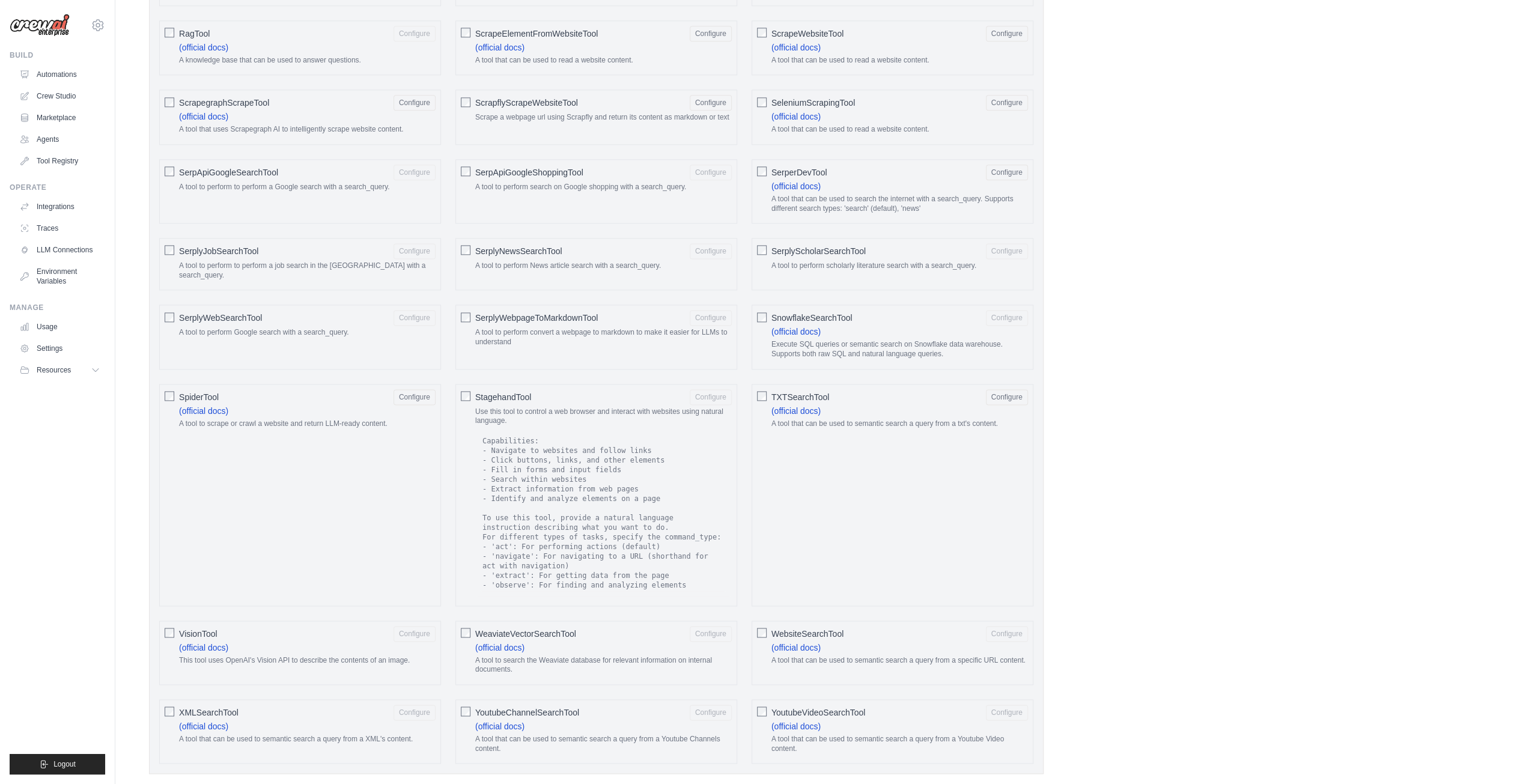
click at [534, 628] on span "WeaviateVectorSearchTool" at bounding box center [525, 633] width 101 height 12
click at [822, 628] on span "WebsiteSearchTool" at bounding box center [807, 633] width 72 height 12
drag, startPoint x: 192, startPoint y: 612, endPoint x: 235, endPoint y: 585, distance: 50.8
click at [283, 560] on div "SpiderTool Configure (official docs) A tool to scrape or crawl a website and re…" at bounding box center [299, 495] width 281 height 222
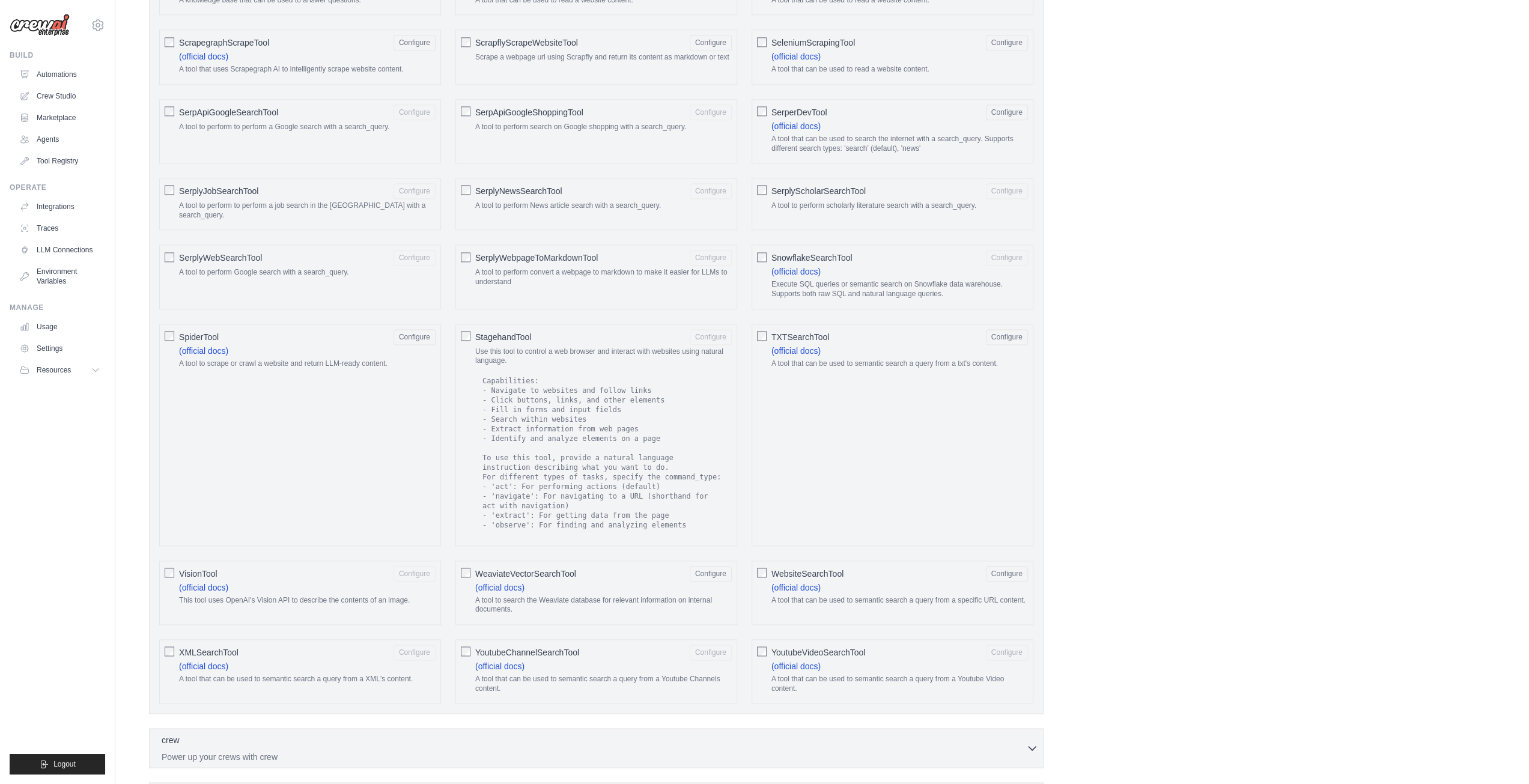
scroll to position [1740, 0]
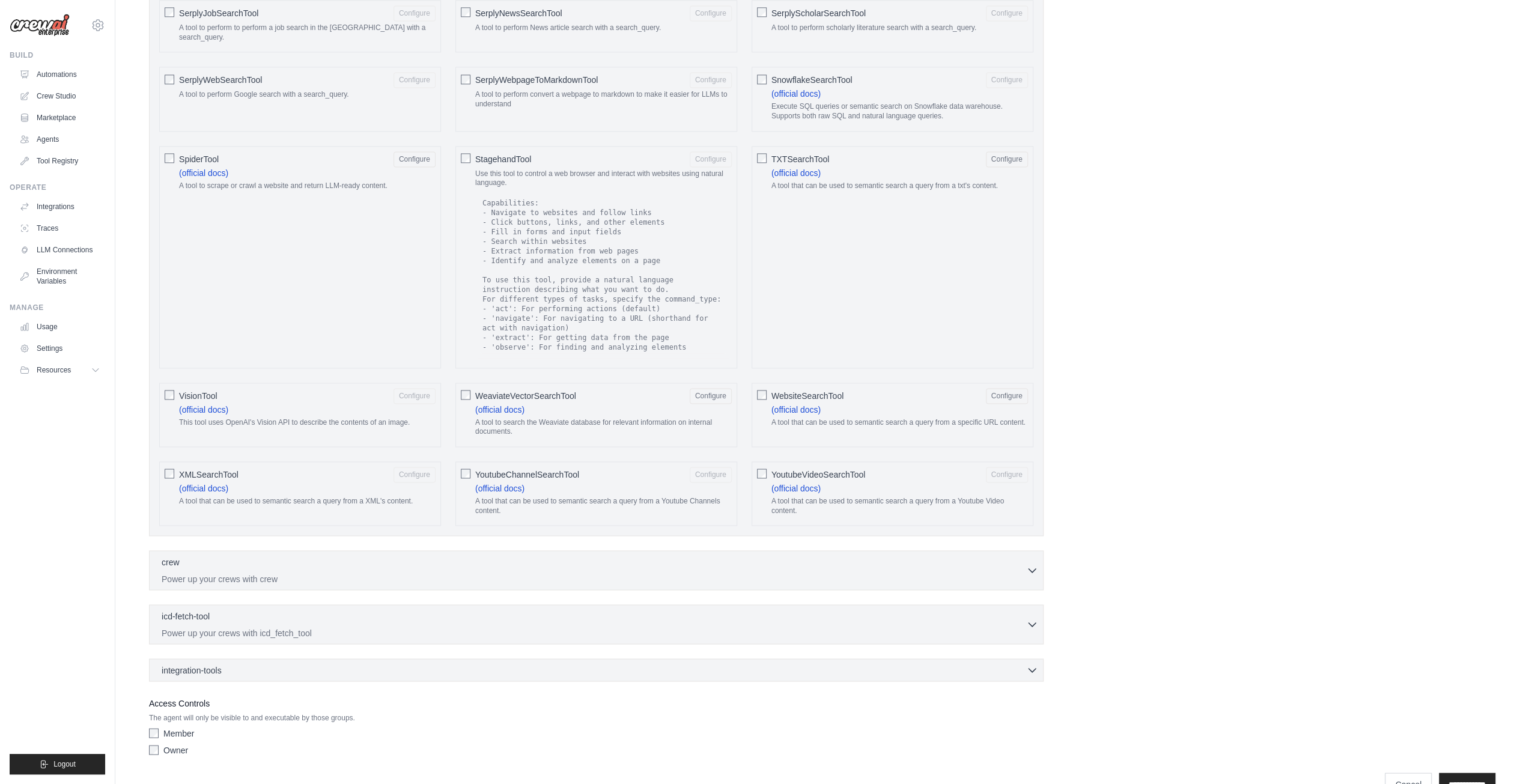
click at [181, 727] on label "Member" at bounding box center [179, 732] width 31 height 12
click at [159, 743] on div "Owner" at bounding box center [596, 749] width 895 height 12
click at [564, 663] on div "integration-tools 0 selected" at bounding box center [600, 669] width 877 height 12
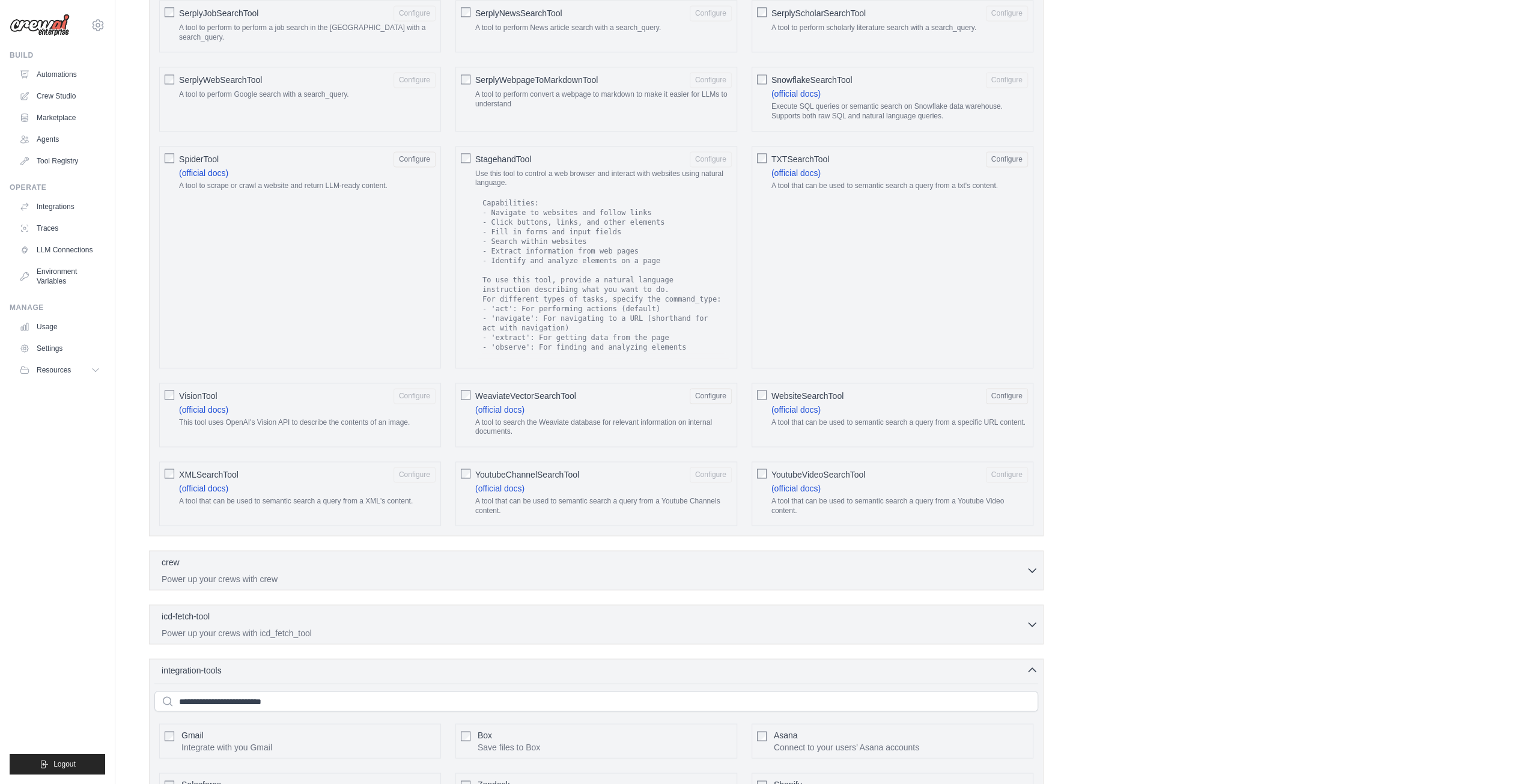
scroll to position [2021, 0]
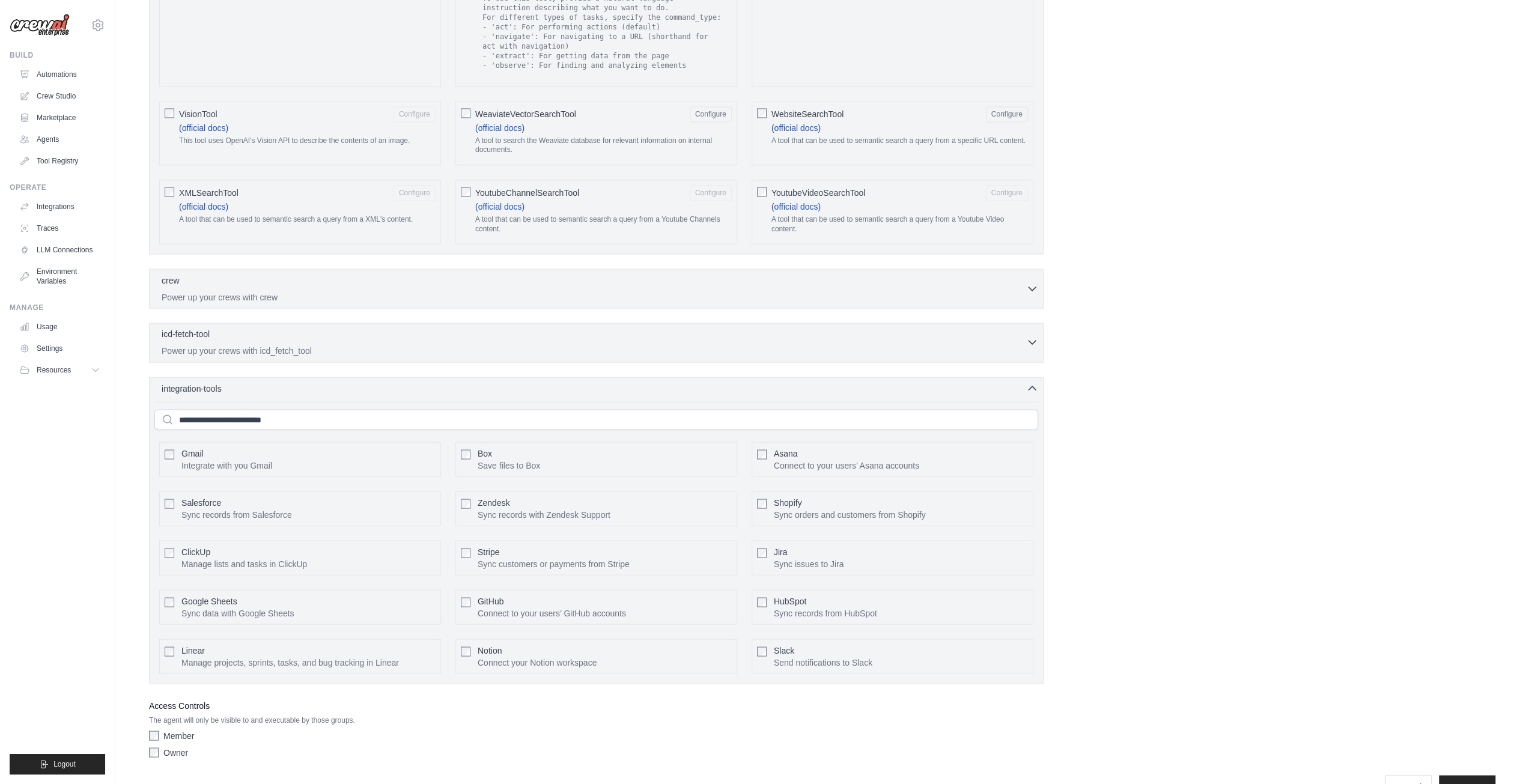
click at [452, 344] on p "Power up your crews with icd_fetch_tool" at bounding box center [593, 349] width 865 height 12
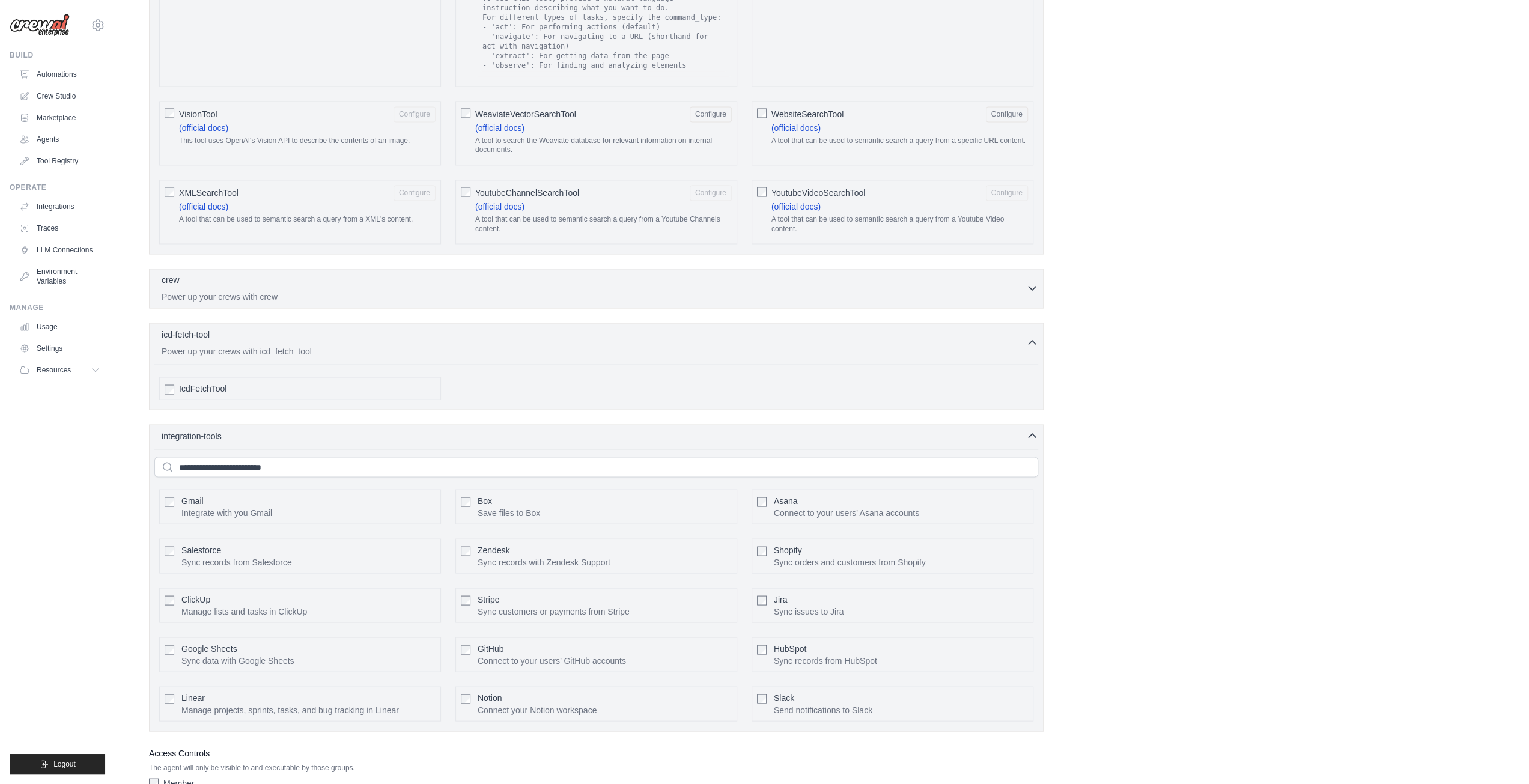
click at [383, 290] on p "Power up your crews with crew" at bounding box center [593, 296] width 865 height 12
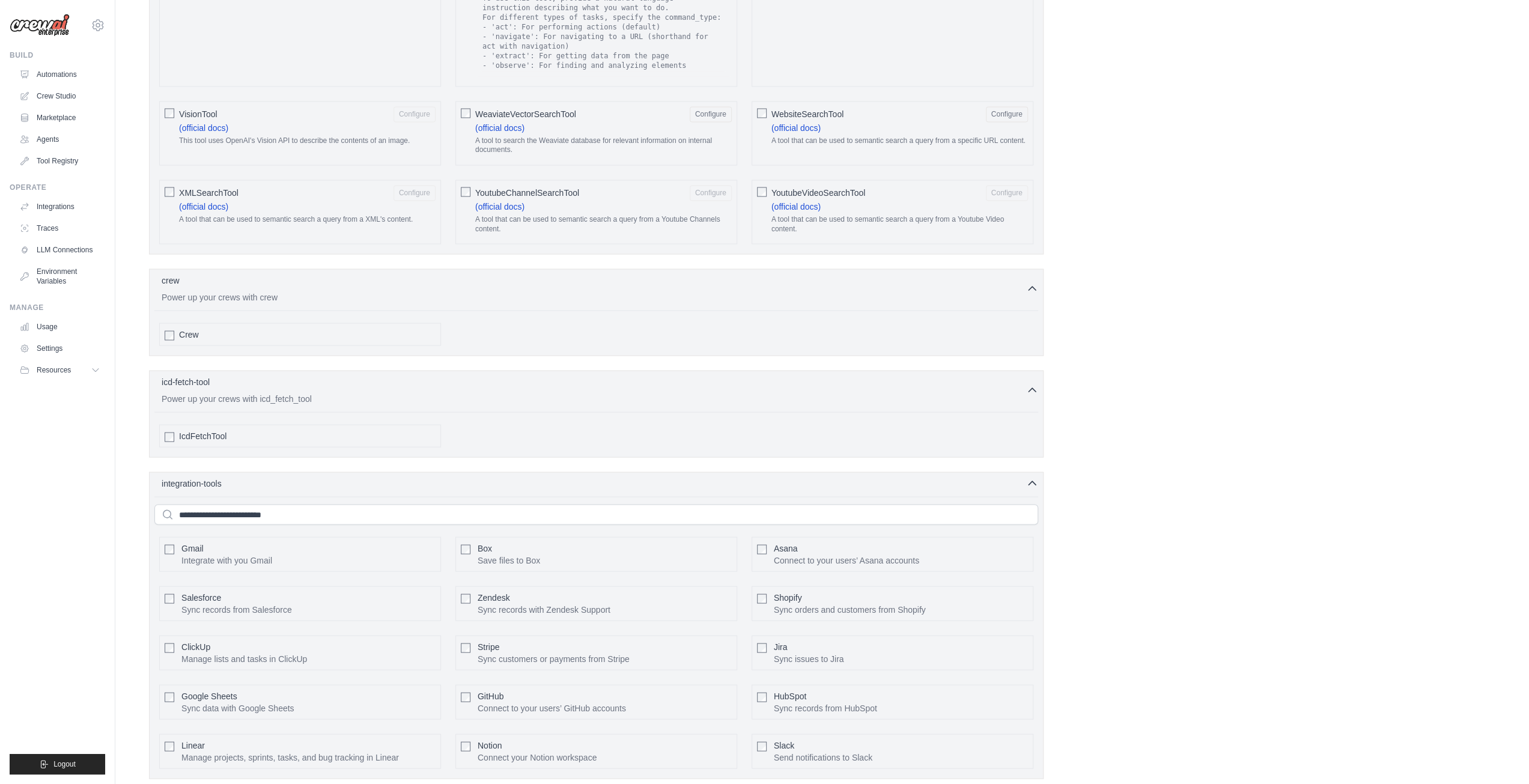
drag, startPoint x: 1257, startPoint y: 596, endPoint x: 1246, endPoint y: 591, distance: 12.1
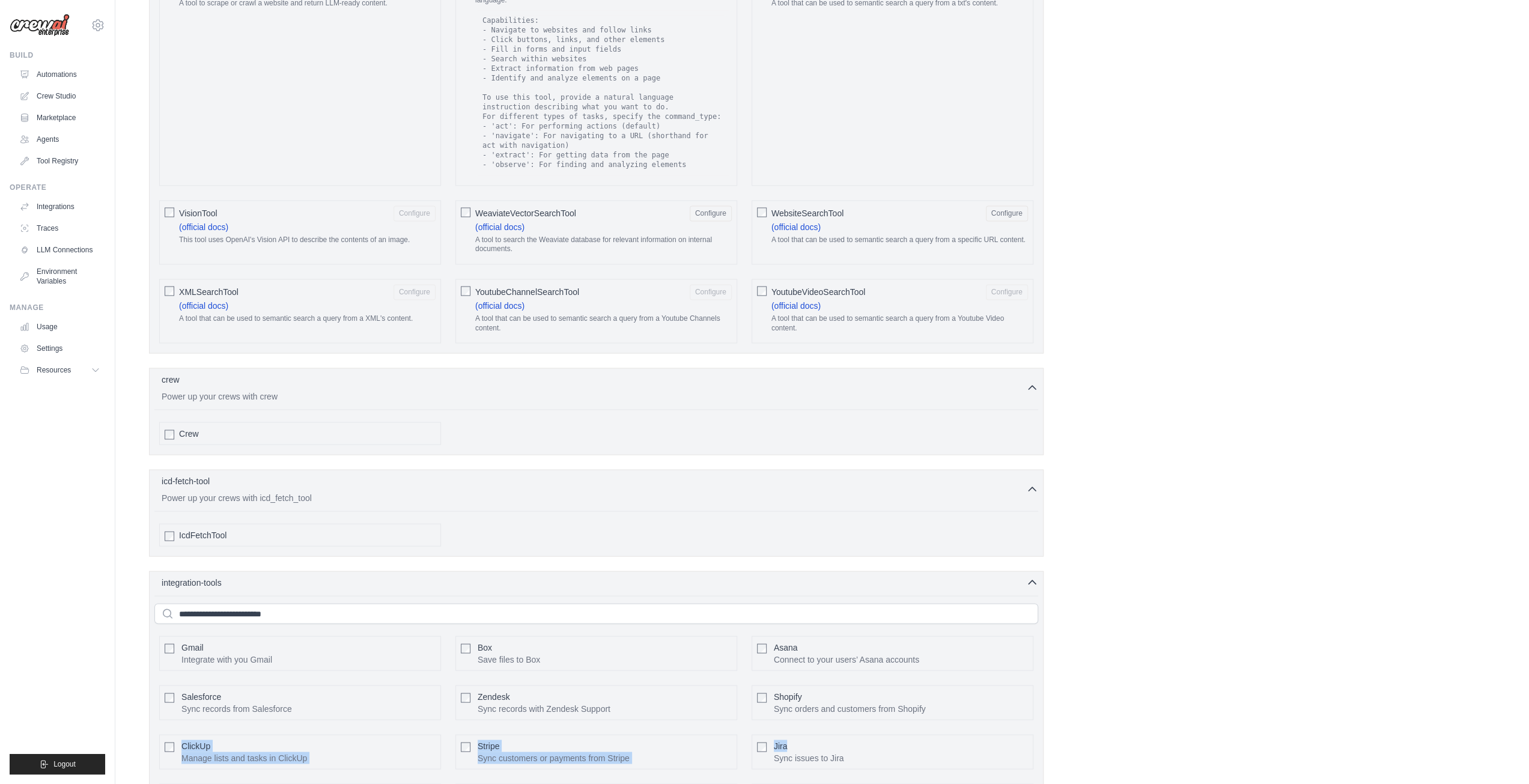
scroll to position [2115, 0]
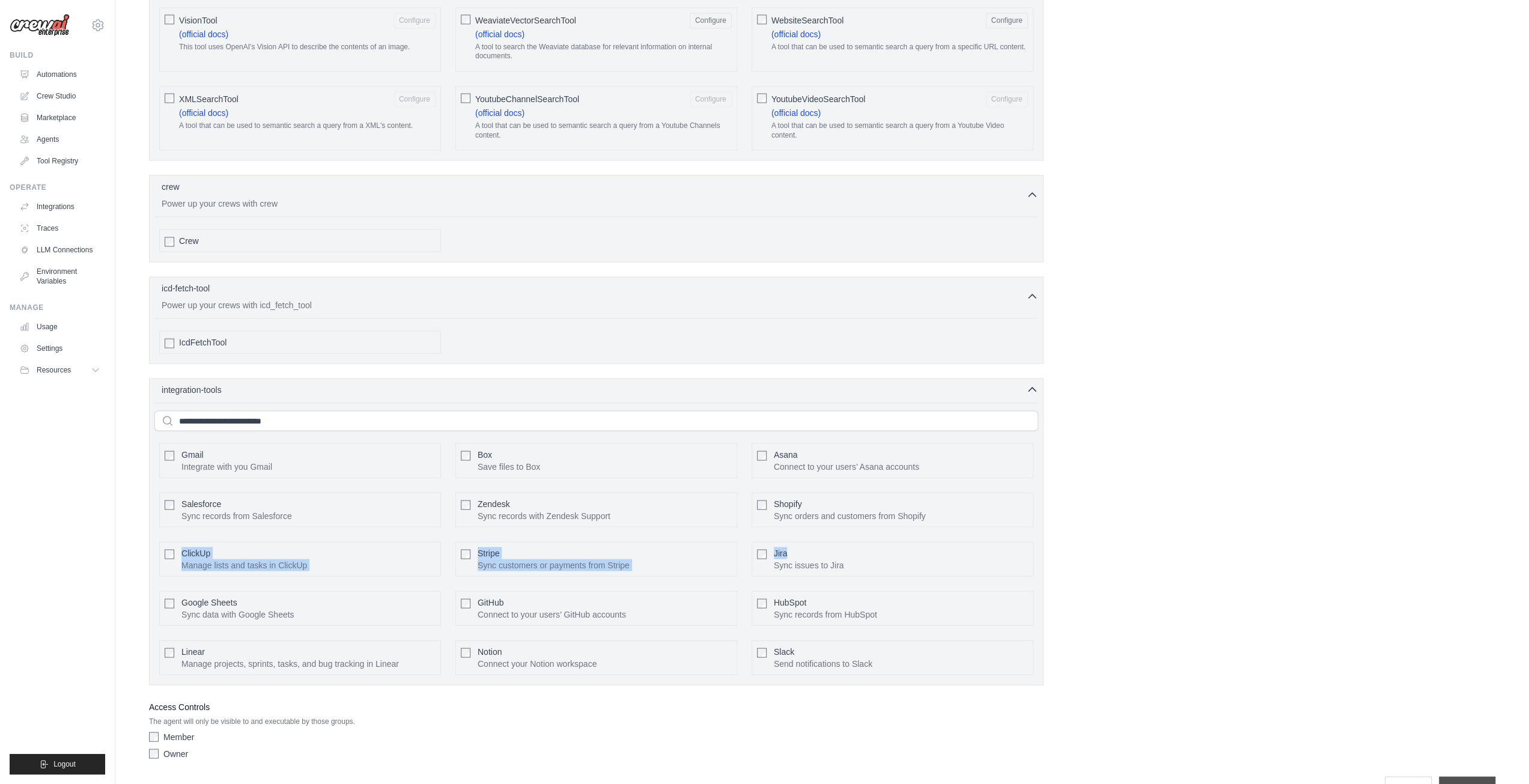
click at [1439, 776] on input "**********" at bounding box center [1466, 787] width 56 height 23
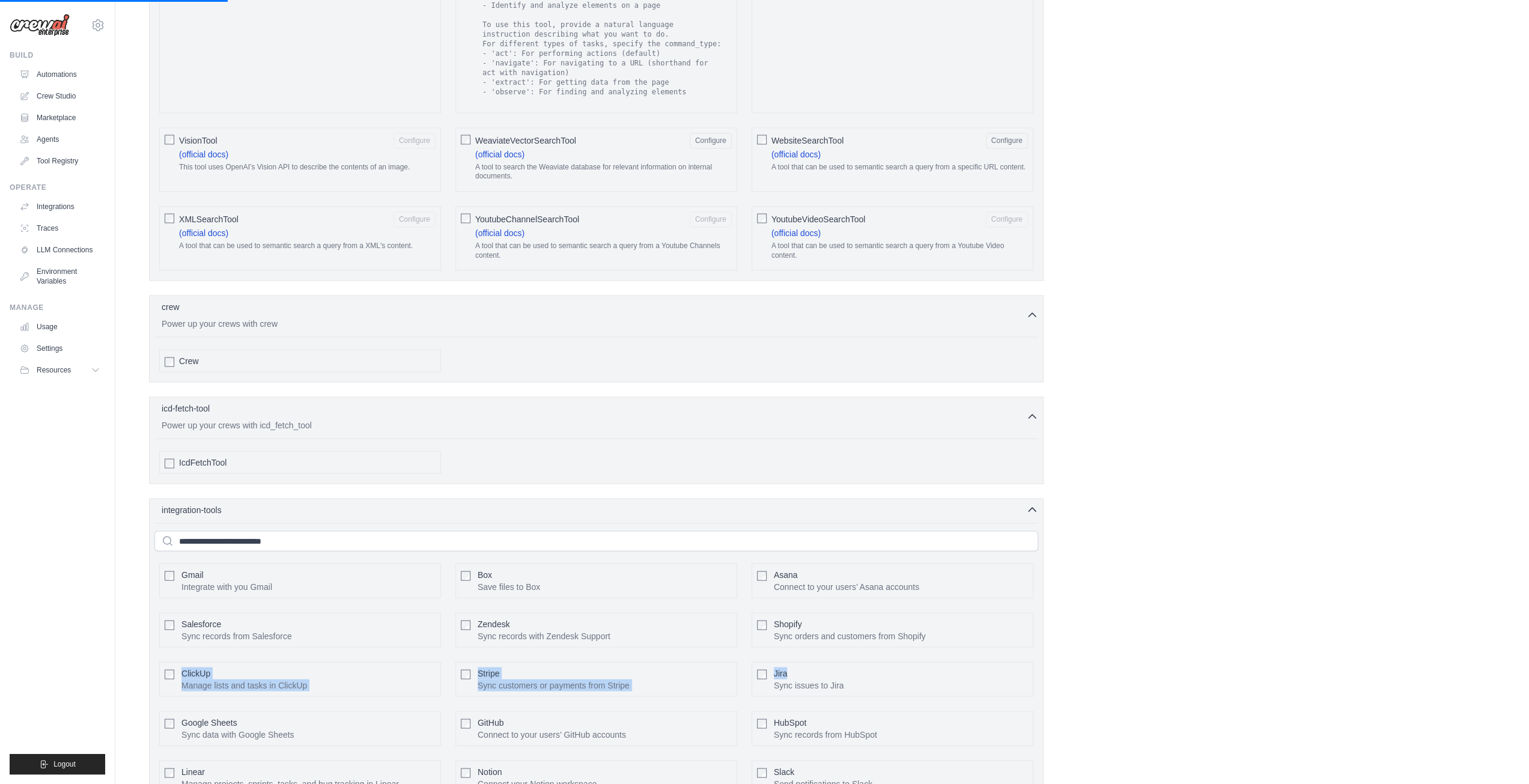
scroll to position [1815, 0]
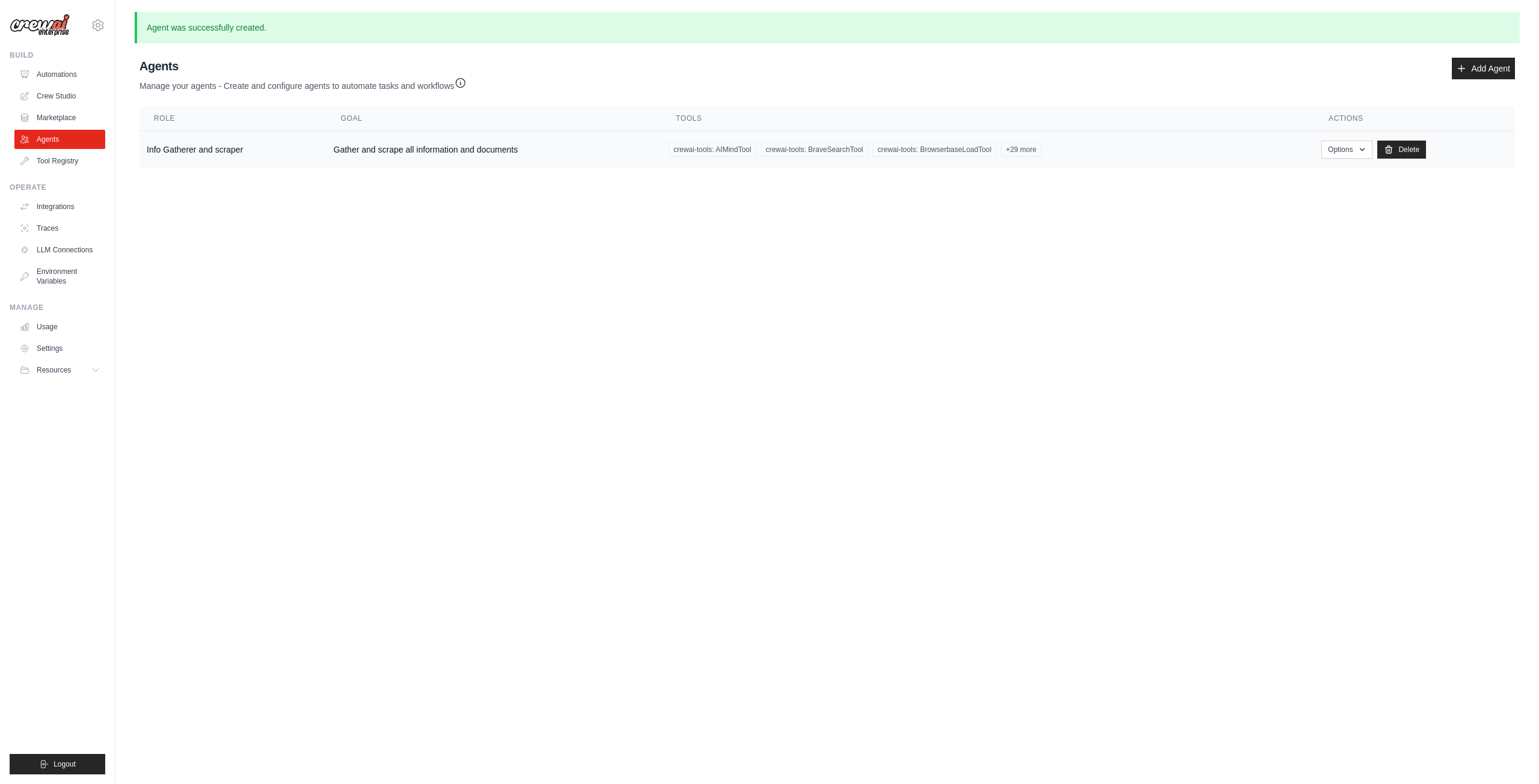
click at [330, 142] on td "Gather and scrape all information and documents" at bounding box center [493, 150] width 335 height 38
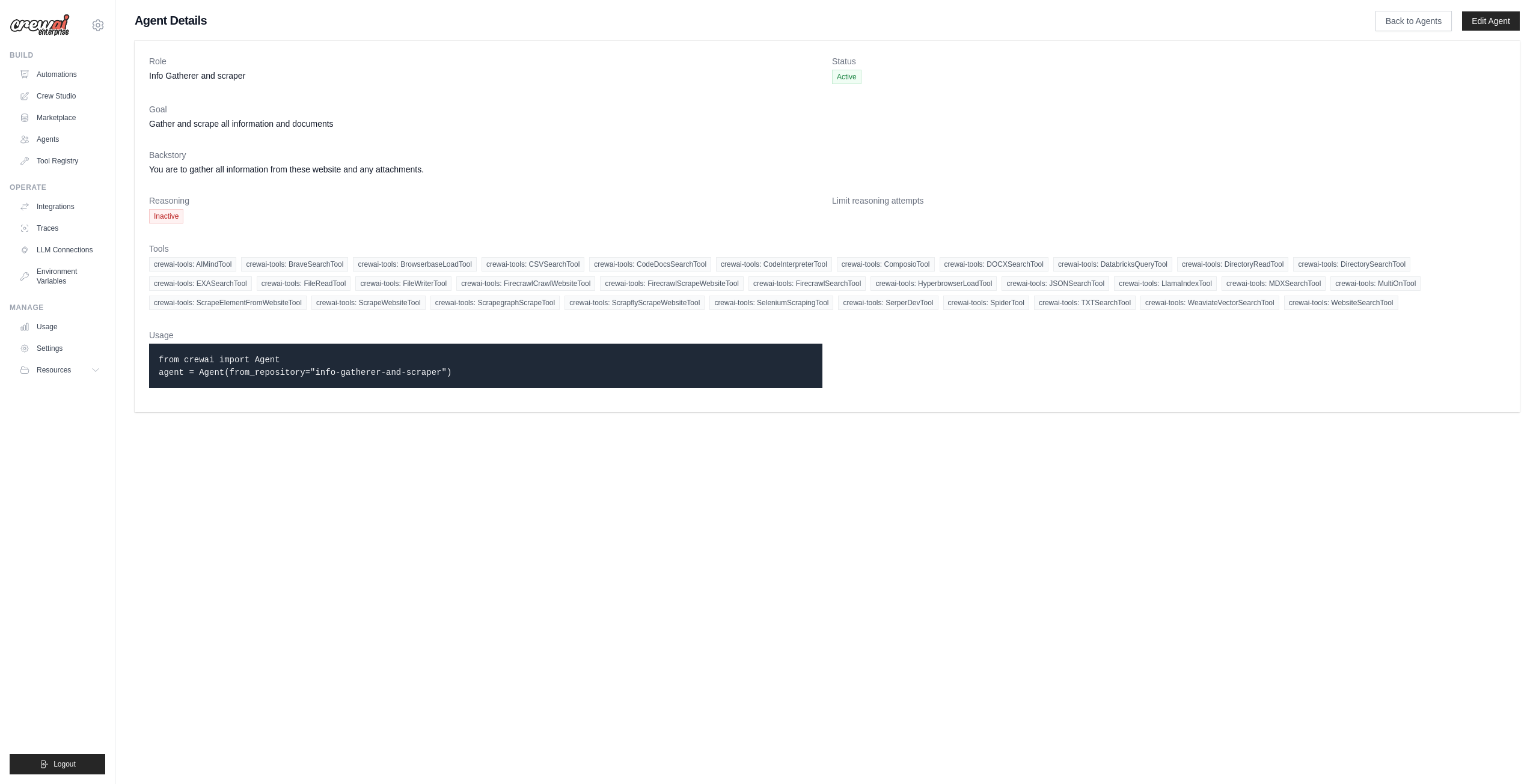
click at [153, 218] on span "Inactive" at bounding box center [166, 216] width 35 height 15
click at [156, 214] on span "Inactive" at bounding box center [166, 216] width 35 height 15
click at [157, 216] on span "Inactive" at bounding box center [166, 216] width 35 height 15
click at [167, 221] on span "Inactive" at bounding box center [166, 216] width 35 height 15
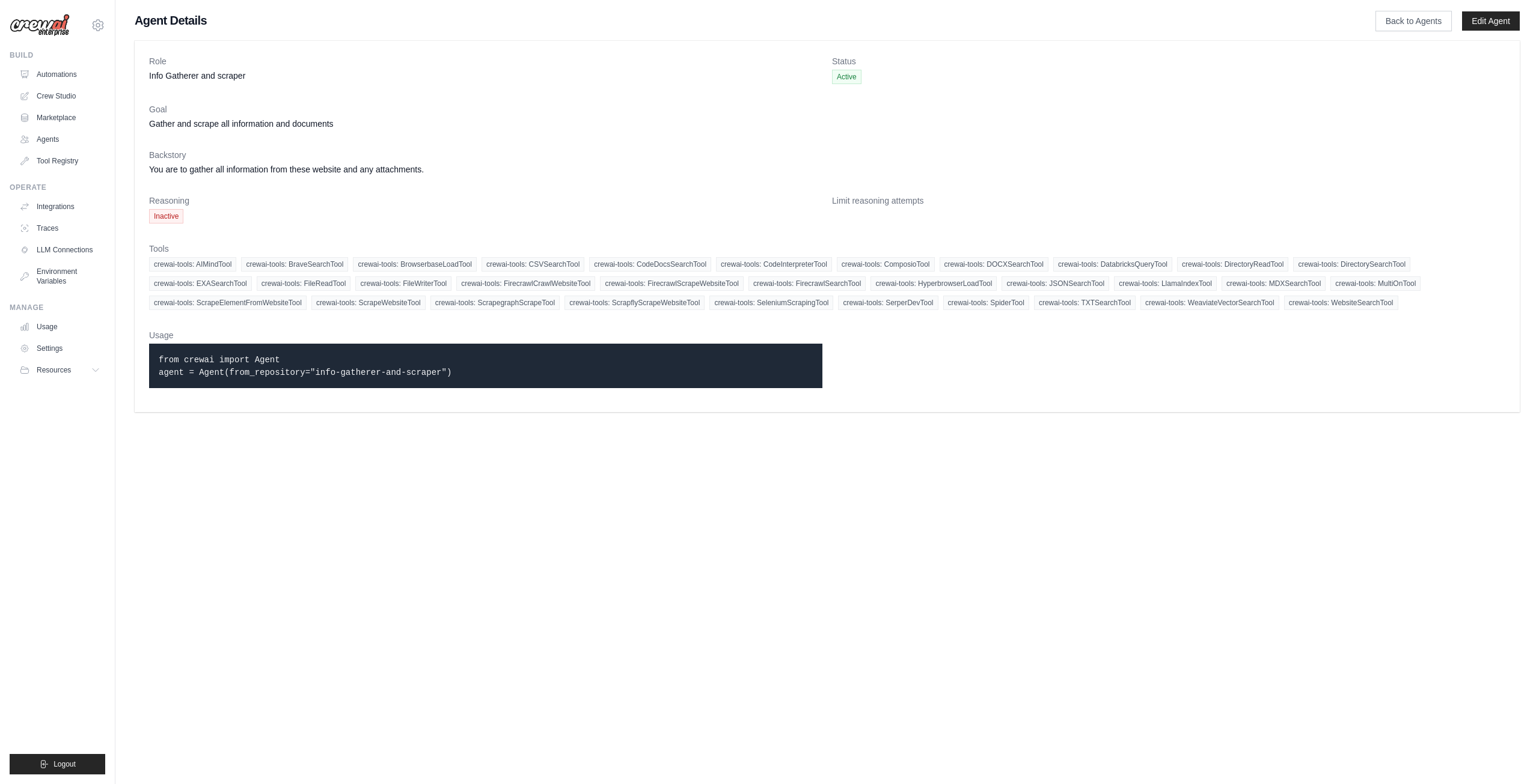
click at [233, 222] on dd "Inactive" at bounding box center [485, 216] width 673 height 15
click at [226, 357] on code "from crewai import Agent agent = Agent(from_repository="info-gatherer-and-scrap…" at bounding box center [305, 366] width 292 height 22
click at [226, 358] on code "from crewai import Agent agent = Agent(from_repository="info-gatherer-and-scrap…" at bounding box center [305, 366] width 292 height 22
drag, startPoint x: 464, startPoint y: 374, endPoint x: 429, endPoint y: 377, distance: 35.1
click at [429, 377] on div "from crewai import Agent agent = Agent(from_repository="info-gatherer-and-scrap…" at bounding box center [485, 366] width 673 height 44
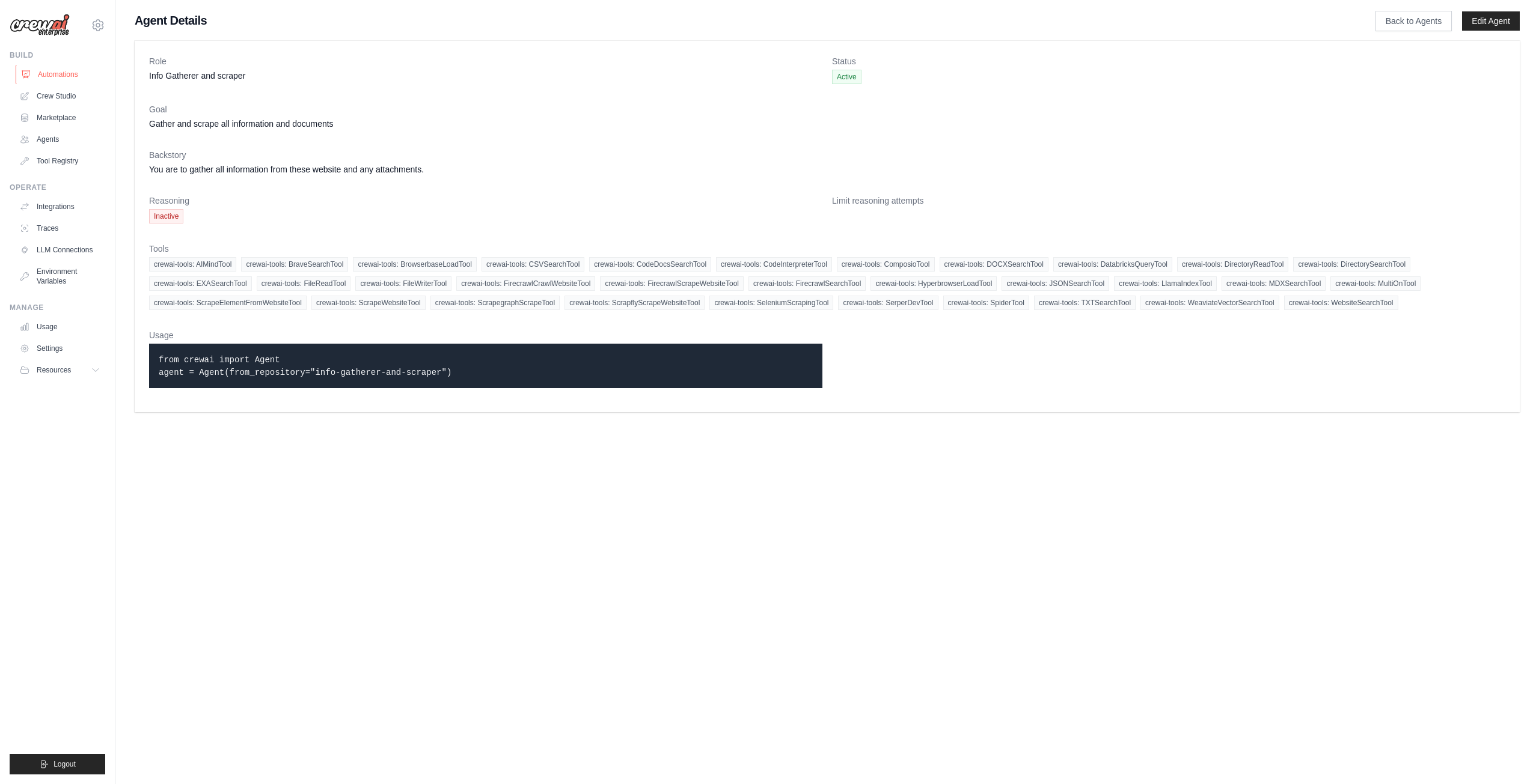
click at [58, 65] on link "Automations" at bounding box center [61, 74] width 91 height 19
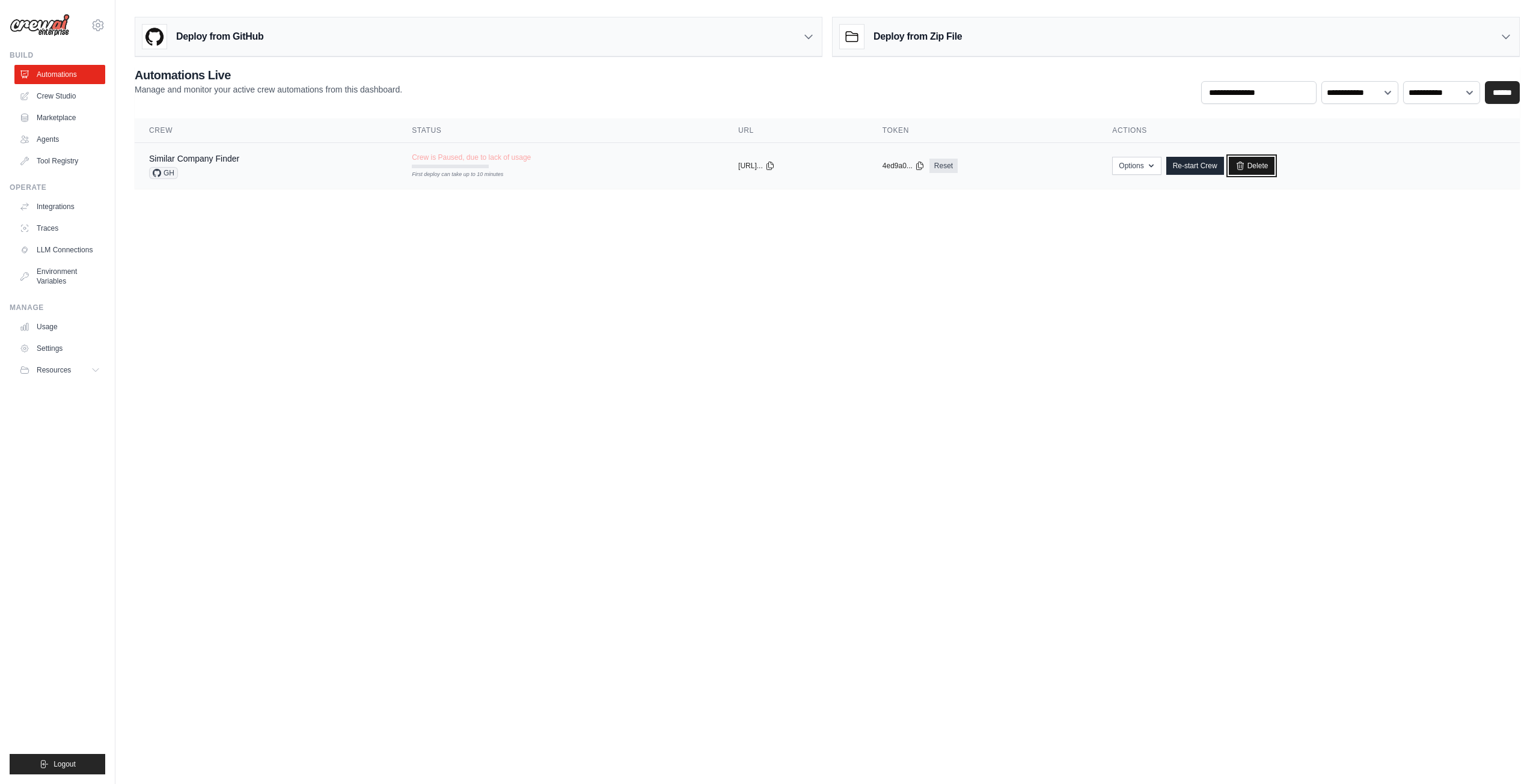
click at [1273, 163] on link "Delete" at bounding box center [1251, 166] width 46 height 18
drag, startPoint x: 1072, startPoint y: 201, endPoint x: 982, endPoint y: 227, distance: 93.7
click at [982, 227] on body "mehdi_alpha@hotmail.com Settings Build Automations Crew Studio" at bounding box center [769, 392] width 1539 height 784
click at [64, 348] on link "Settings" at bounding box center [61, 348] width 91 height 19
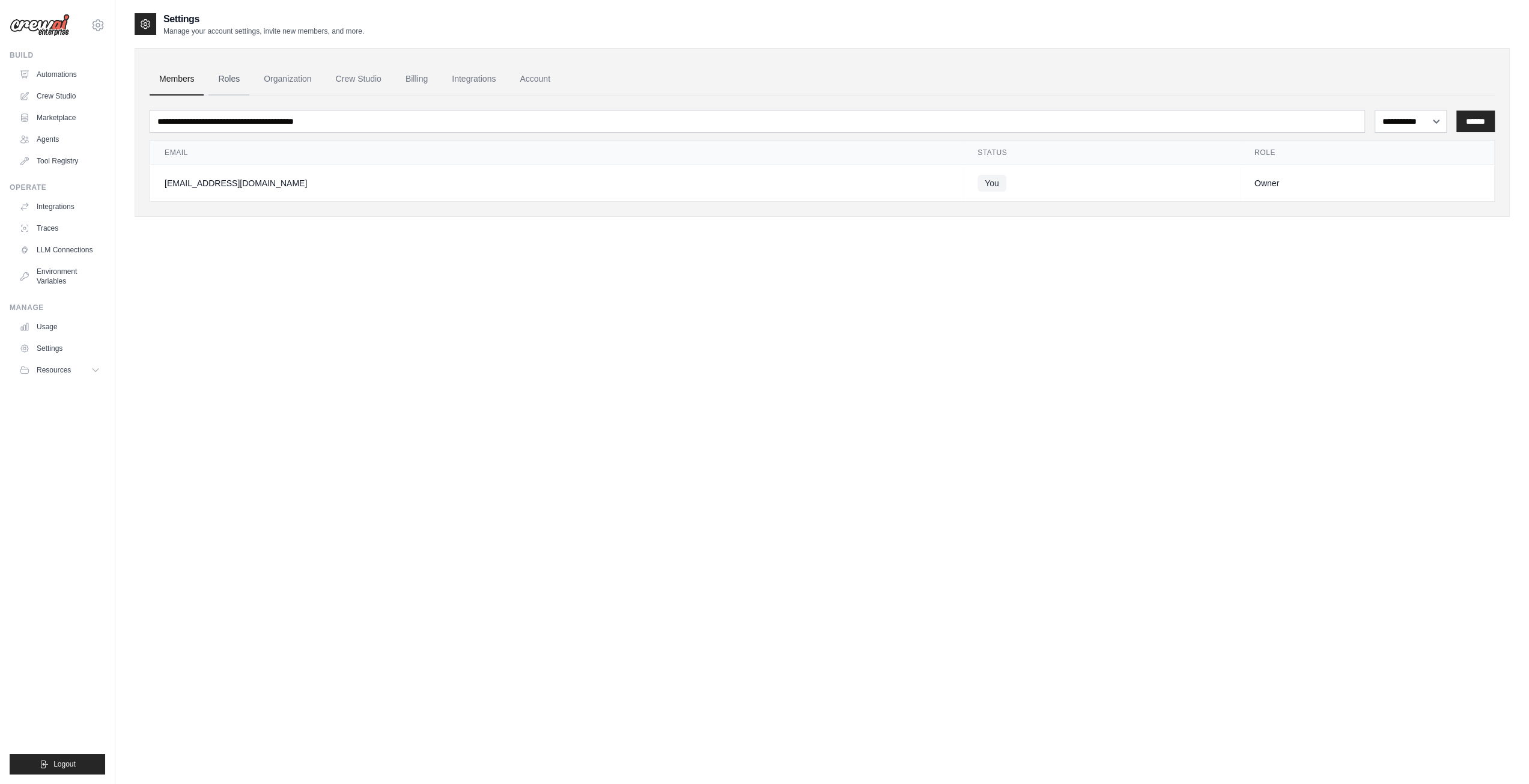
click at [240, 75] on link "Roles" at bounding box center [229, 80] width 41 height 33
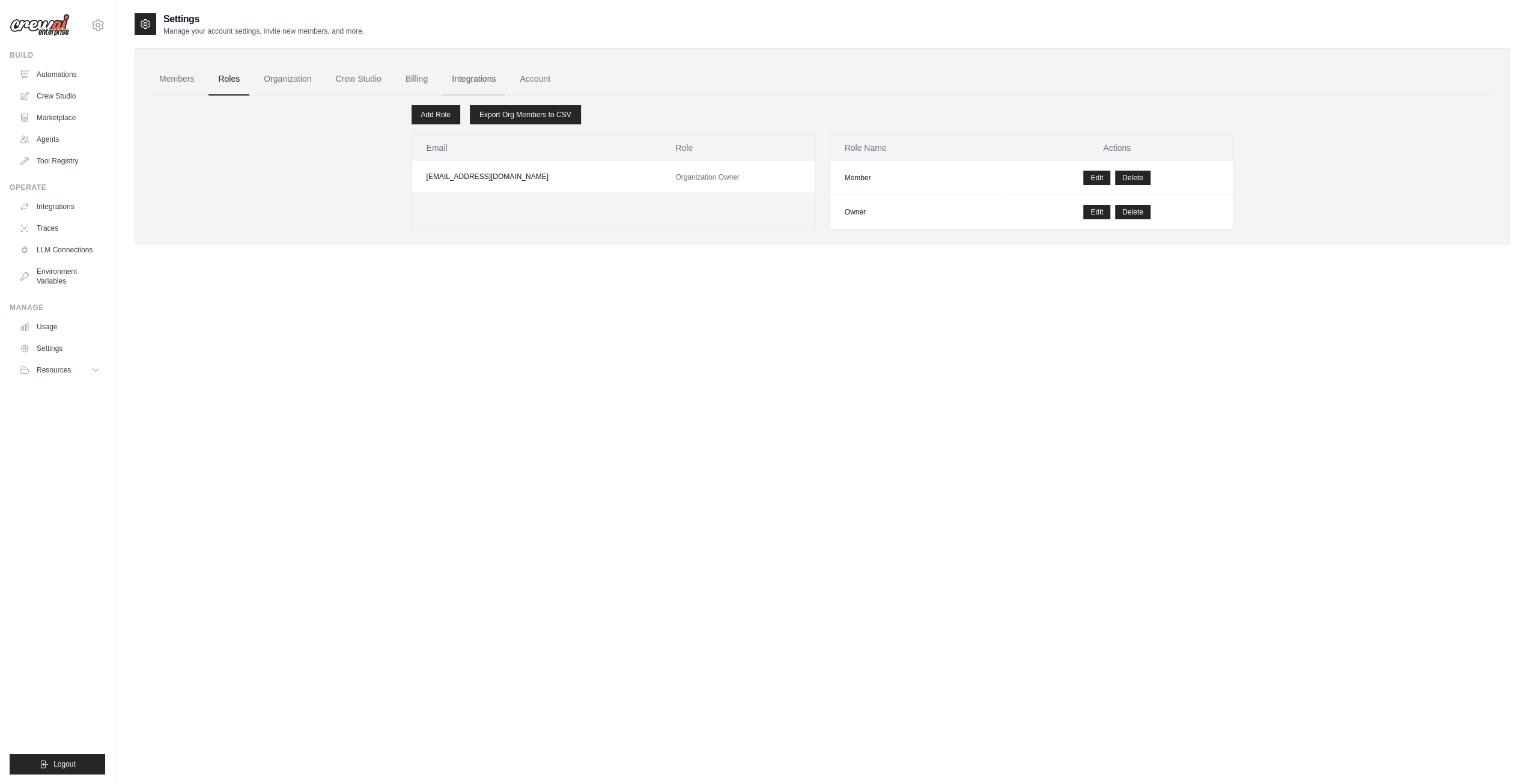
click at [488, 77] on link "Integrations" at bounding box center [474, 80] width 64 height 33
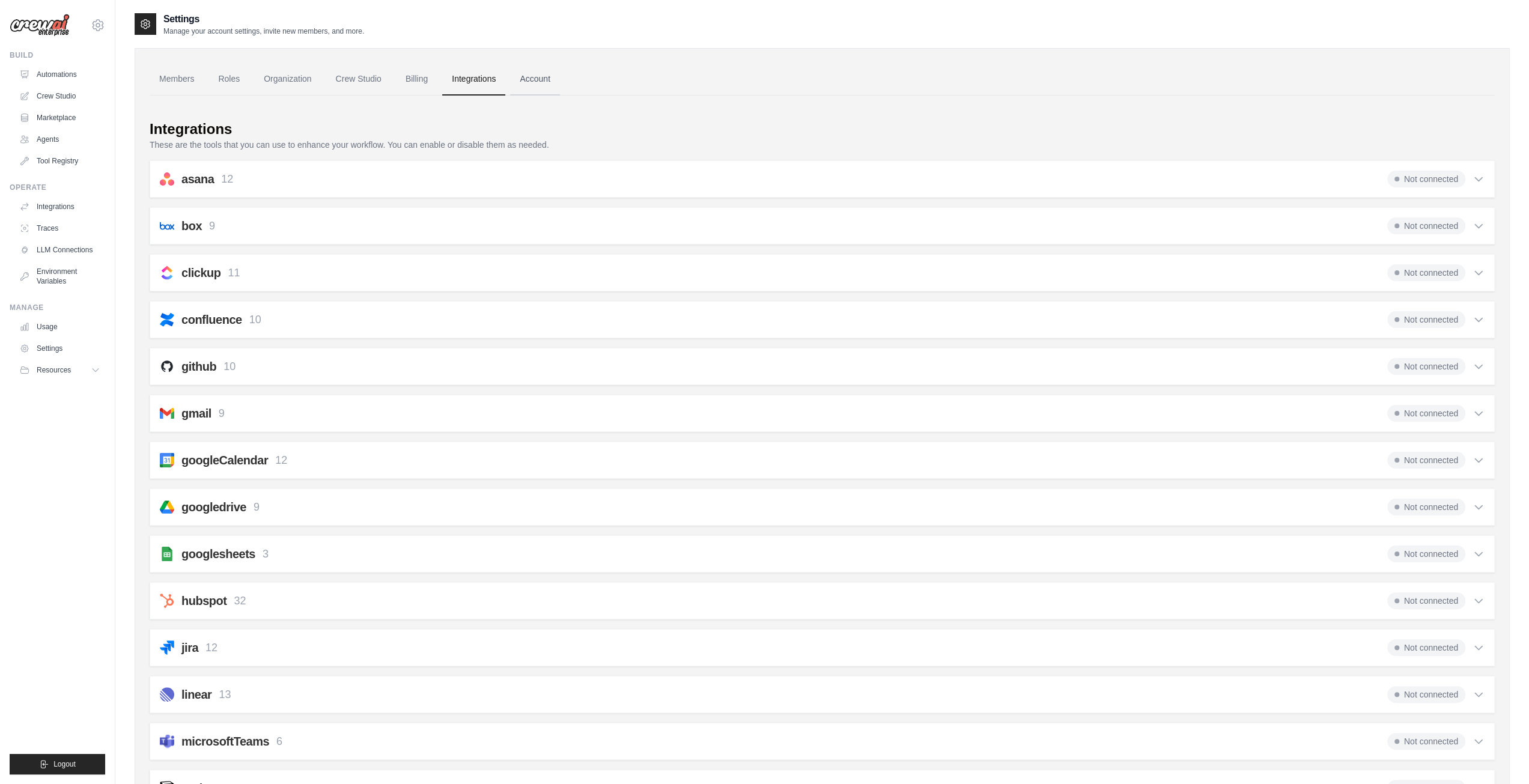
click at [546, 74] on link "Account" at bounding box center [534, 80] width 50 height 33
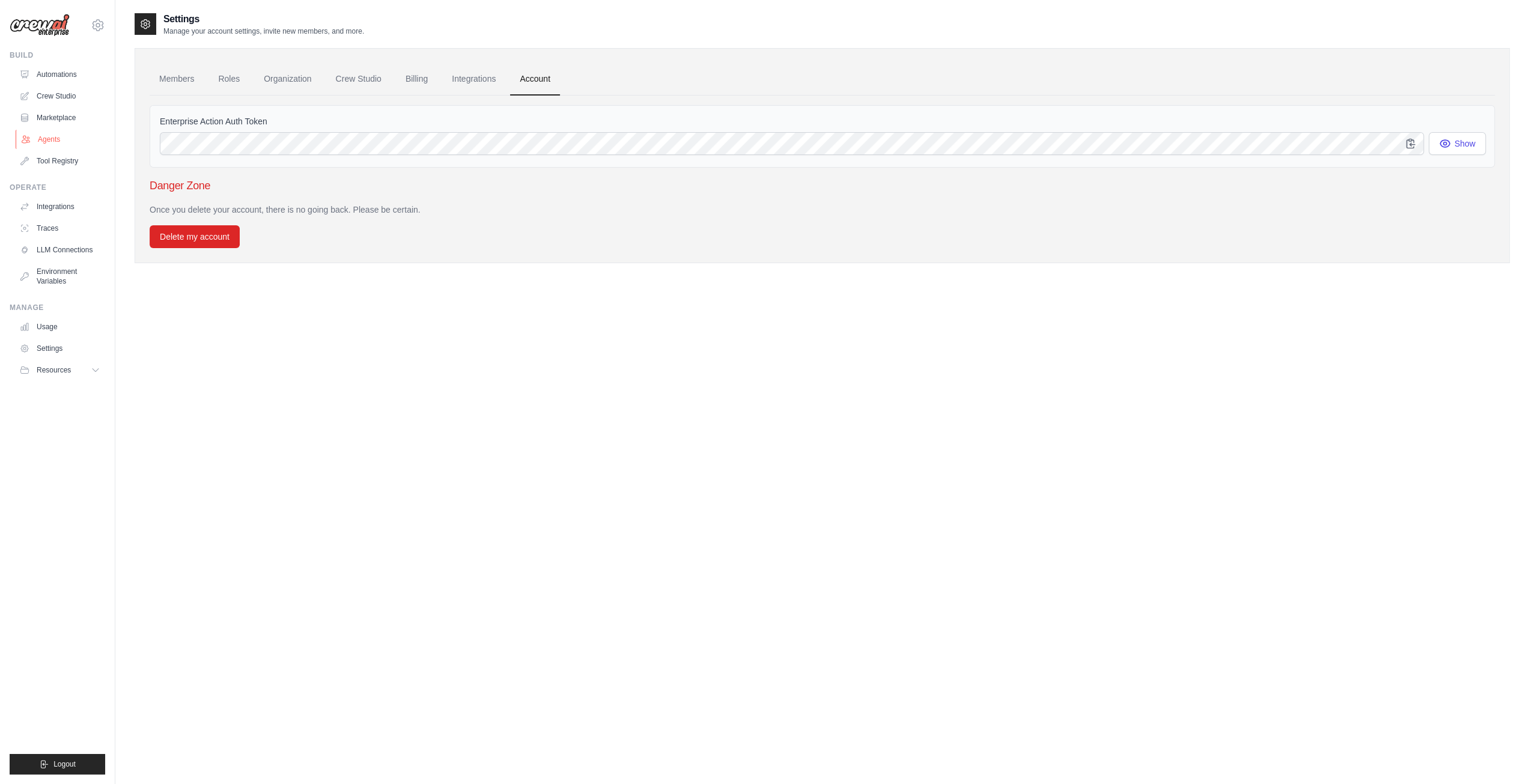
click at [70, 141] on link "Agents" at bounding box center [61, 139] width 91 height 19
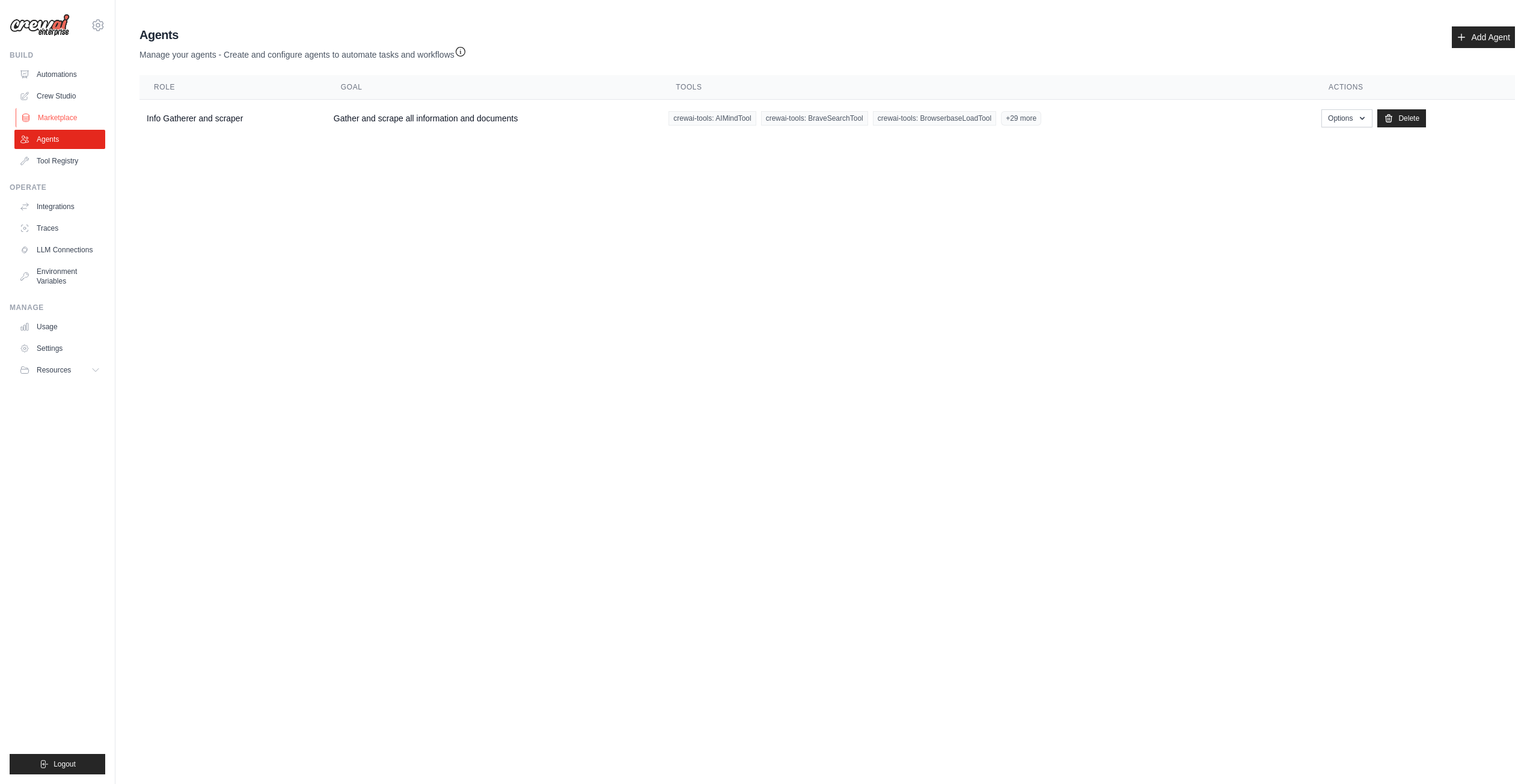
click at [71, 120] on link "Marketplace" at bounding box center [61, 117] width 91 height 19
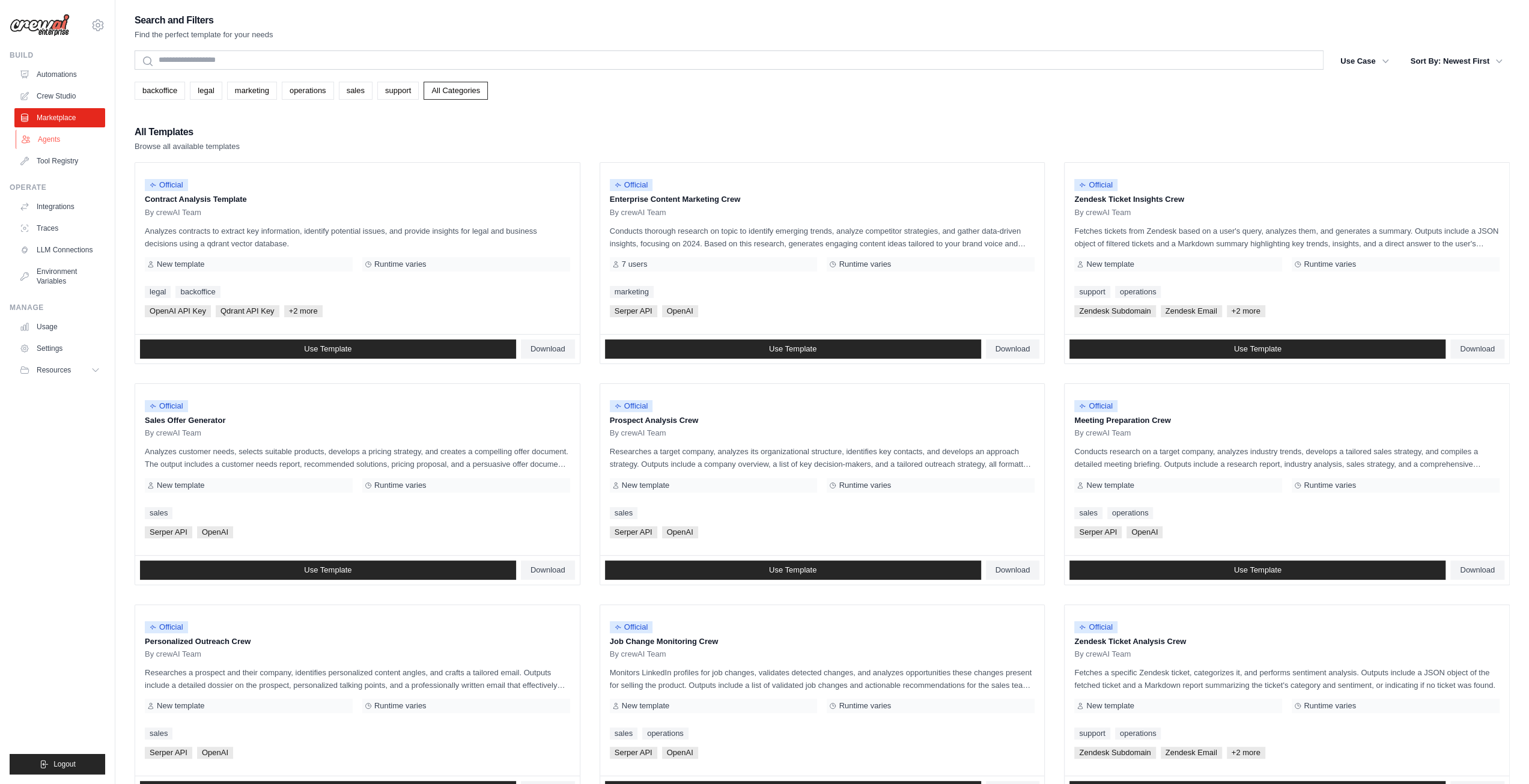
click at [52, 140] on link "Agents" at bounding box center [61, 139] width 91 height 19
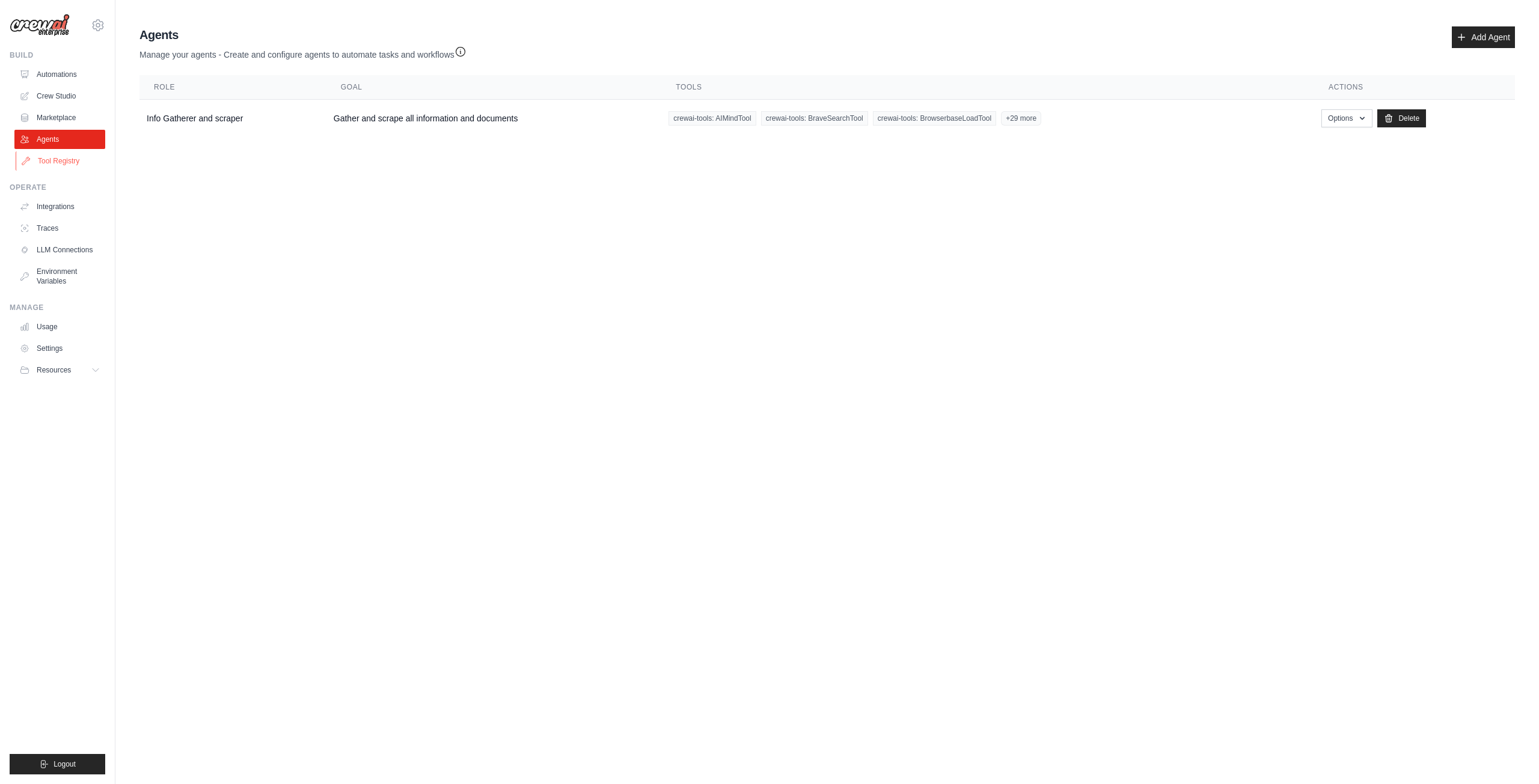
click at [45, 150] on ul "Automations Crew Studio Marketplace Agents Tool Registry" at bounding box center [60, 117] width 91 height 106
click at [44, 154] on link "Tool Registry" at bounding box center [61, 161] width 91 height 19
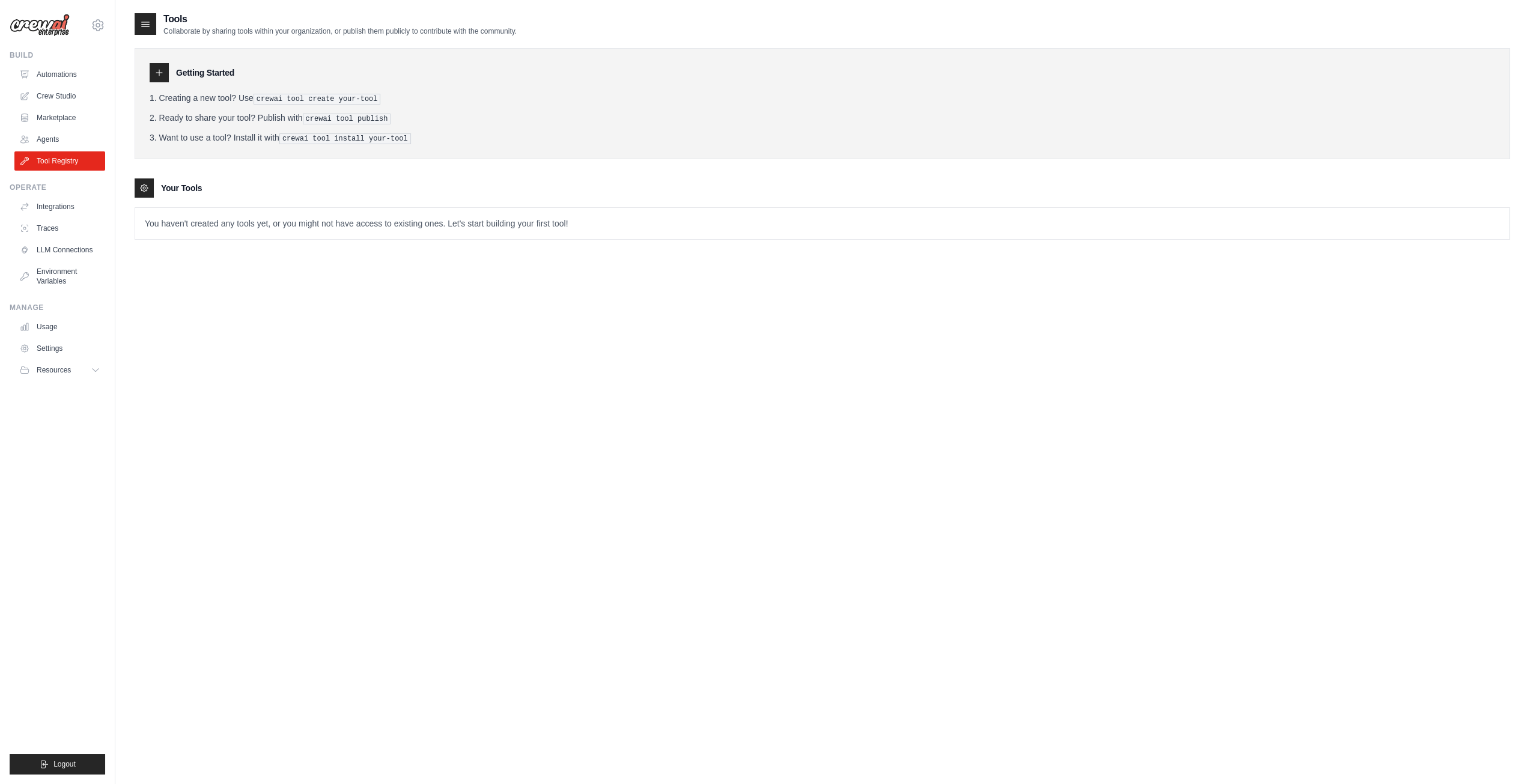
click at [148, 183] on icon at bounding box center [144, 188] width 10 height 10
click at [185, 134] on li "Want to use a tool? Install it with crewai tool install your-tool" at bounding box center [822, 138] width 1345 height 13
click at [189, 99] on li "Creating a new tool? Use crewai tool create your-tool" at bounding box center [822, 98] width 1345 height 13
click at [149, 74] on div "Getting Started Creating a new tool? Use crewai tool create your-tool Ready to …" at bounding box center [821, 103] width 1375 height 111
click at [153, 73] on div at bounding box center [159, 73] width 19 height 19
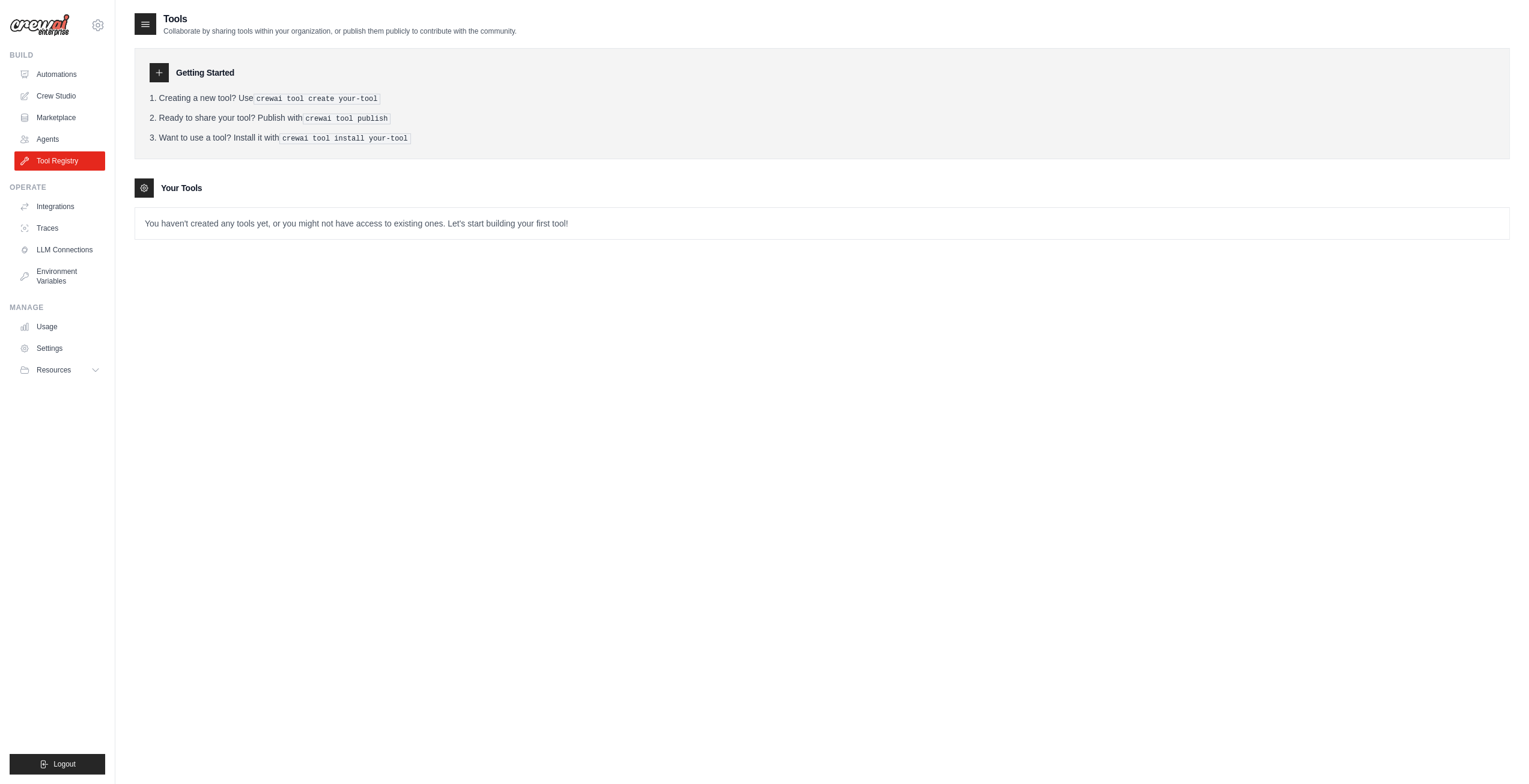
click at [155, 73] on icon at bounding box center [159, 73] width 10 height 10
click at [156, 73] on icon at bounding box center [159, 73] width 10 height 10
click at [144, 179] on div at bounding box center [143, 188] width 19 height 19
click at [144, 183] on div at bounding box center [143, 188] width 19 height 19
click at [144, 184] on icon at bounding box center [144, 188] width 10 height 10
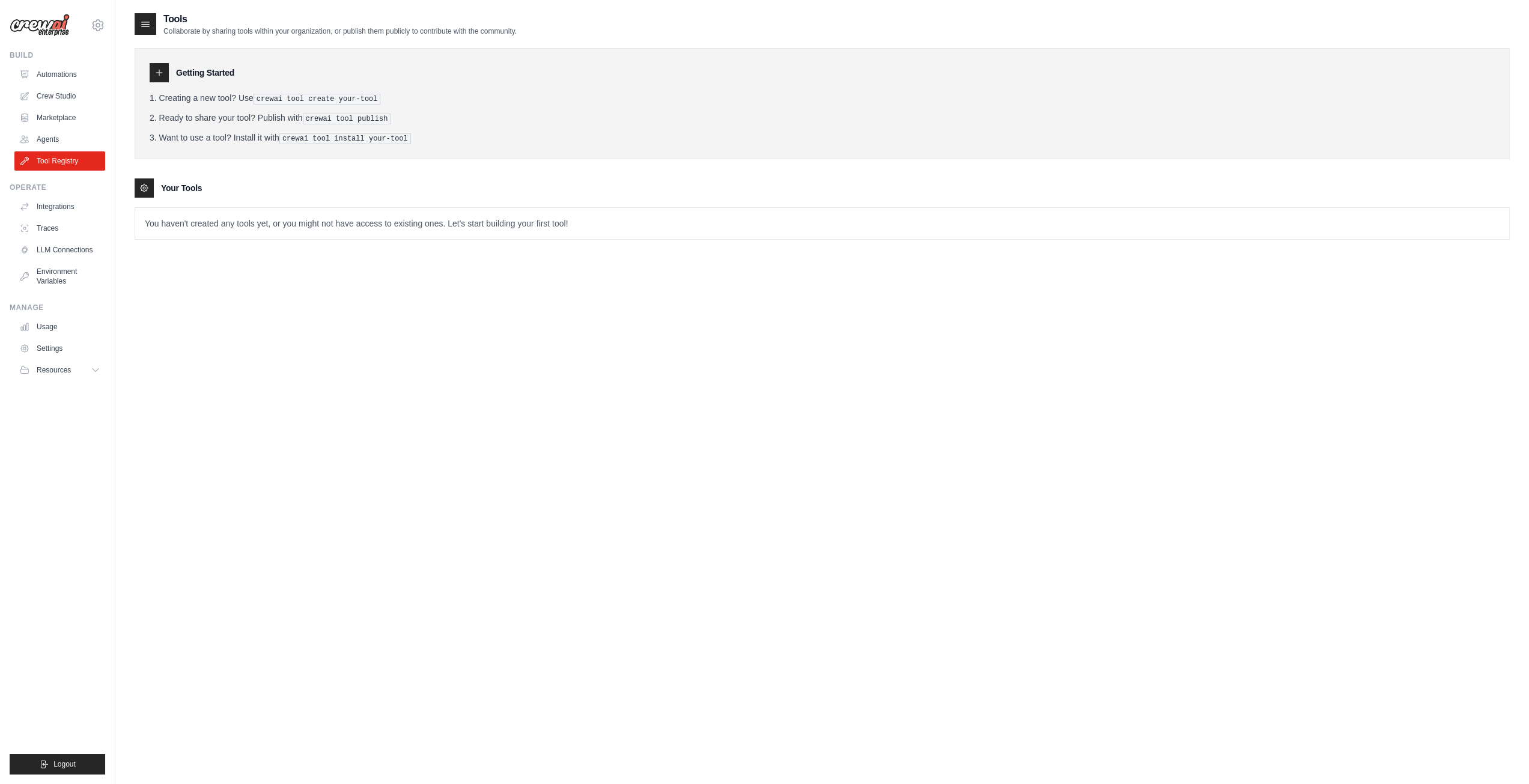
click at [147, 15] on div at bounding box center [145, 24] width 22 height 22
click at [145, 22] on icon at bounding box center [145, 24] width 12 height 12
click at [145, 22] on icon at bounding box center [145, 24] width 8 height 5
click at [78, 98] on link "Crew Studio" at bounding box center [61, 95] width 91 height 19
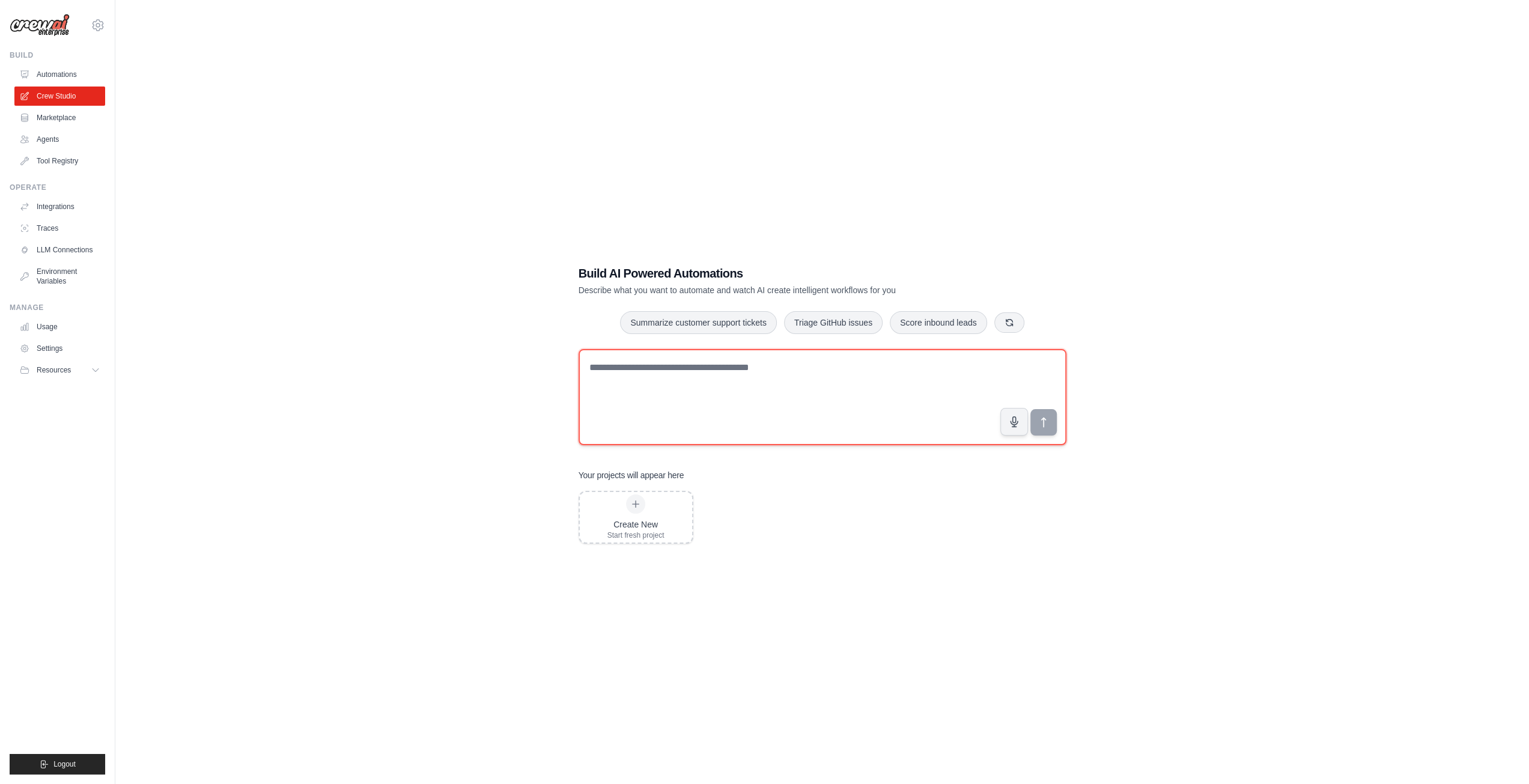
click at [692, 389] on textarea at bounding box center [822, 397] width 488 height 96
drag, startPoint x: 685, startPoint y: 386, endPoint x: 687, endPoint y: 377, distance: 9.2
drag, startPoint x: 687, startPoint y: 377, endPoint x: 501, endPoint y: 386, distance: 186.2
click at [501, 386] on div "Build AI Powered Automations Describe what you want to automate and watch AI cr…" at bounding box center [821, 404] width 1375 height 784
click at [771, 401] on textarea at bounding box center [822, 397] width 488 height 96
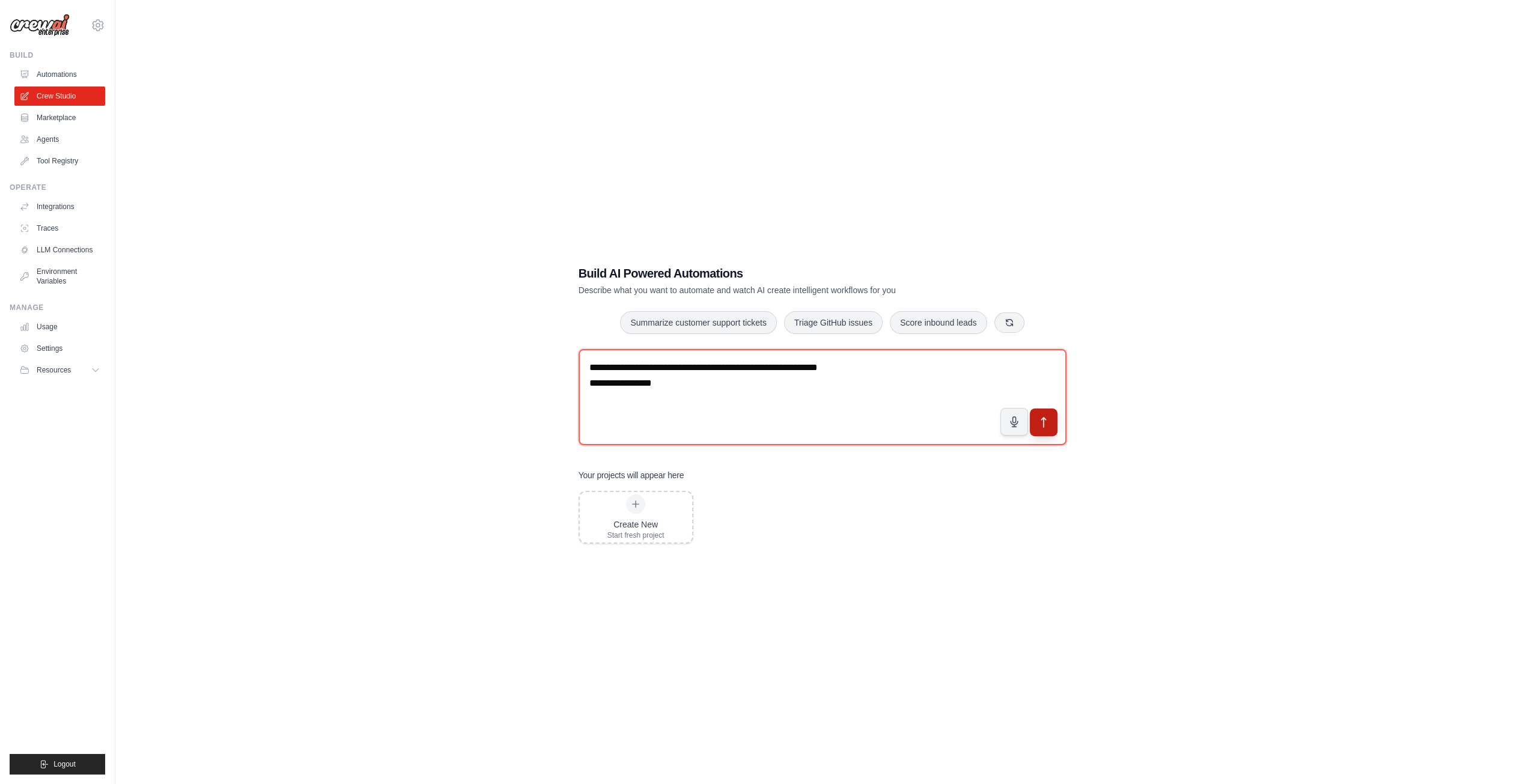
type textarea "**********"
click at [1054, 429] on button "submit" at bounding box center [1043, 421] width 27 height 27
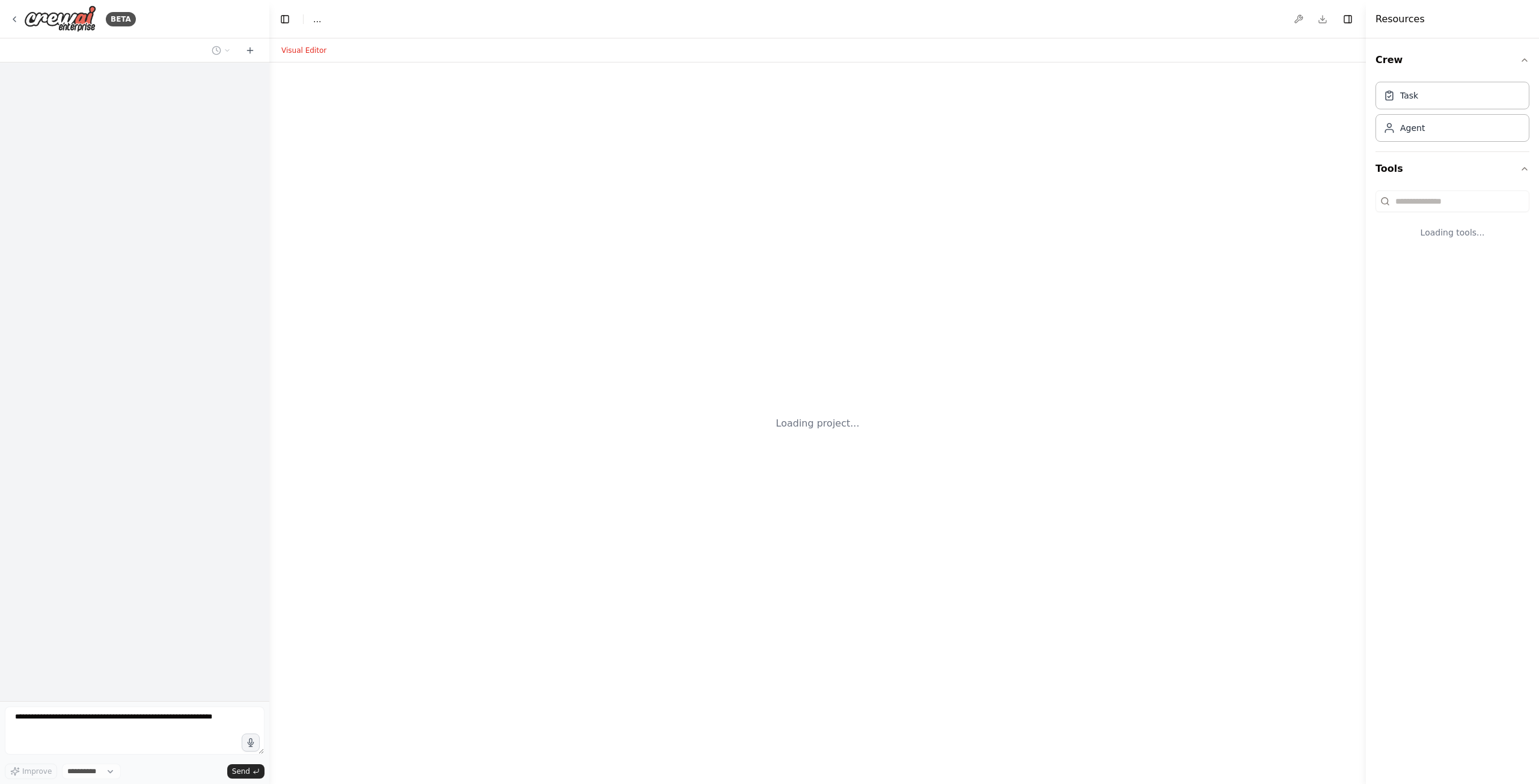
select select "****"
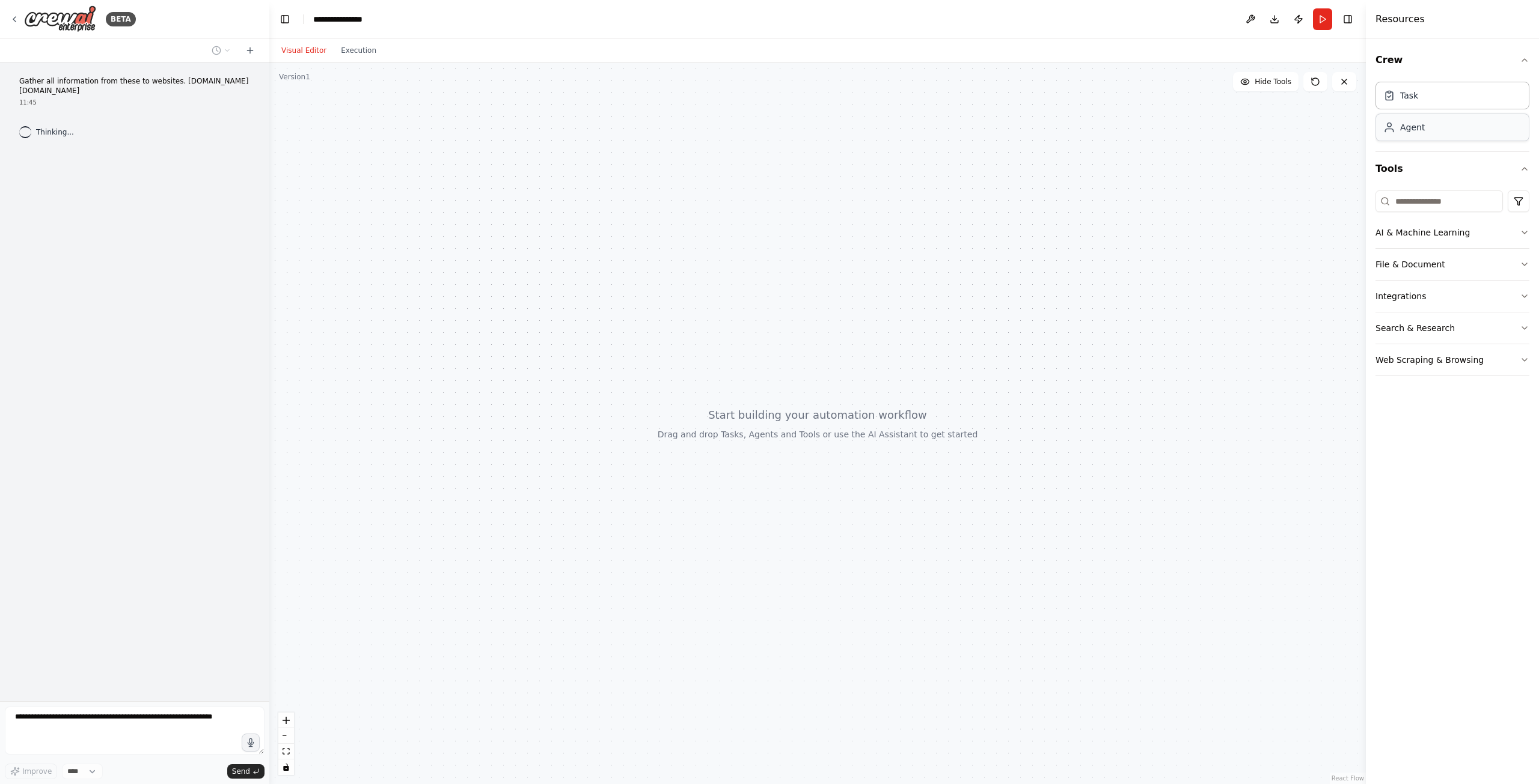
click at [1426, 129] on div "Agent" at bounding box center [1452, 127] width 153 height 27
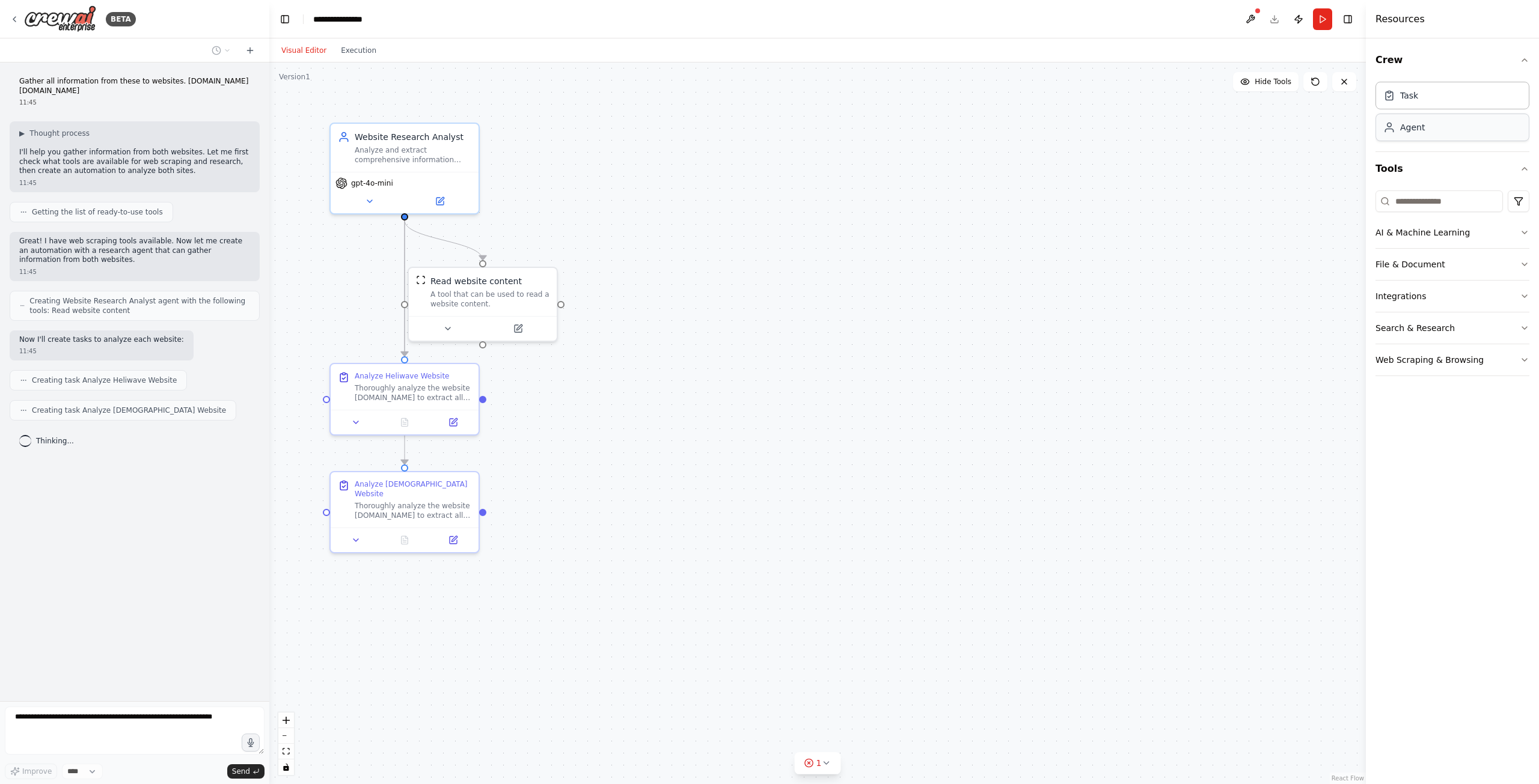
click at [1400, 134] on div "Agent" at bounding box center [1452, 127] width 153 height 27
click at [1473, 235] on button "AI & Machine Learning" at bounding box center [1452, 232] width 153 height 31
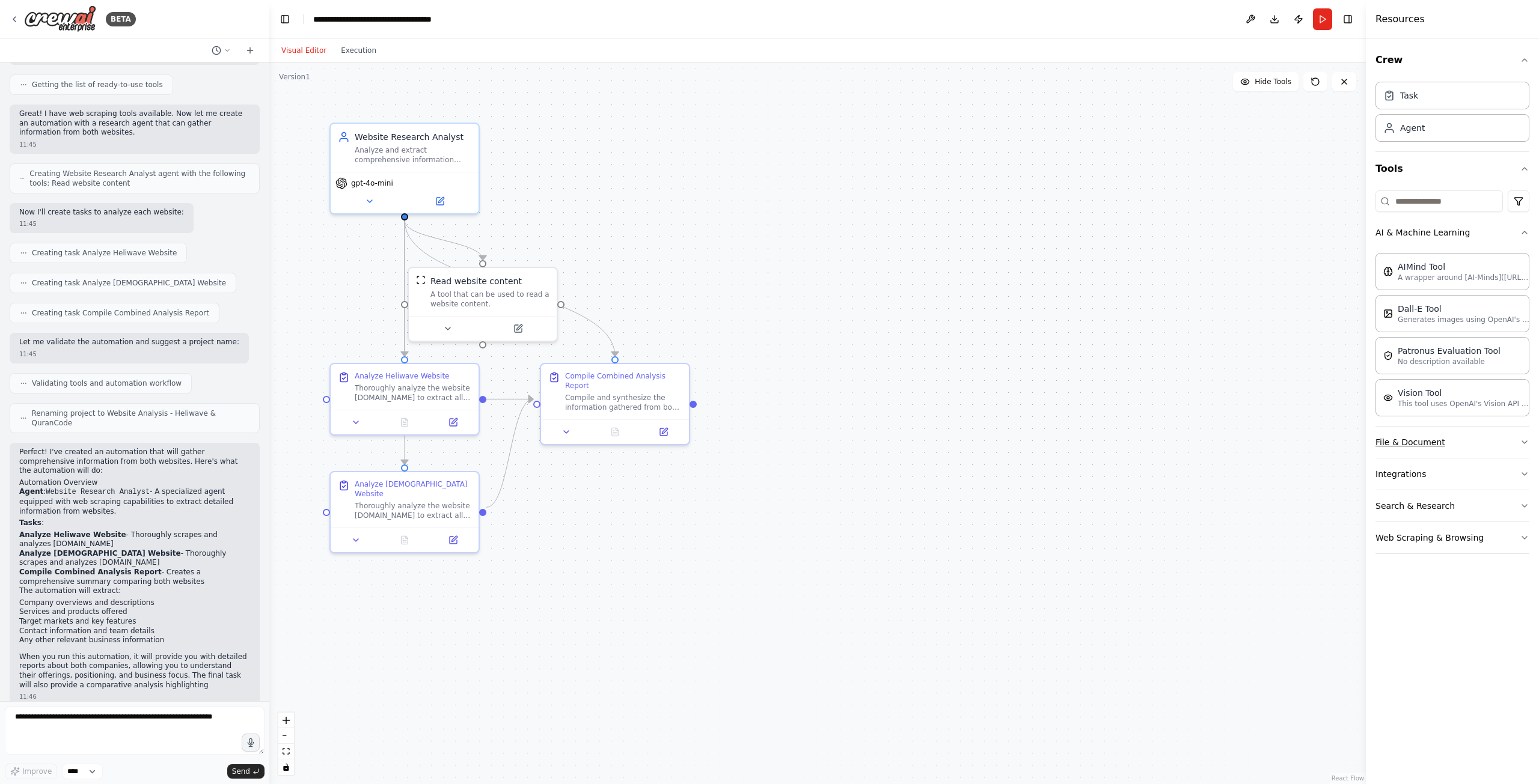
click at [1426, 441] on button "File & Document" at bounding box center [1452, 442] width 153 height 31
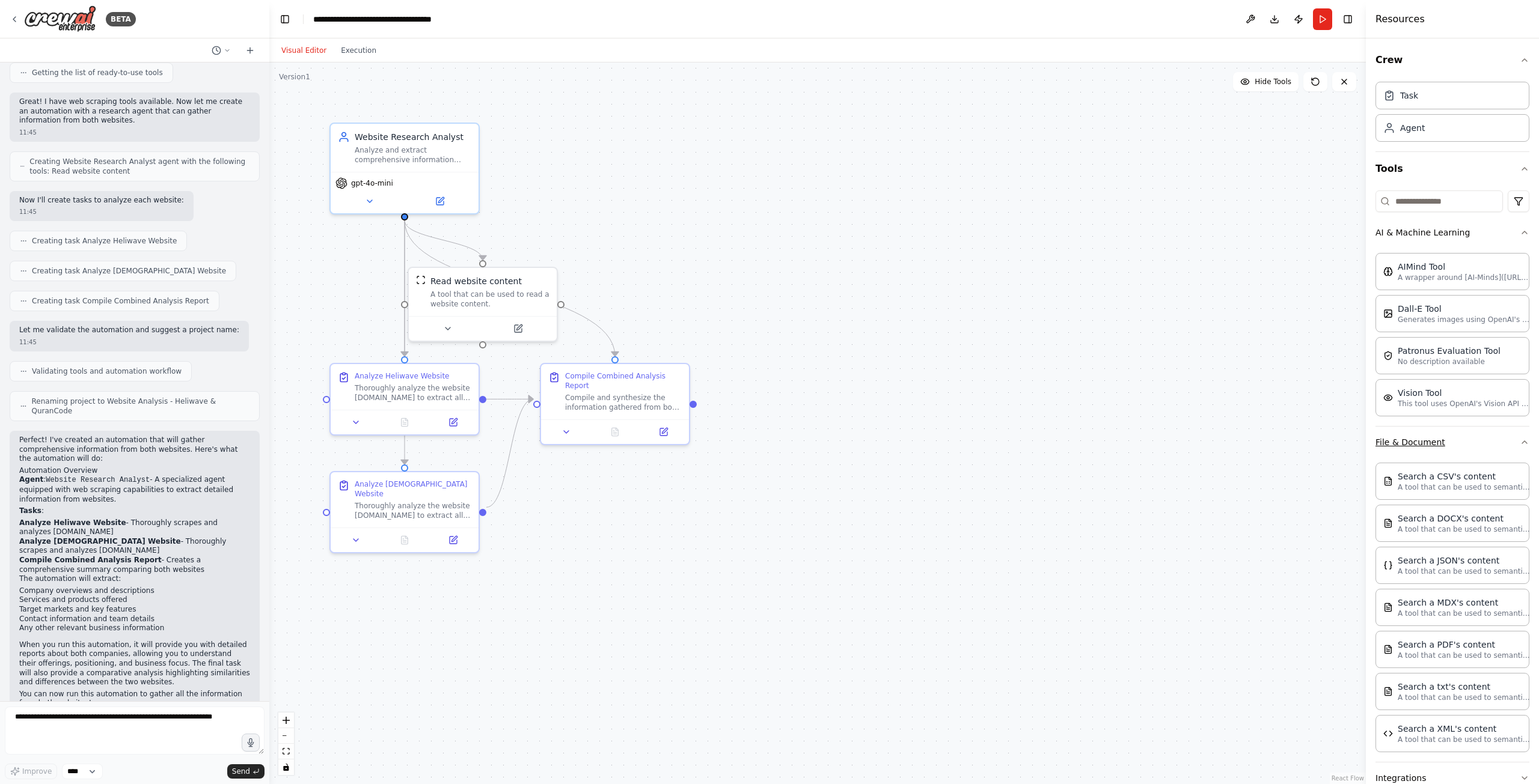
scroll to position [149, 0]
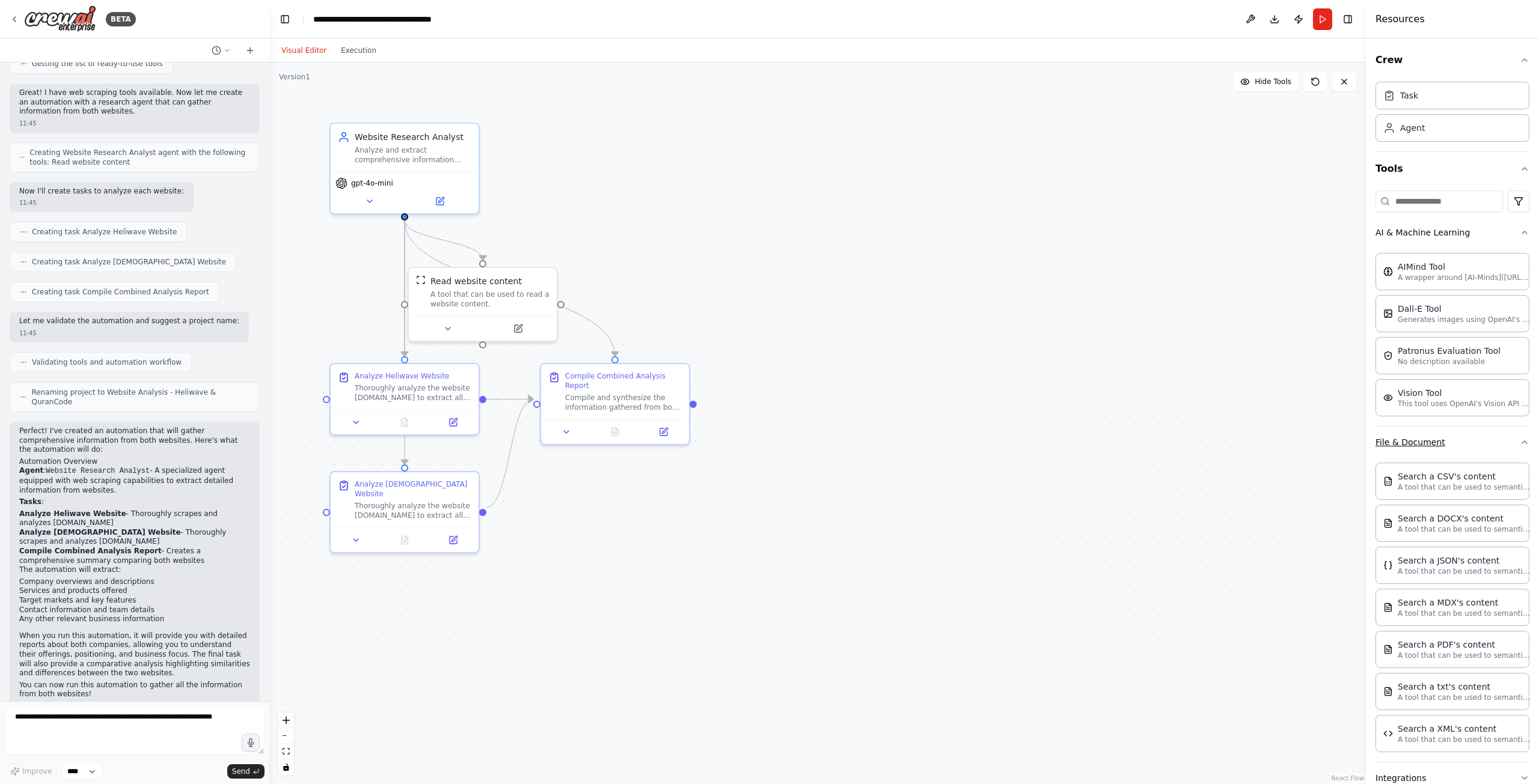
click at [1447, 435] on button "File & Document" at bounding box center [1452, 442] width 153 height 31
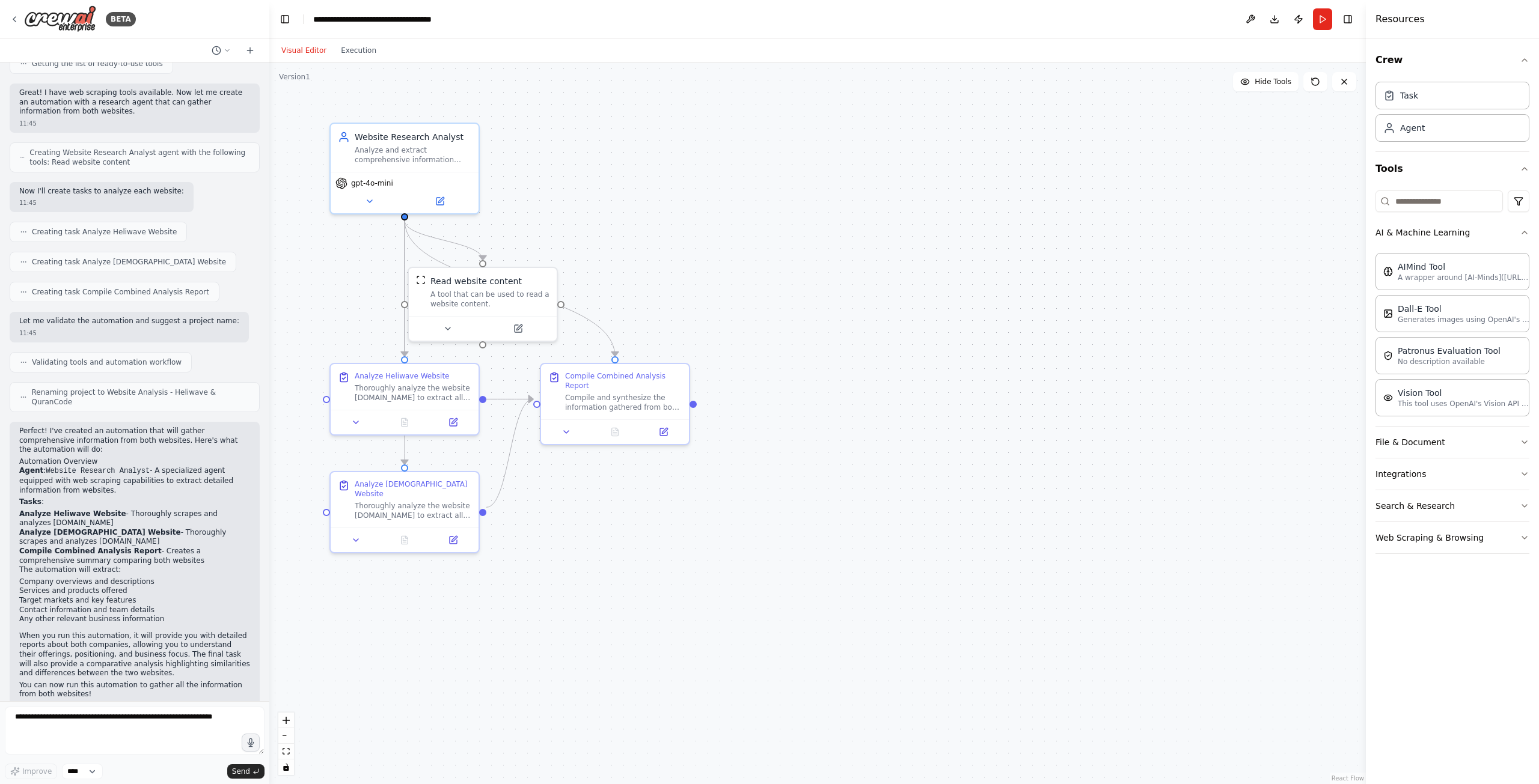
click at [964, 466] on div ".deletable-edge-delete-btn { width: 20px; height: 20px; border: 0px solid #ffff…" at bounding box center [817, 423] width 1096 height 721
click at [331, 399] on div "Analyze Heliwave Website Thoroughly analyze the website [DOMAIN_NAME] to extrac…" at bounding box center [404, 384] width 148 height 45
click at [385, 513] on div "Analyze [DEMOGRAPHIC_DATA] Website Thoroughly analyze the website [DOMAIN_NAME]…" at bounding box center [404, 497] width 148 height 55
click at [739, 502] on div ".deletable-edge-delete-btn { width: 20px; height: 20px; border: 0px solid #ffff…" at bounding box center [817, 423] width 1096 height 721
click at [355, 62] on div "Visual Editor Execution" at bounding box center [329, 50] width 109 height 24
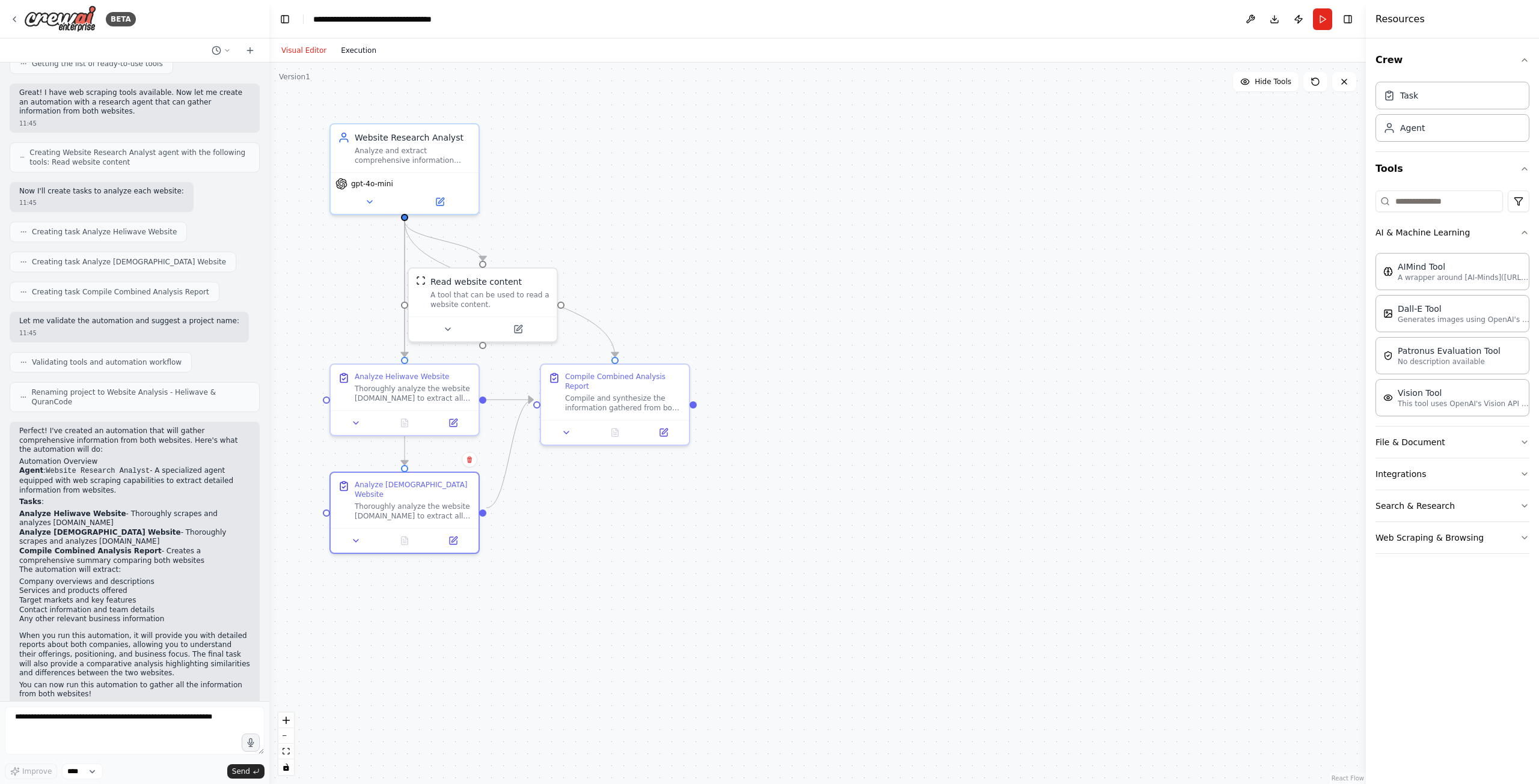
click at [360, 54] on button "Execution" at bounding box center [358, 51] width 50 height 15
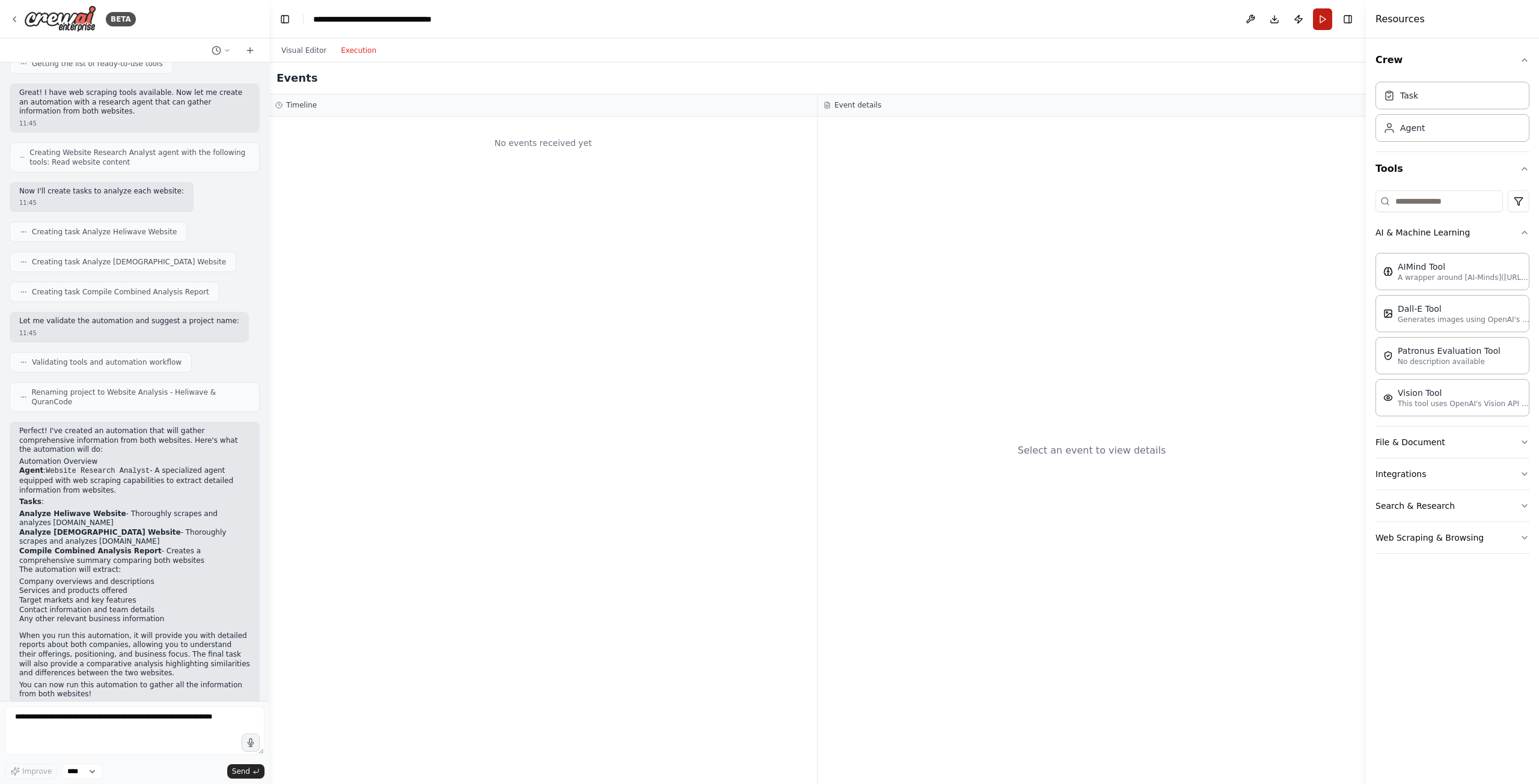
click at [1314, 15] on button "Run" at bounding box center [1322, 19] width 19 height 22
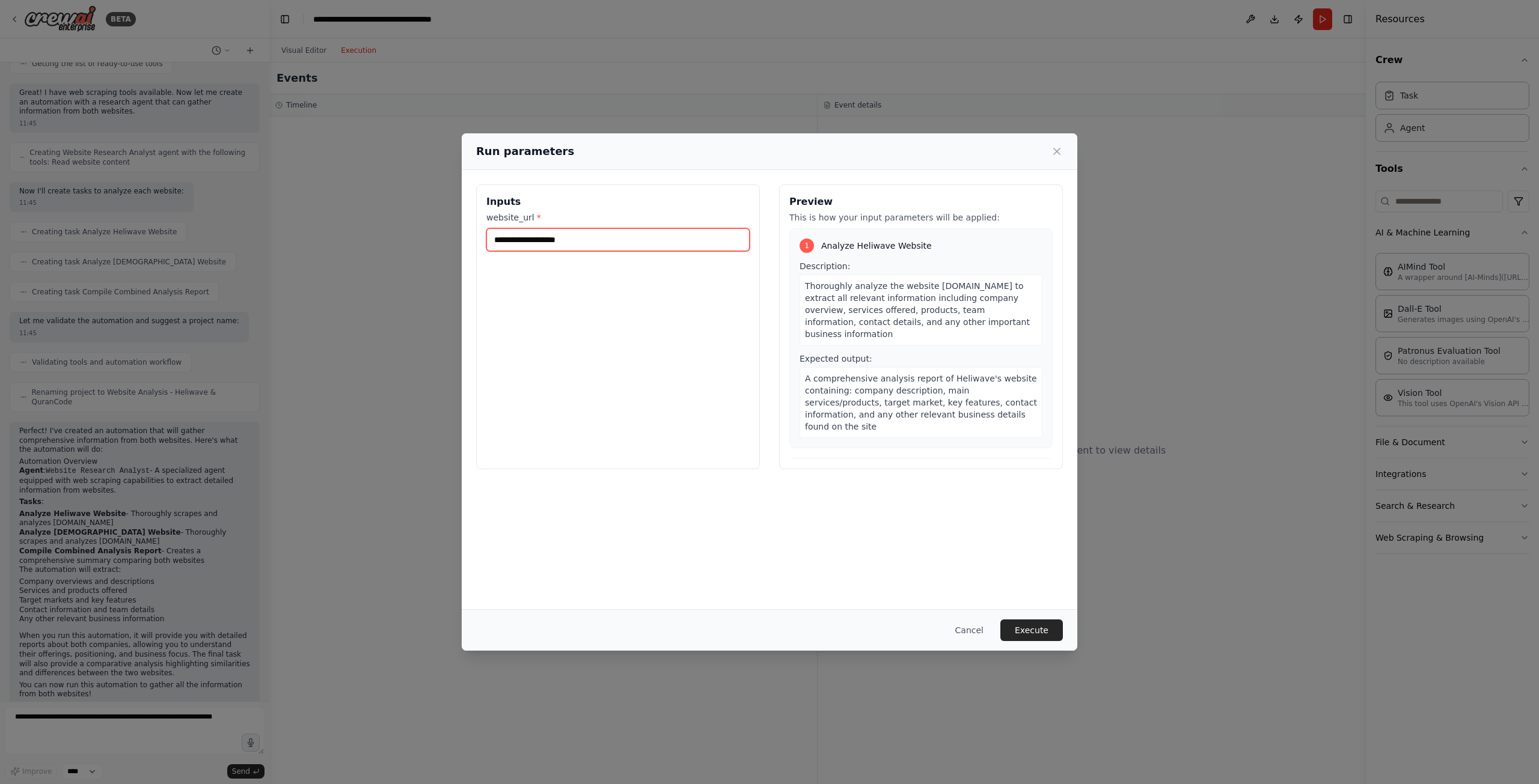
click at [646, 237] on input "website_url *" at bounding box center [618, 240] width 263 height 23
type input "**********"
click at [617, 371] on div "**********" at bounding box center [617, 327] width 283 height 285
drag, startPoint x: 1024, startPoint y: 631, endPoint x: 637, endPoint y: 380, distance: 461.3
click at [742, 466] on div "**********" at bounding box center [769, 392] width 616 height 517
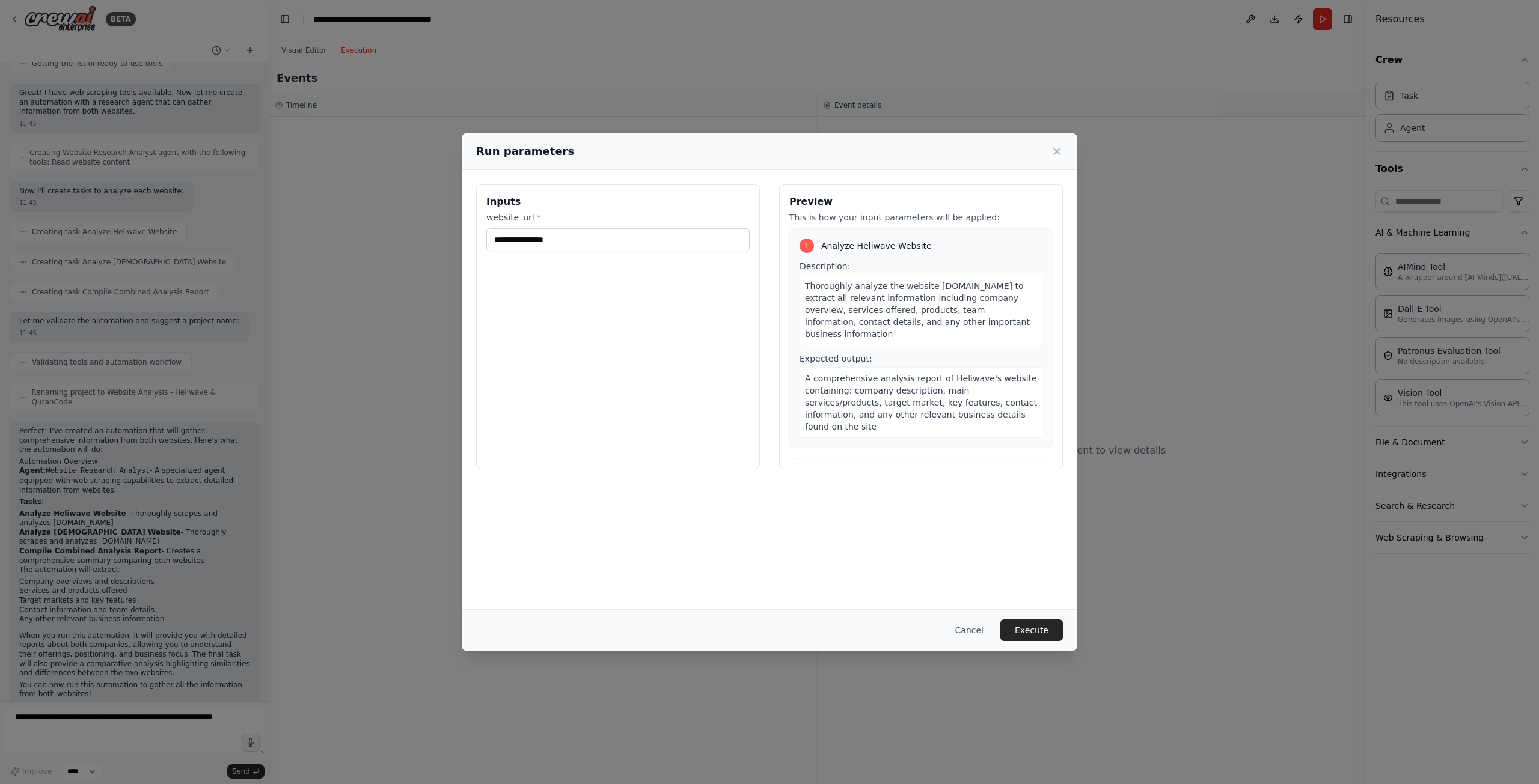
click at [637, 380] on div "**********" at bounding box center [617, 327] width 283 height 285
drag, startPoint x: 637, startPoint y: 244, endPoint x: 416, endPoint y: 250, distance: 221.1
click at [416, 250] on div "**********" at bounding box center [769, 392] width 1539 height 784
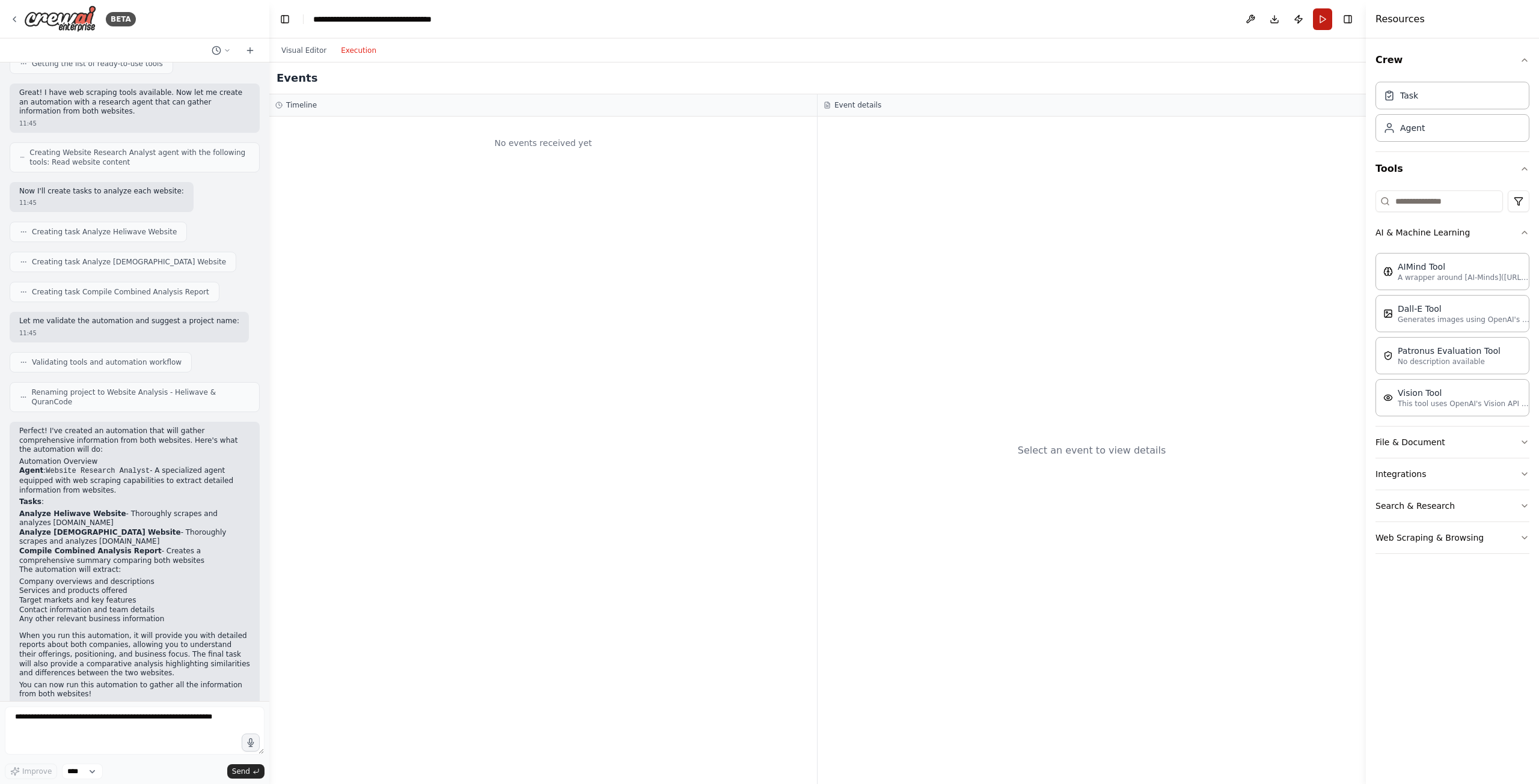
click at [1325, 9] on button "Run" at bounding box center [1322, 19] width 19 height 22
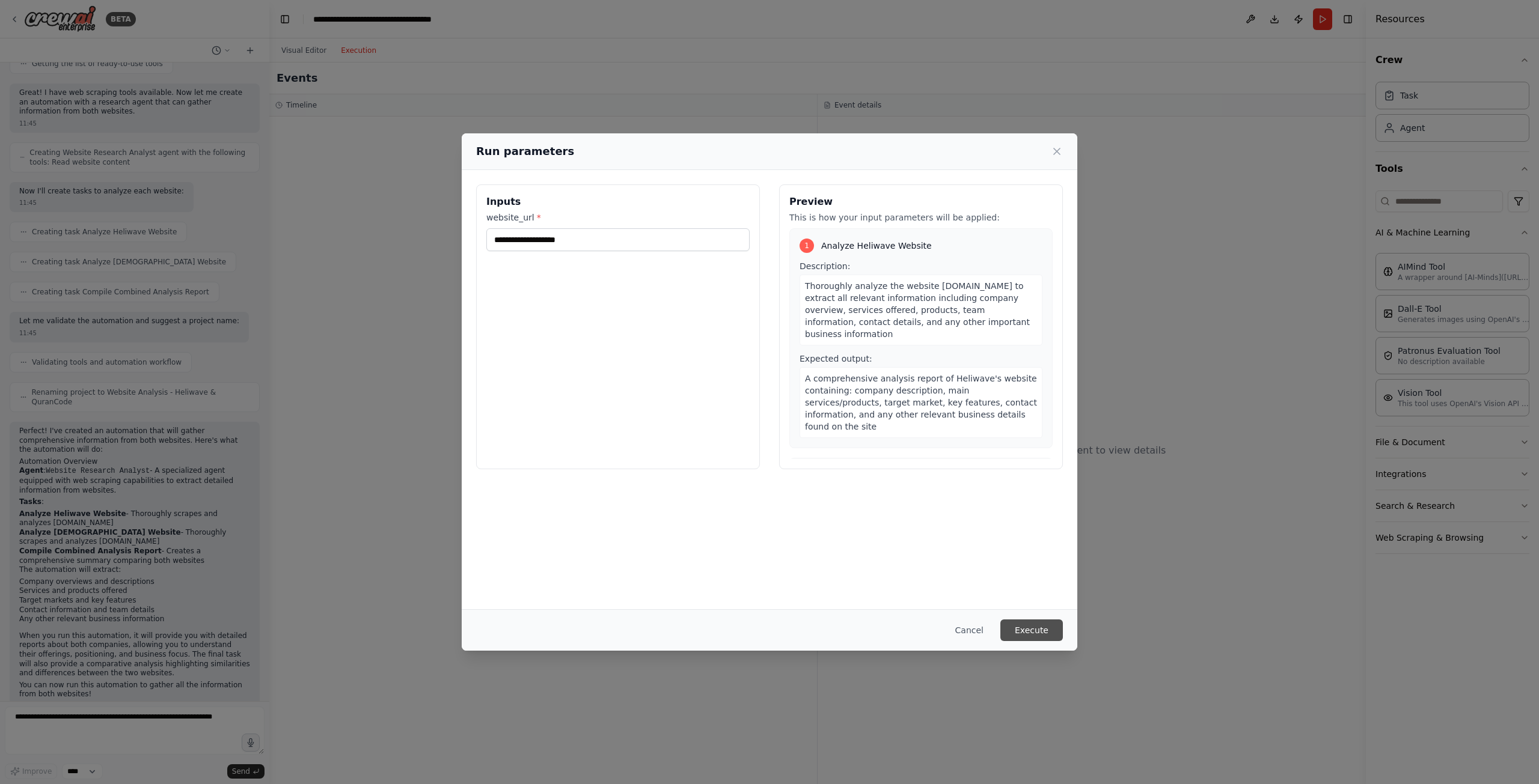
click at [1051, 622] on button "Execute" at bounding box center [1031, 630] width 63 height 22
click at [586, 239] on input "website_url *" at bounding box center [618, 240] width 263 height 23
type input "**********"
click at [1053, 632] on button "Execute" at bounding box center [1031, 630] width 63 height 22
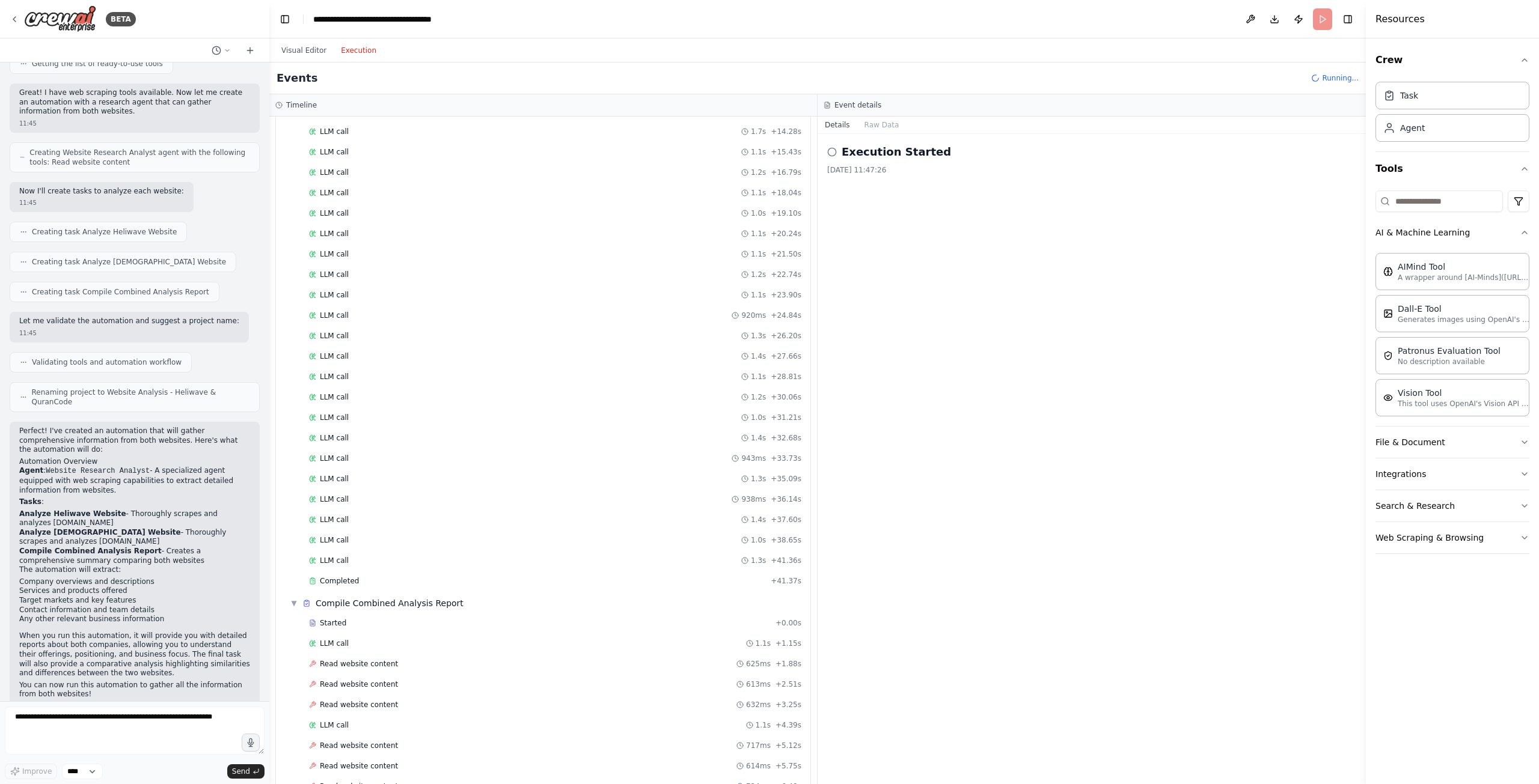
scroll to position [2551, 0]
